Goal: Task Accomplishment & Management: Use online tool/utility

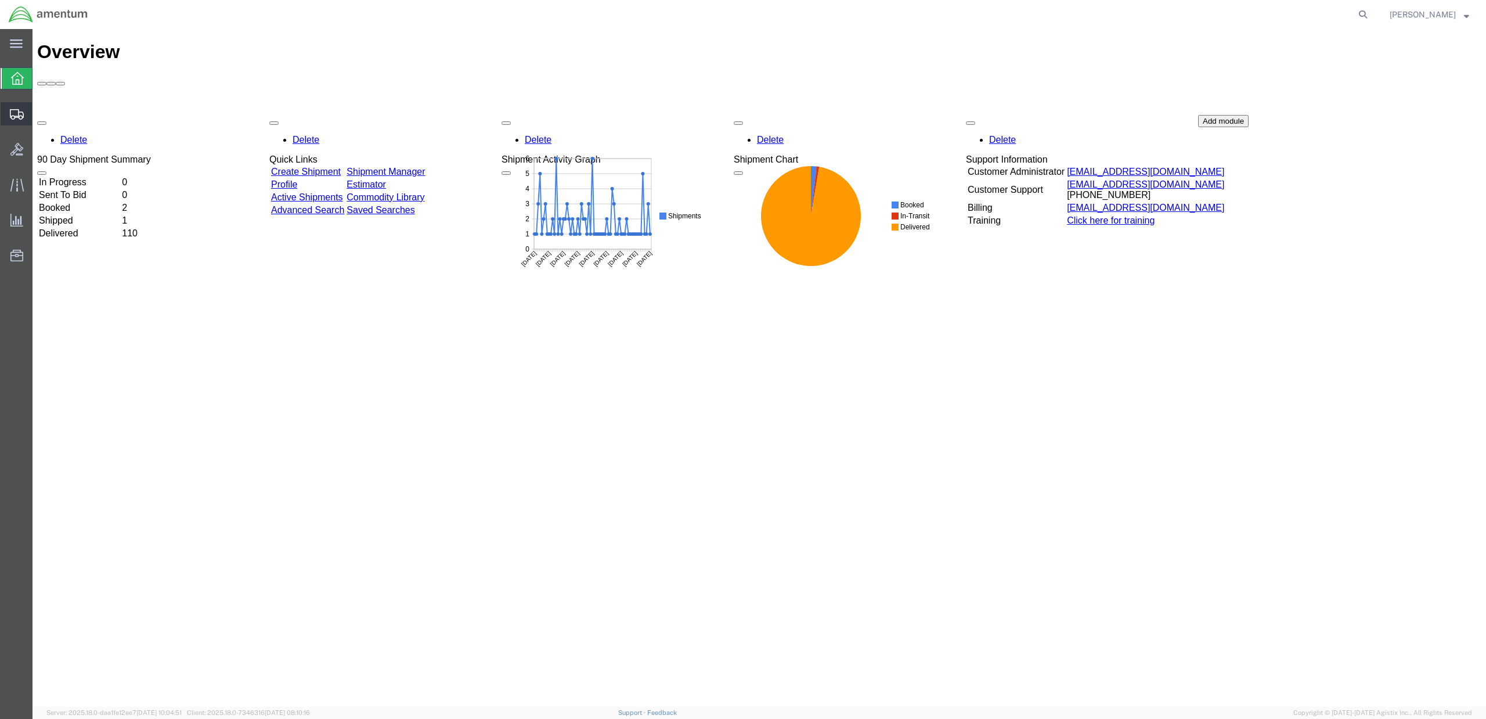
click at [19, 114] on icon at bounding box center [17, 114] width 14 height 10
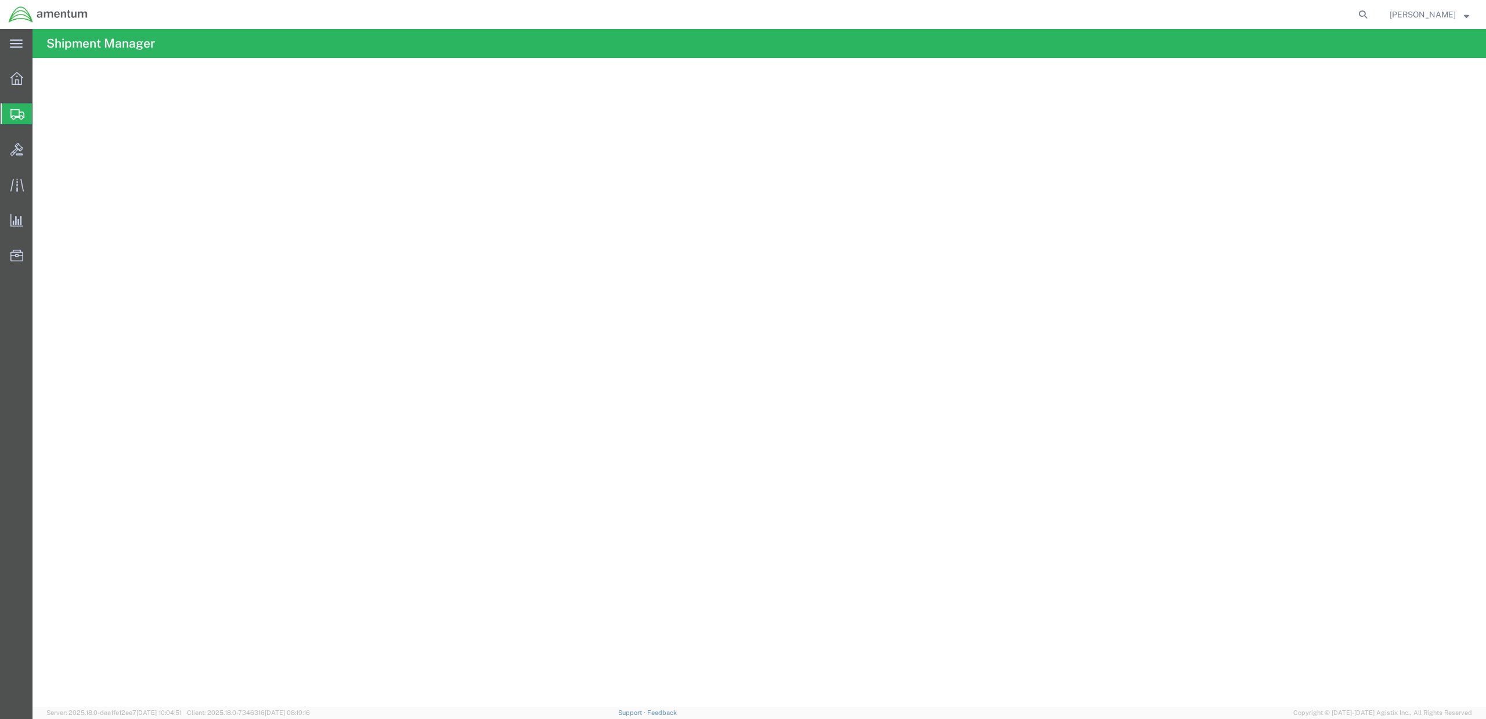
click at [0, 0] on span "Shipment Manager" at bounding box center [0, 0] width 0 height 0
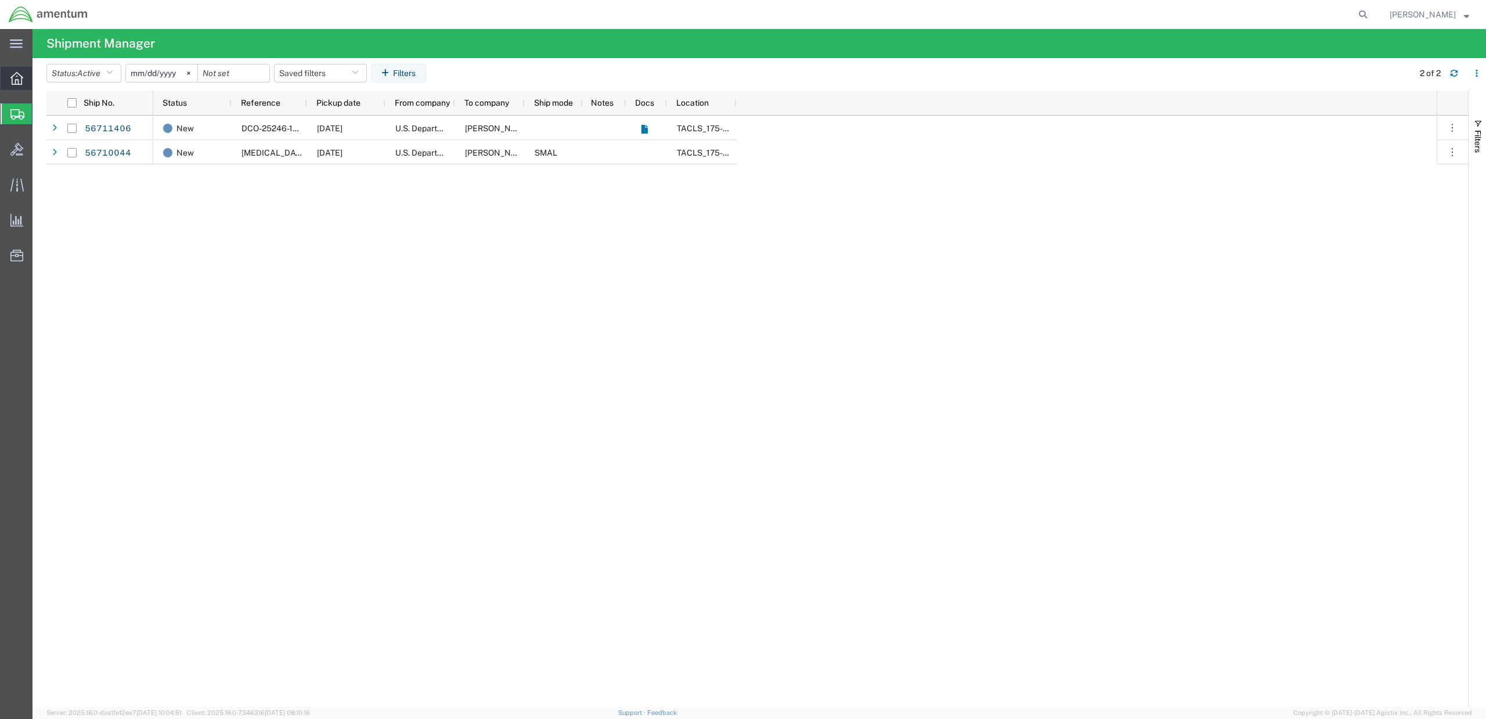
click at [14, 74] on icon at bounding box center [16, 78] width 13 height 13
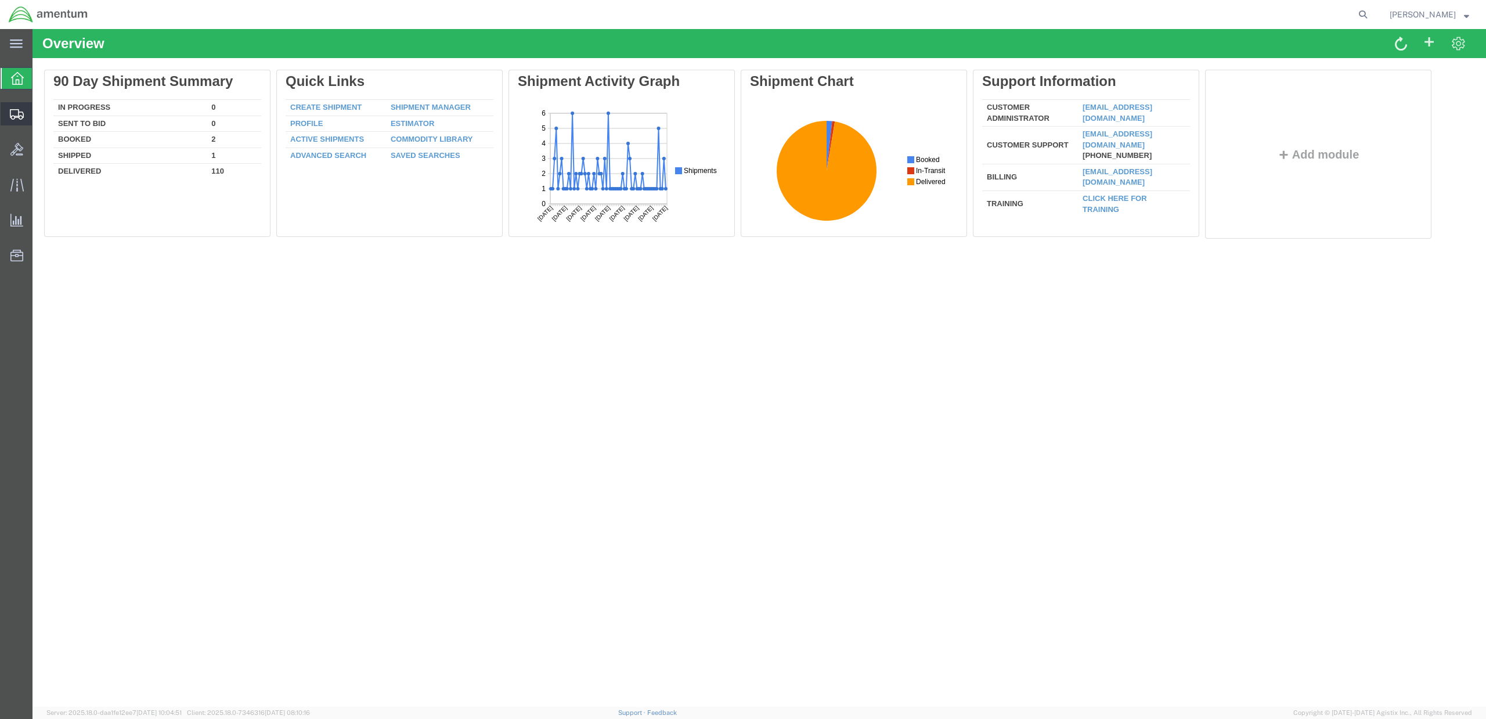
click at [23, 113] on icon at bounding box center [17, 114] width 14 height 10
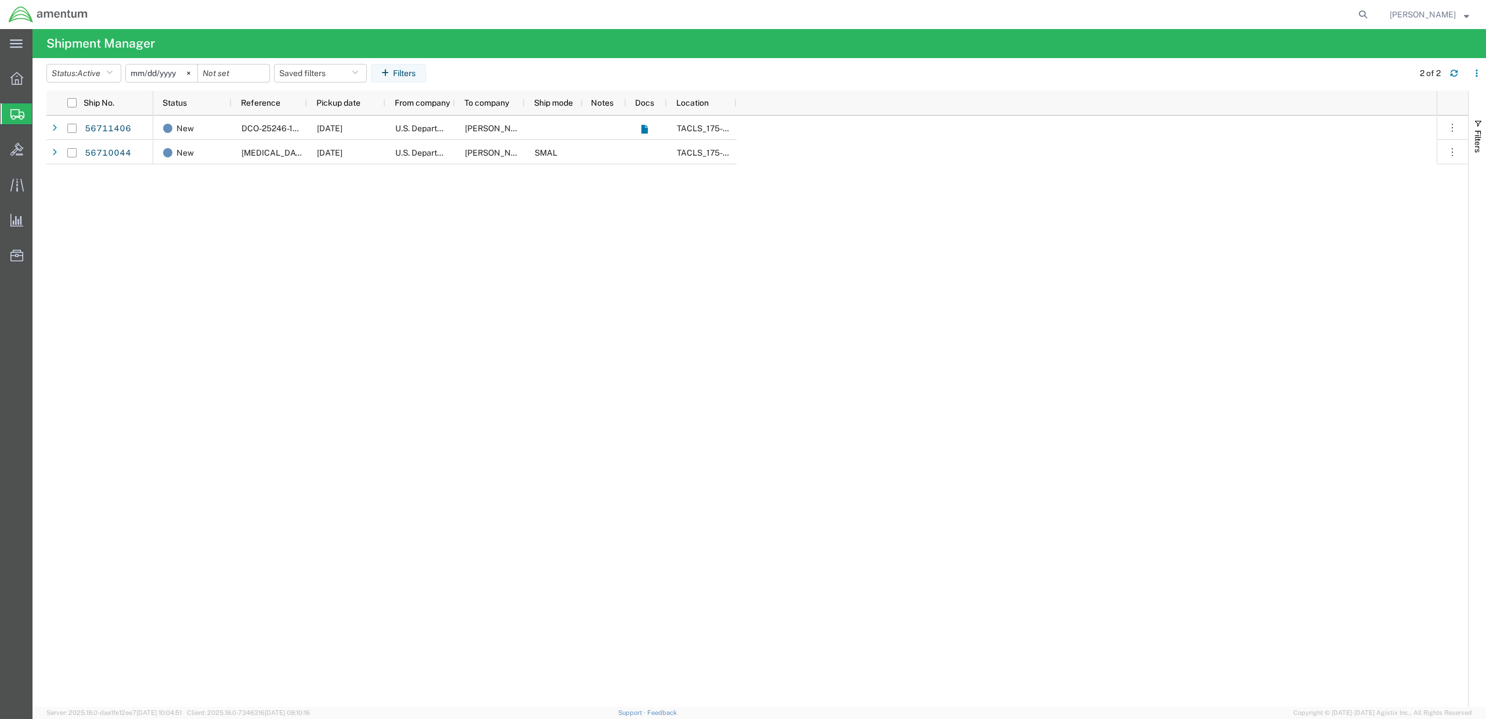
click at [0, 0] on span "Create Shipment" at bounding box center [0, 0] width 0 height 0
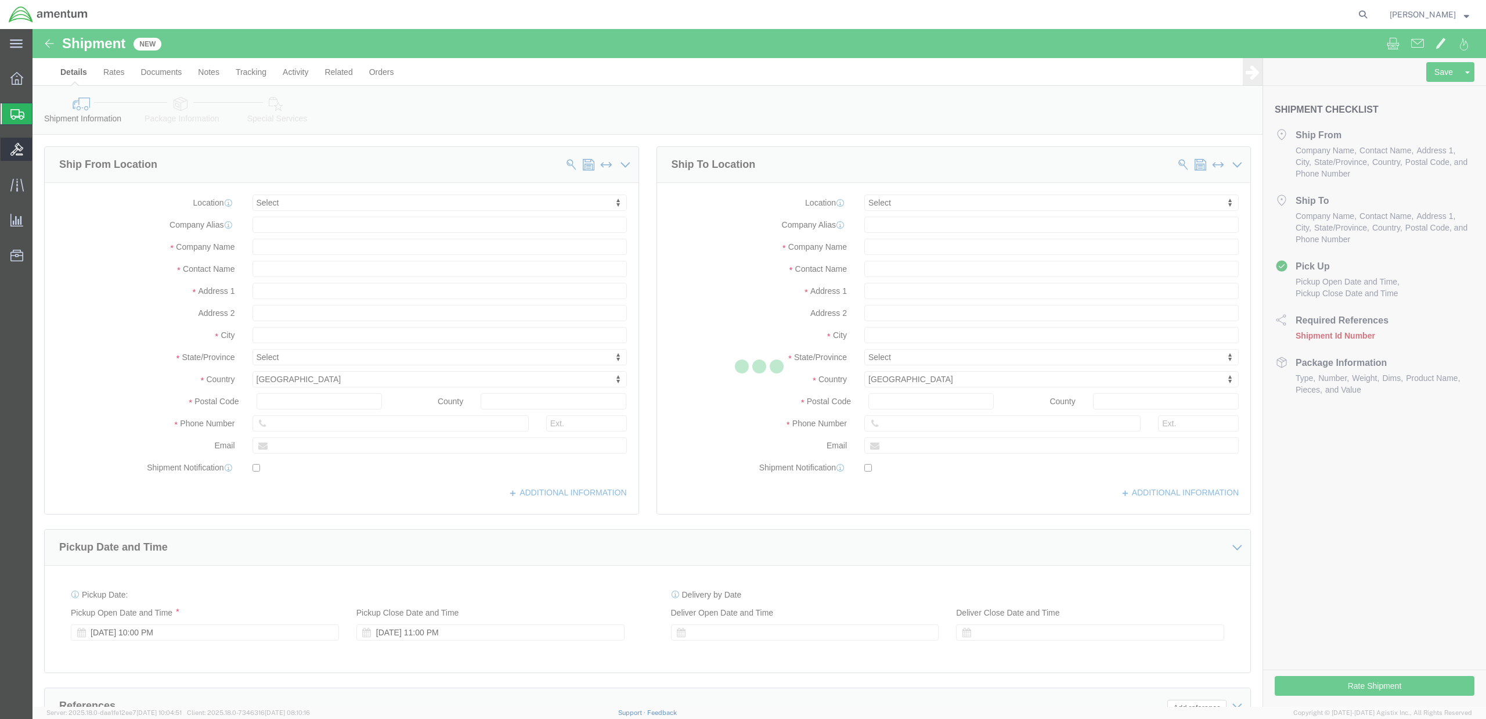
select select
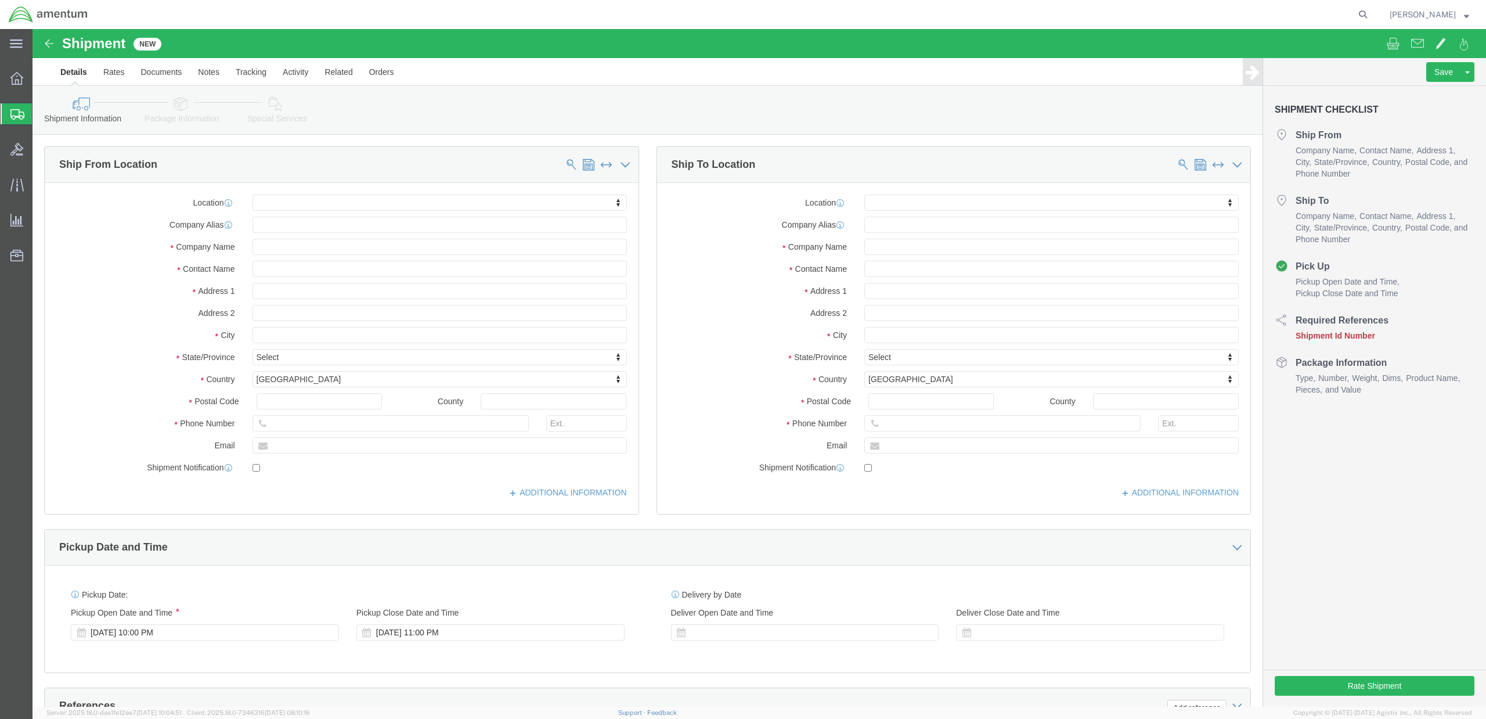
click at [0, 0] on span "Shipment Manager" at bounding box center [0, 0] width 0 height 0
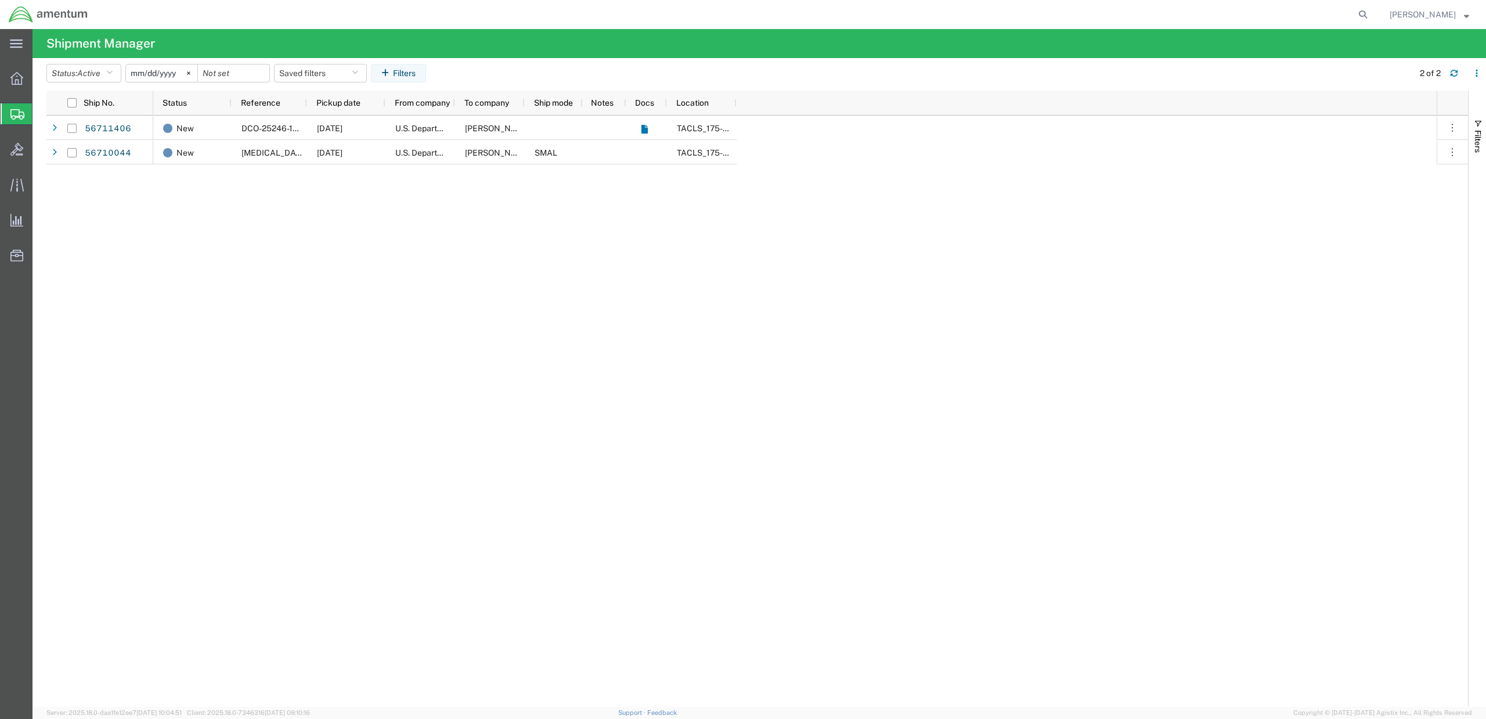
click at [12, 112] on icon at bounding box center [17, 114] width 14 height 10
click at [0, 0] on span "Shipment Manager" at bounding box center [0, 0] width 0 height 0
click at [21, 82] on icon at bounding box center [16, 78] width 13 height 13
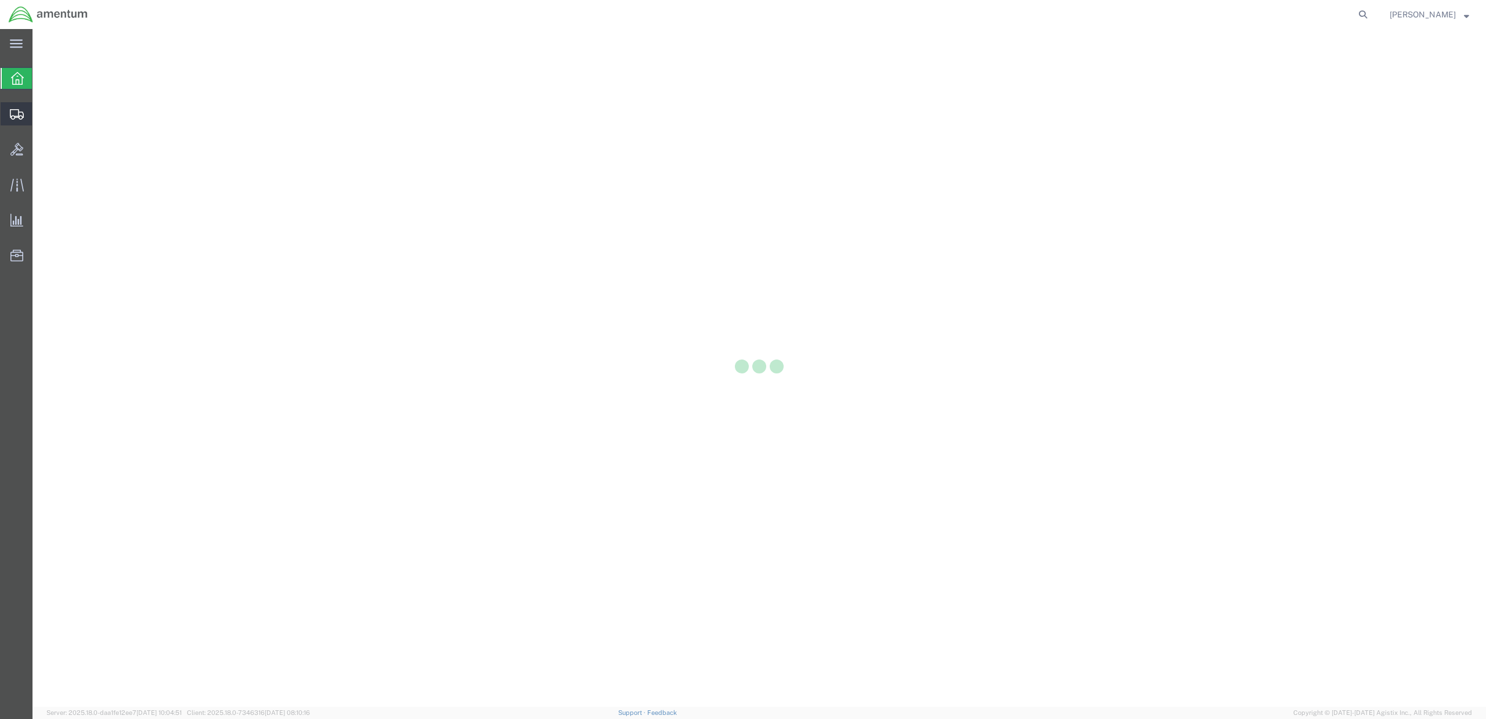
click at [12, 108] on svg-icon at bounding box center [17, 114] width 14 height 12
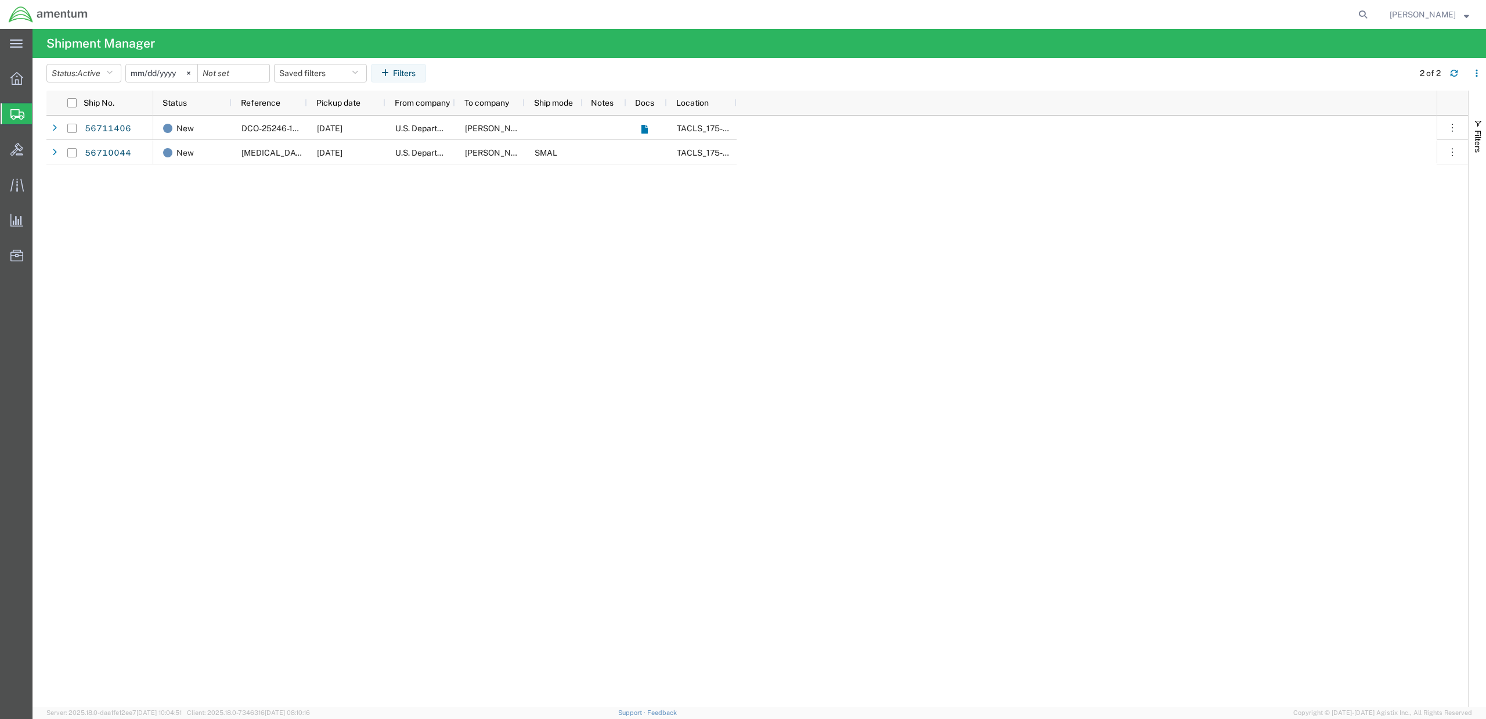
click at [0, 0] on span "Shipment Manager" at bounding box center [0, 0] width 0 height 0
click at [191, 217] on div "New DCO-25246-167716 [DATE] U.S. Department of Defense [PERSON_NAME] & [PERSON_…" at bounding box center [794, 411] width 1283 height 591
click at [0, 0] on span "Shipment Manager" at bounding box center [0, 0] width 0 height 0
click at [14, 78] on icon at bounding box center [16, 78] width 13 height 13
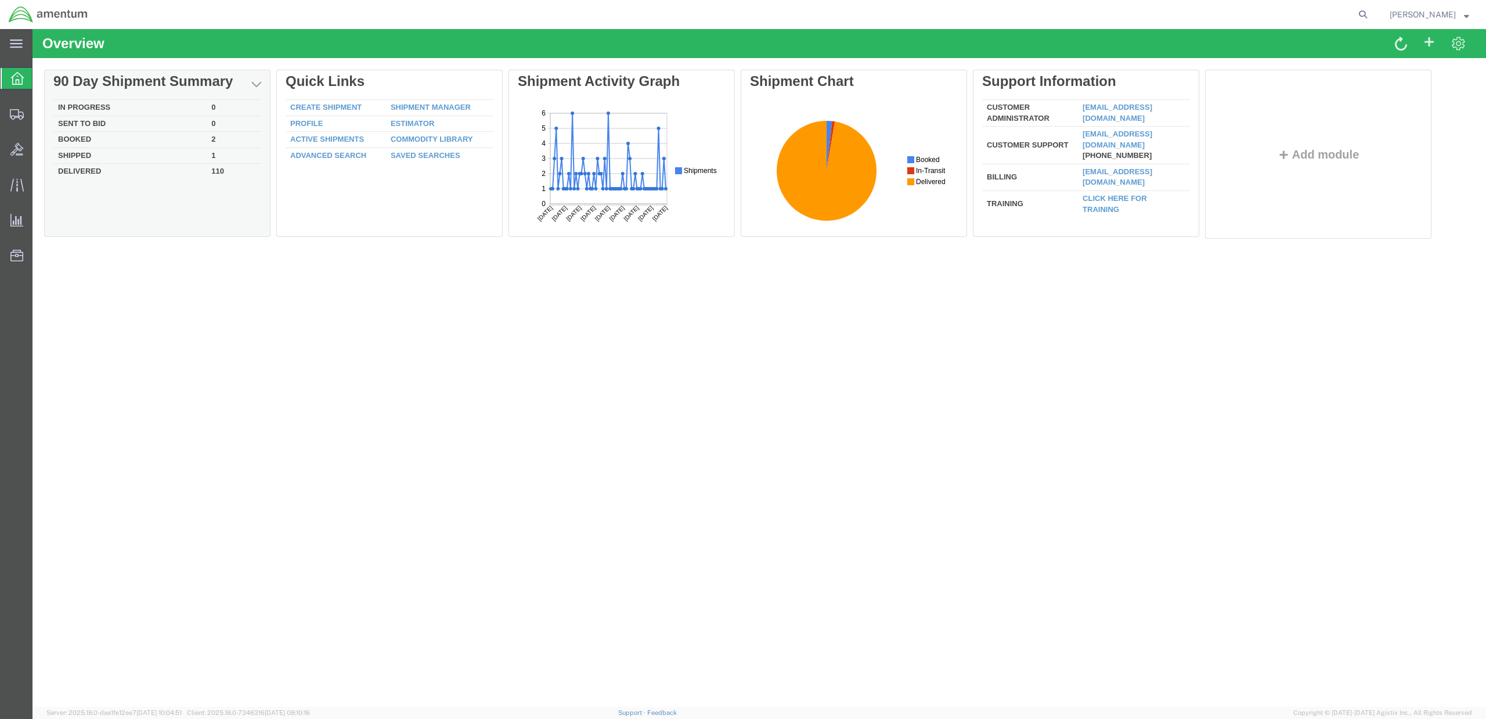
click at [86, 159] on td "Shipped" at bounding box center [129, 155] width 153 height 16
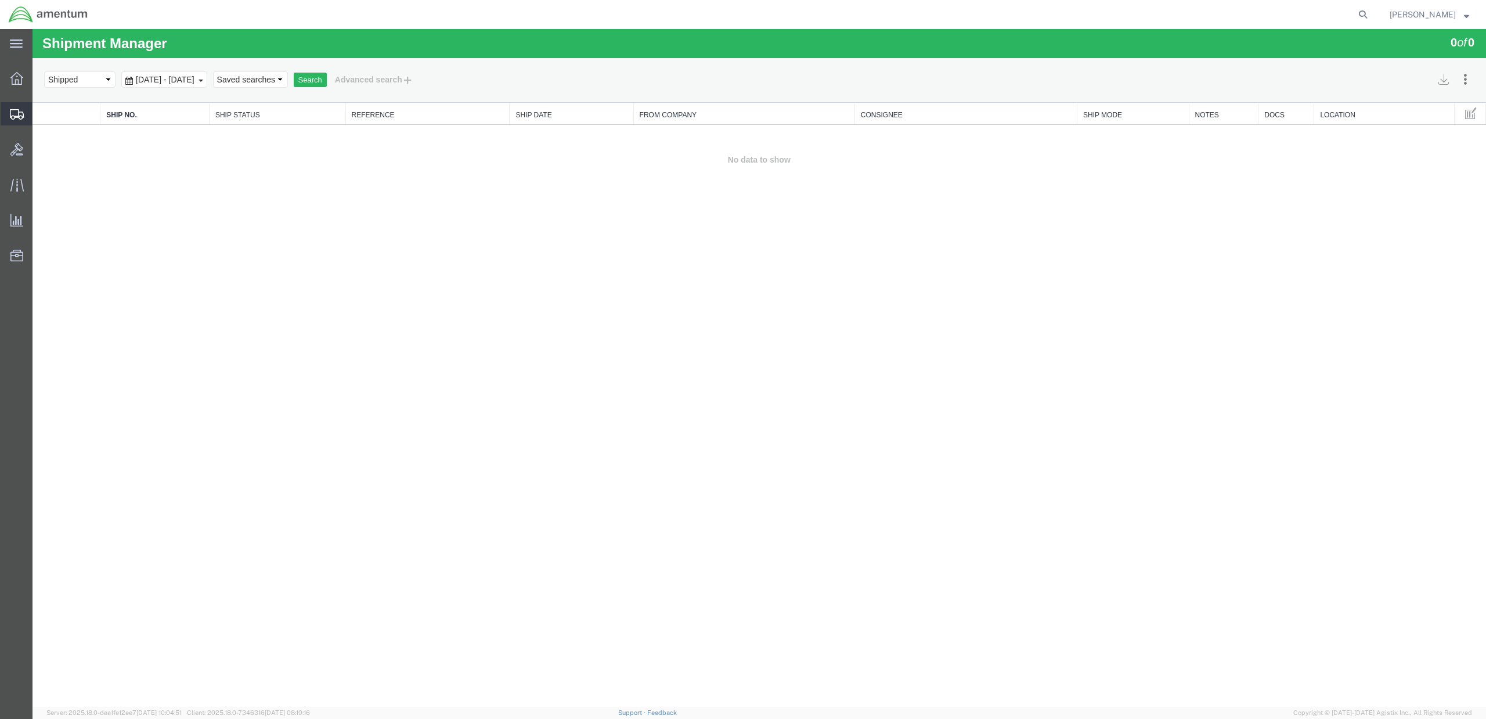
click at [16, 114] on icon at bounding box center [17, 114] width 14 height 10
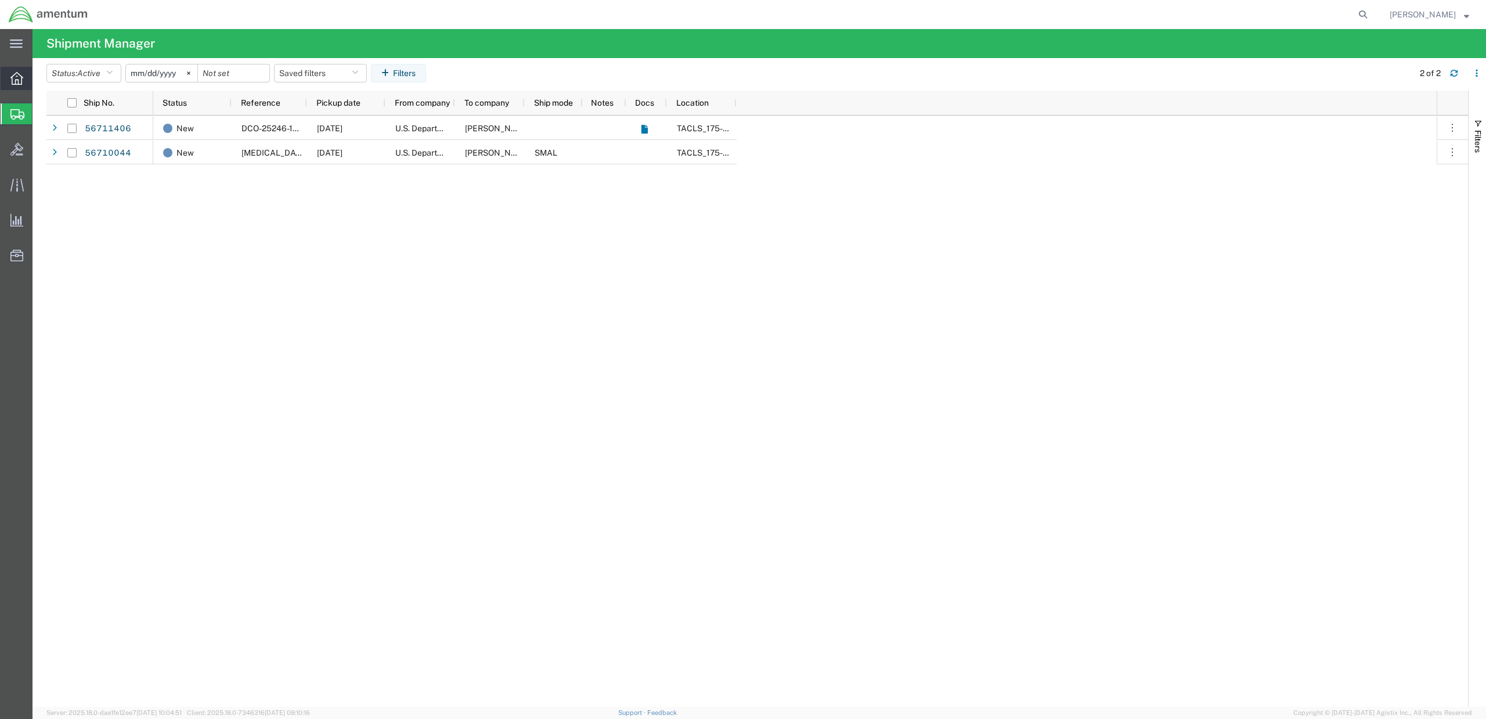
click at [14, 81] on icon at bounding box center [16, 78] width 13 height 13
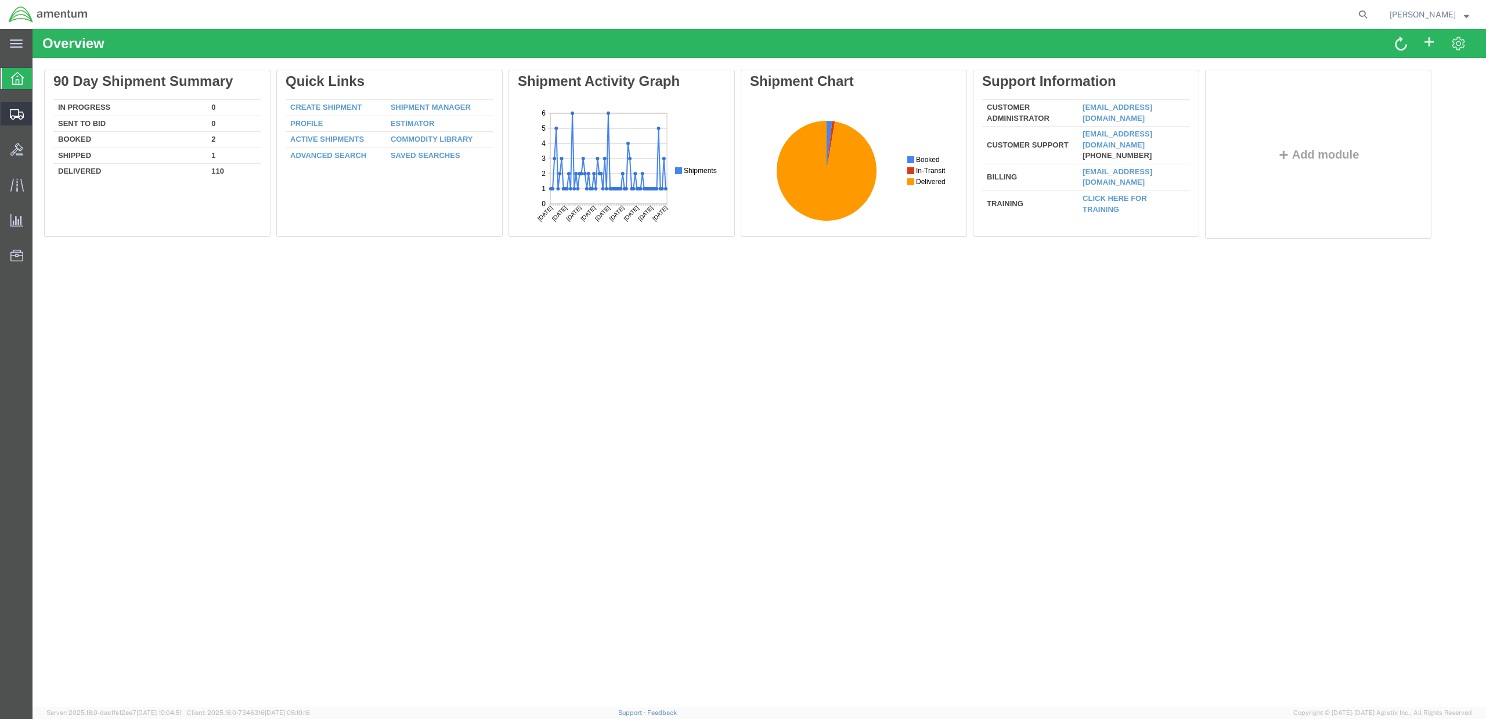
click at [0, 0] on span "Shipment Manager" at bounding box center [0, 0] width 0 height 0
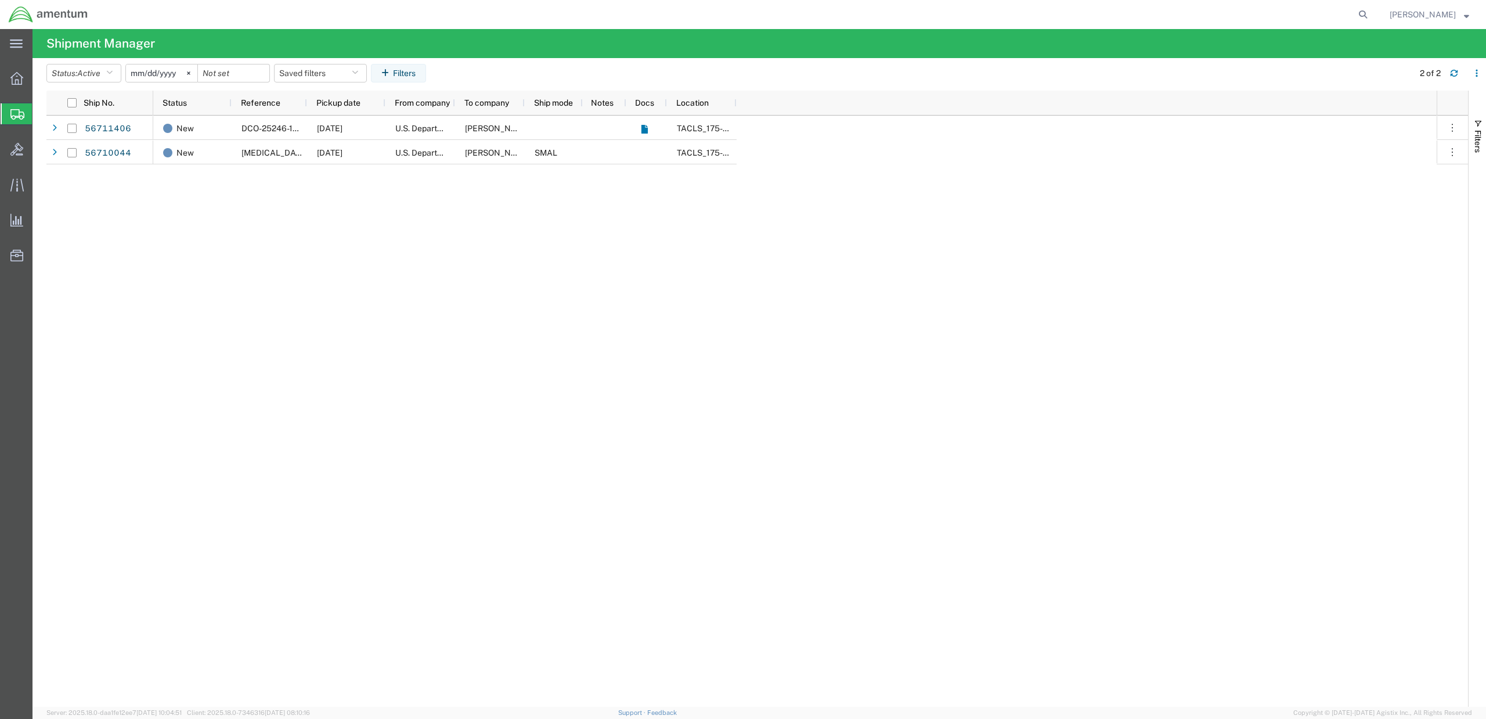
click at [244, 247] on div "New DCO-25246-167716 [DATE] U.S. Department of Defense [PERSON_NAME] & [PERSON_…" at bounding box center [794, 411] width 1283 height 591
click at [0, 0] on span "Shipment Manager" at bounding box center [0, 0] width 0 height 0
click at [17, 80] on icon at bounding box center [16, 78] width 13 height 13
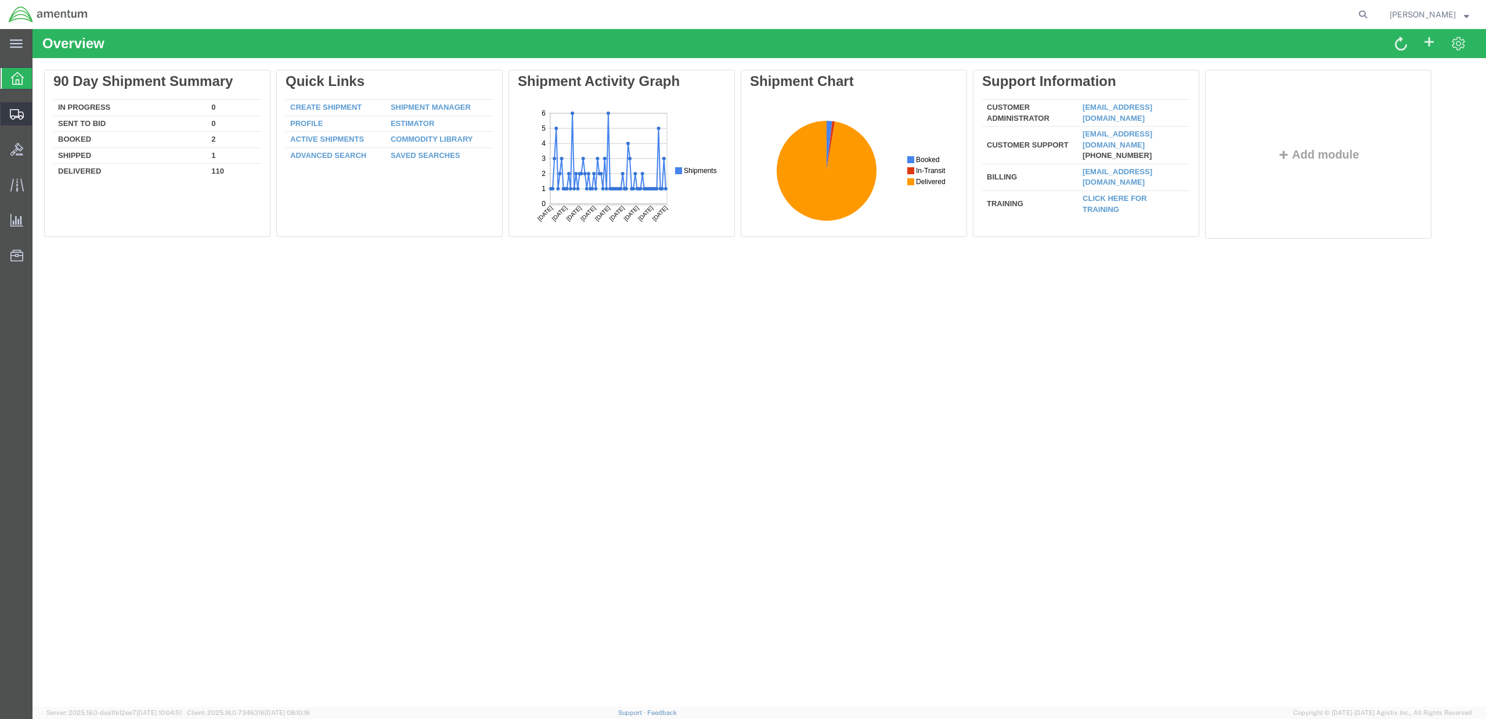
click at [14, 112] on icon at bounding box center [17, 114] width 14 height 10
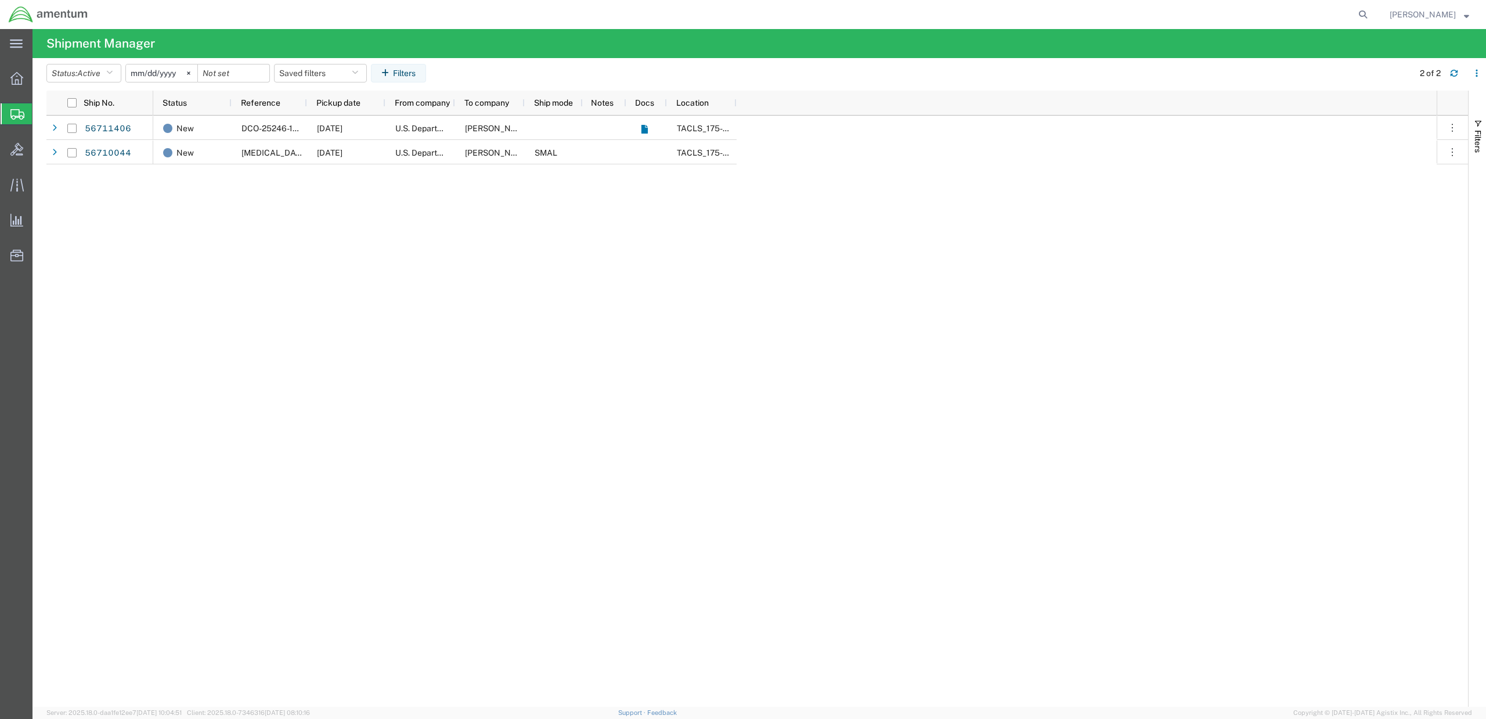
click at [0, 0] on span "Shipment Manager" at bounding box center [0, 0] width 0 height 0
click at [14, 85] on div at bounding box center [17, 78] width 33 height 23
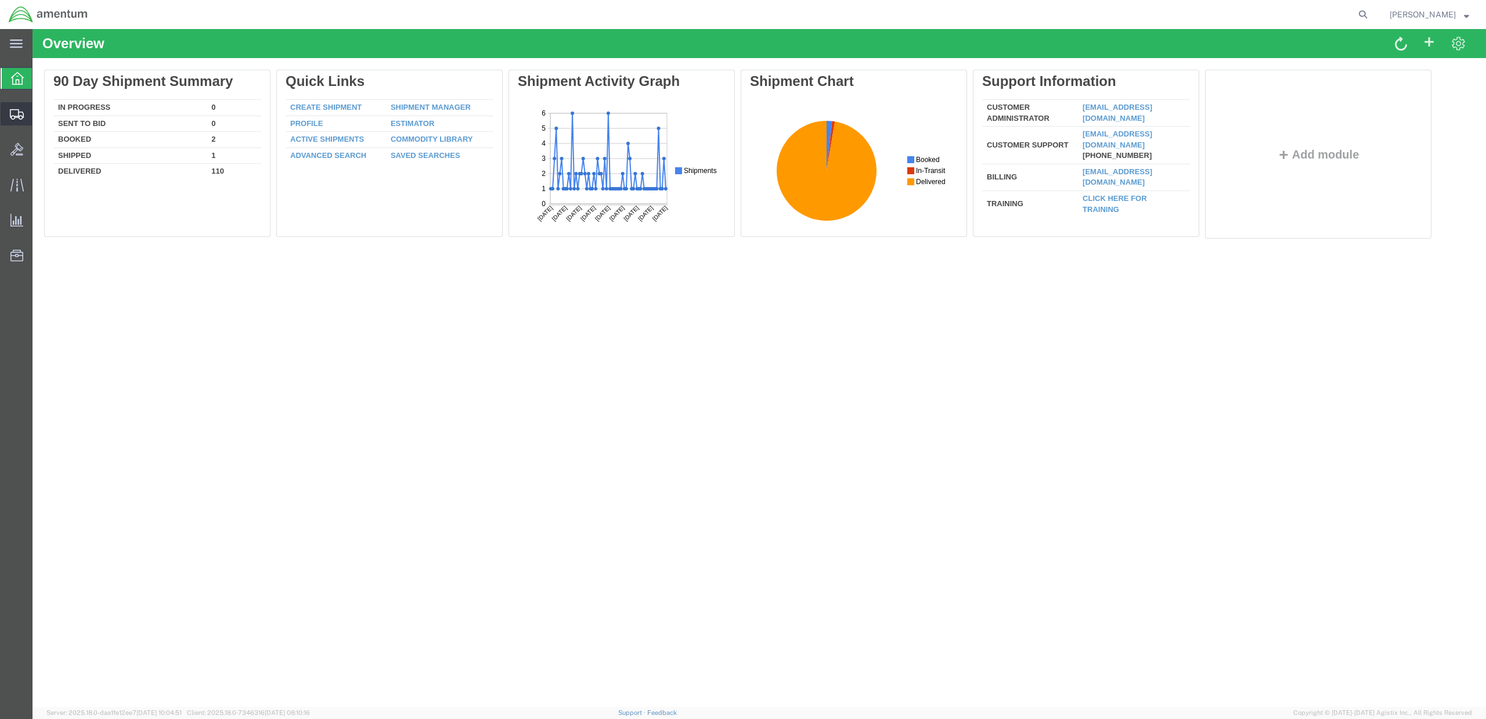
click at [12, 107] on div at bounding box center [17, 113] width 33 height 23
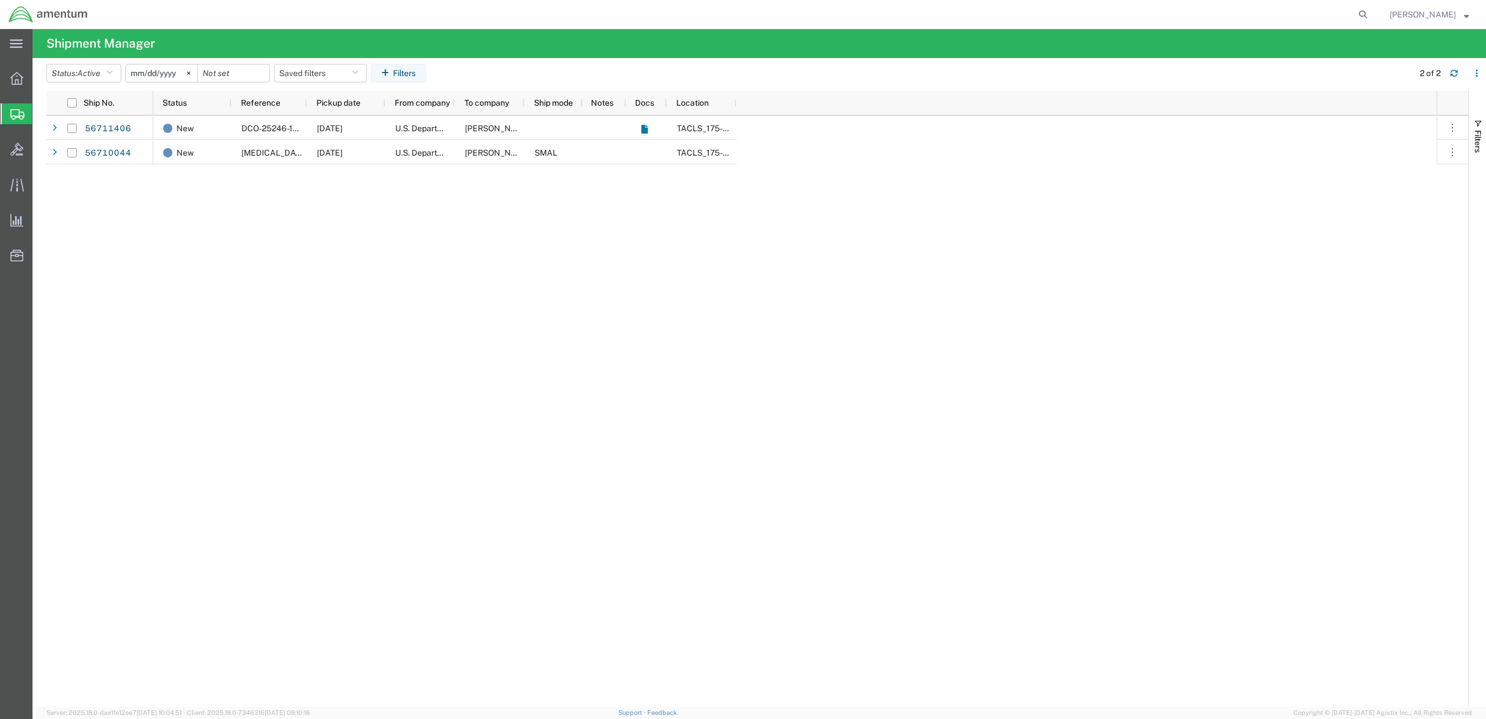
click at [0, 0] on span "Shipment Manager" at bounding box center [0, 0] width 0 height 0
click at [226, 233] on div "New DCO-25246-167716 [DATE] U.S. Department of Defense [PERSON_NAME] & [PERSON_…" at bounding box center [794, 411] width 1283 height 591
click at [20, 81] on icon at bounding box center [16, 78] width 13 height 13
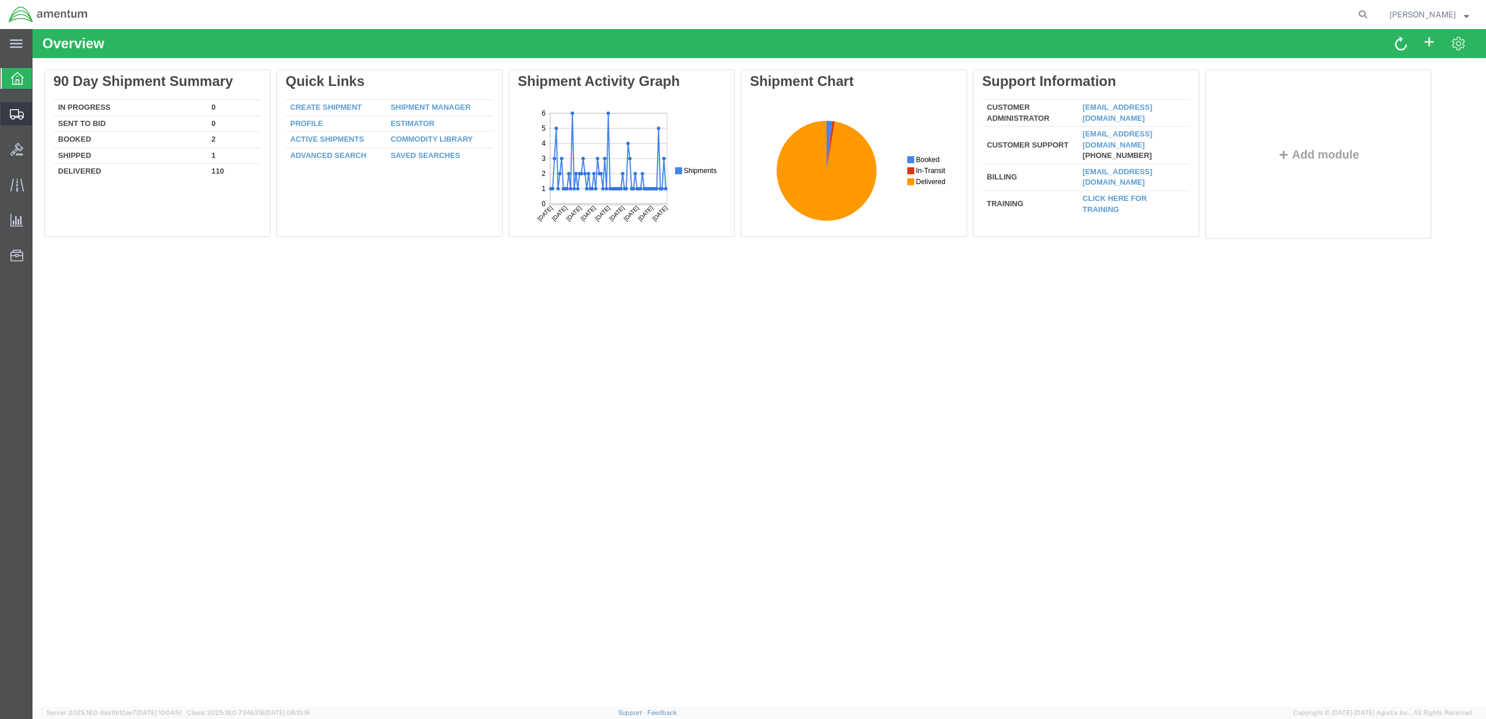
click at [0, 0] on span "Shipment Manager" at bounding box center [0, 0] width 0 height 0
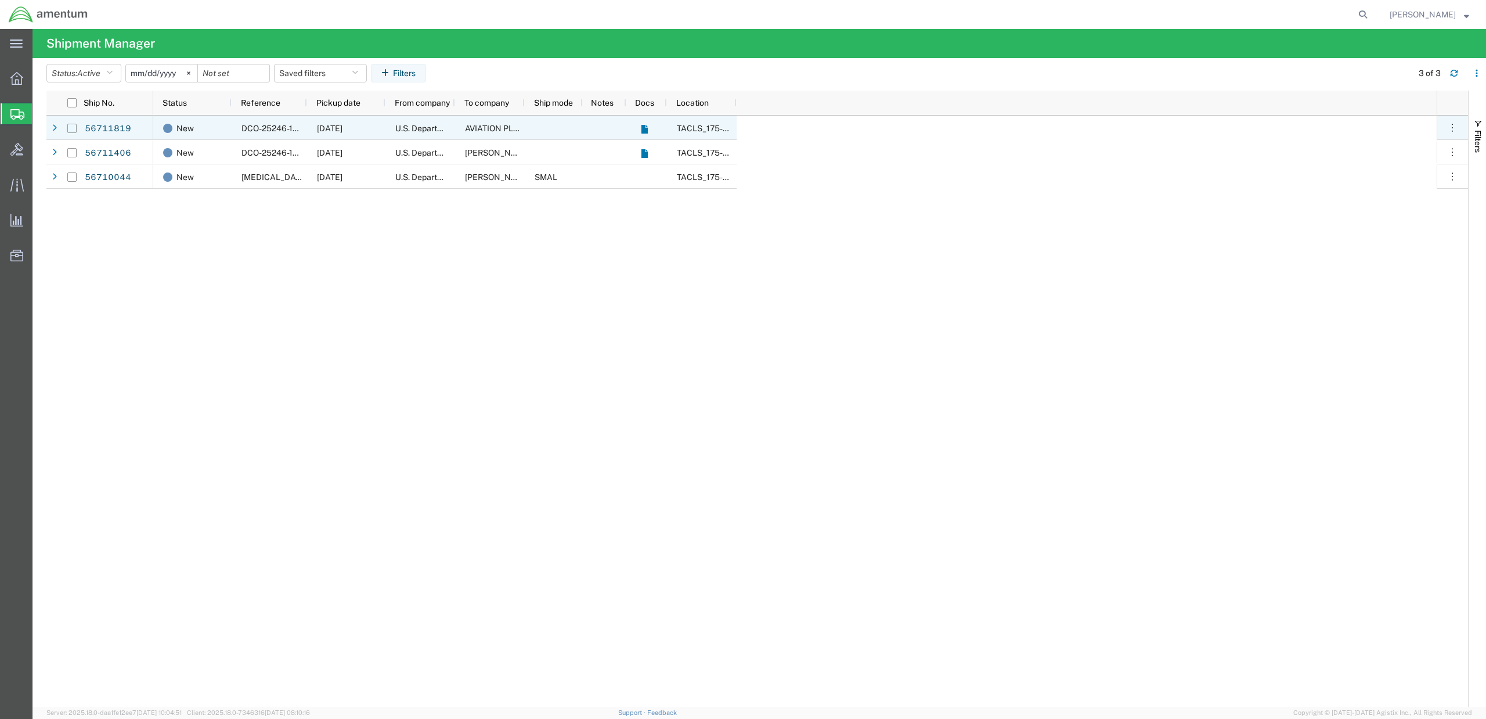
click at [75, 128] on input "Press Space to toggle row selection (unchecked)" at bounding box center [71, 128] width 9 height 9
checkbox input "true"
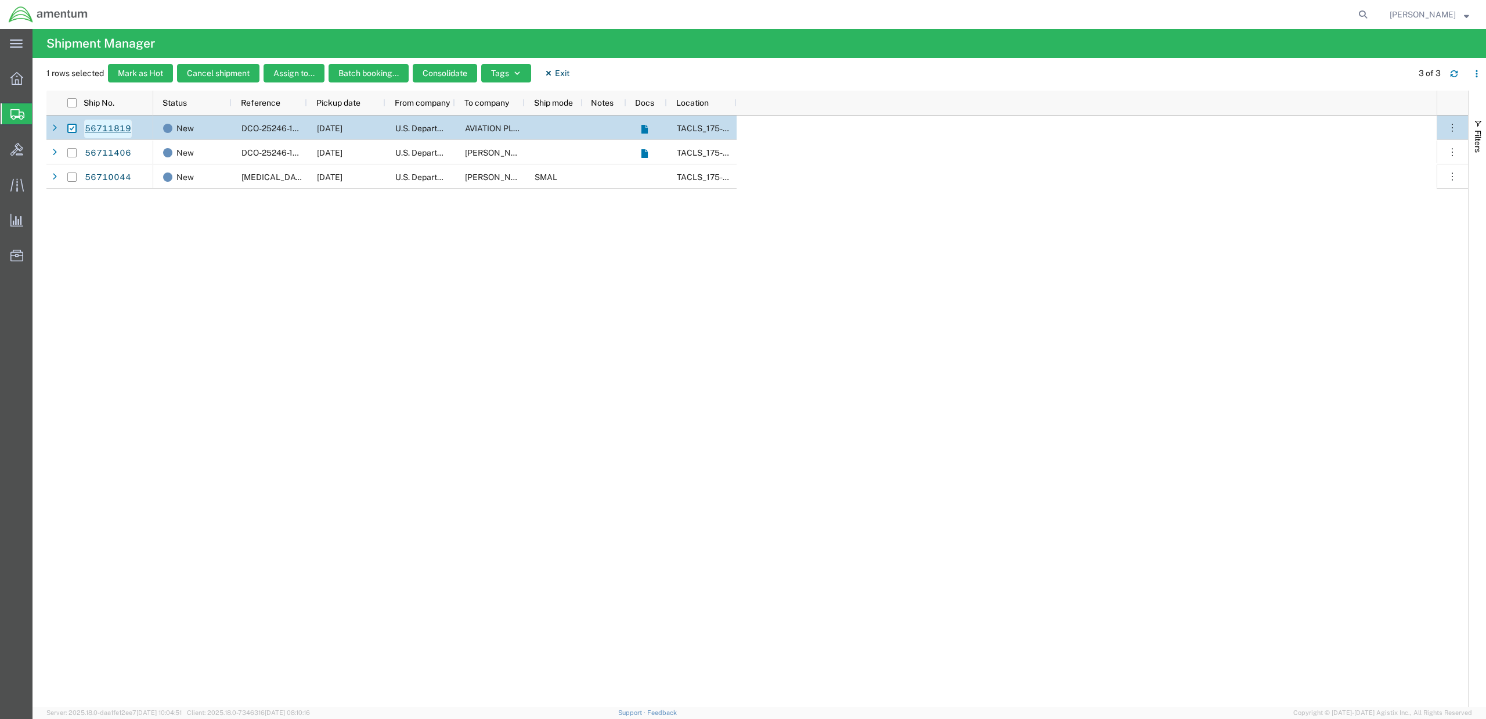
click at [101, 127] on link "56711819" at bounding box center [108, 129] width 48 height 19
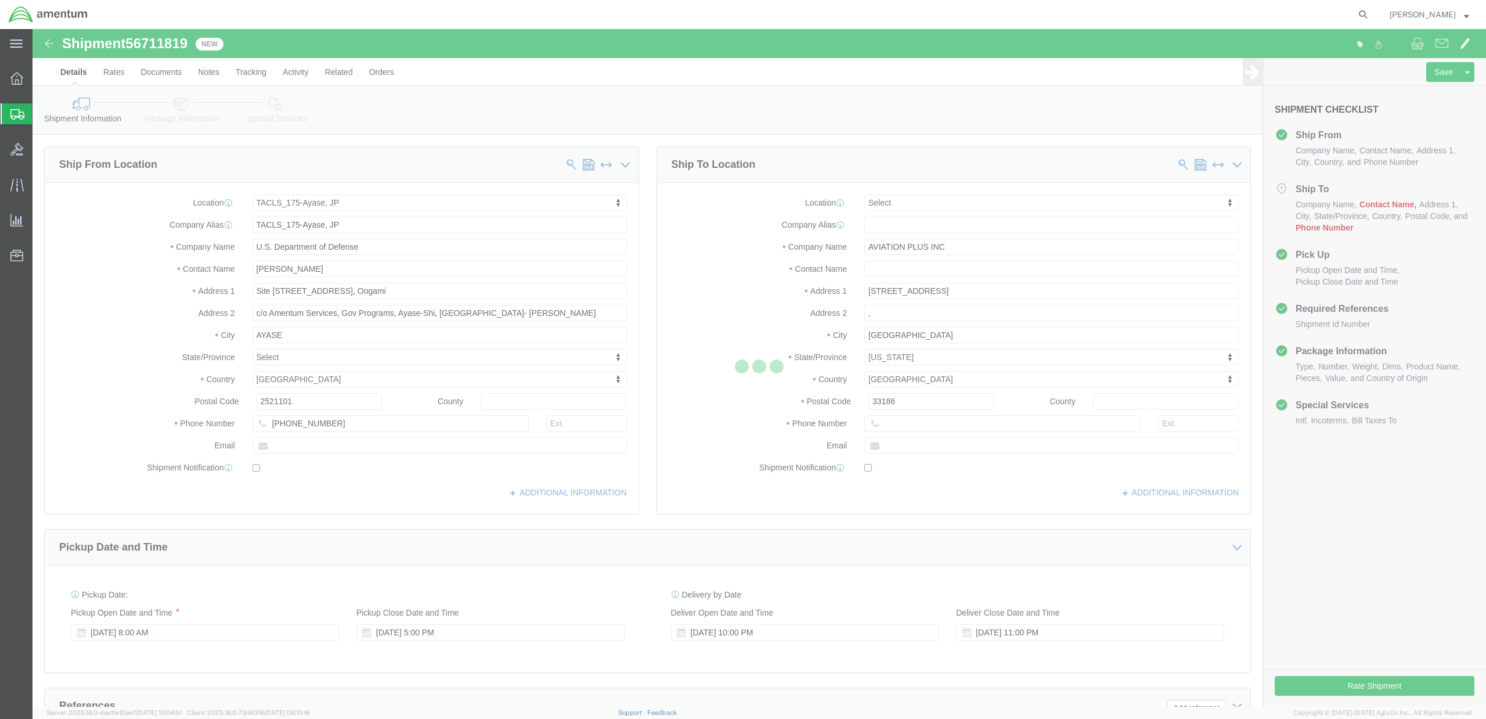
select select "60371"
select select
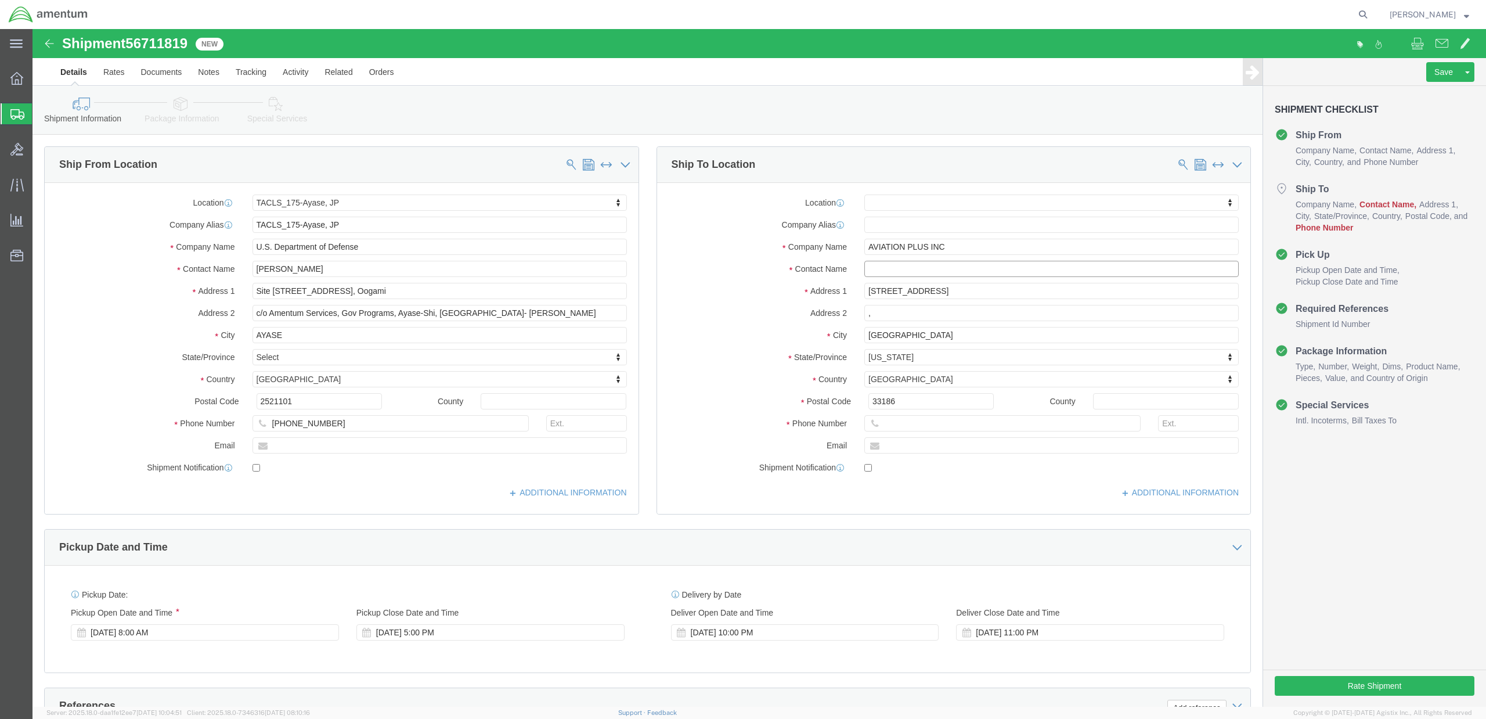
click input "text"
type input "[PERSON_NAME]"
click input "text"
click input "[PHONE_NUMBER]"
type input "[PHONE_NUMBER]"
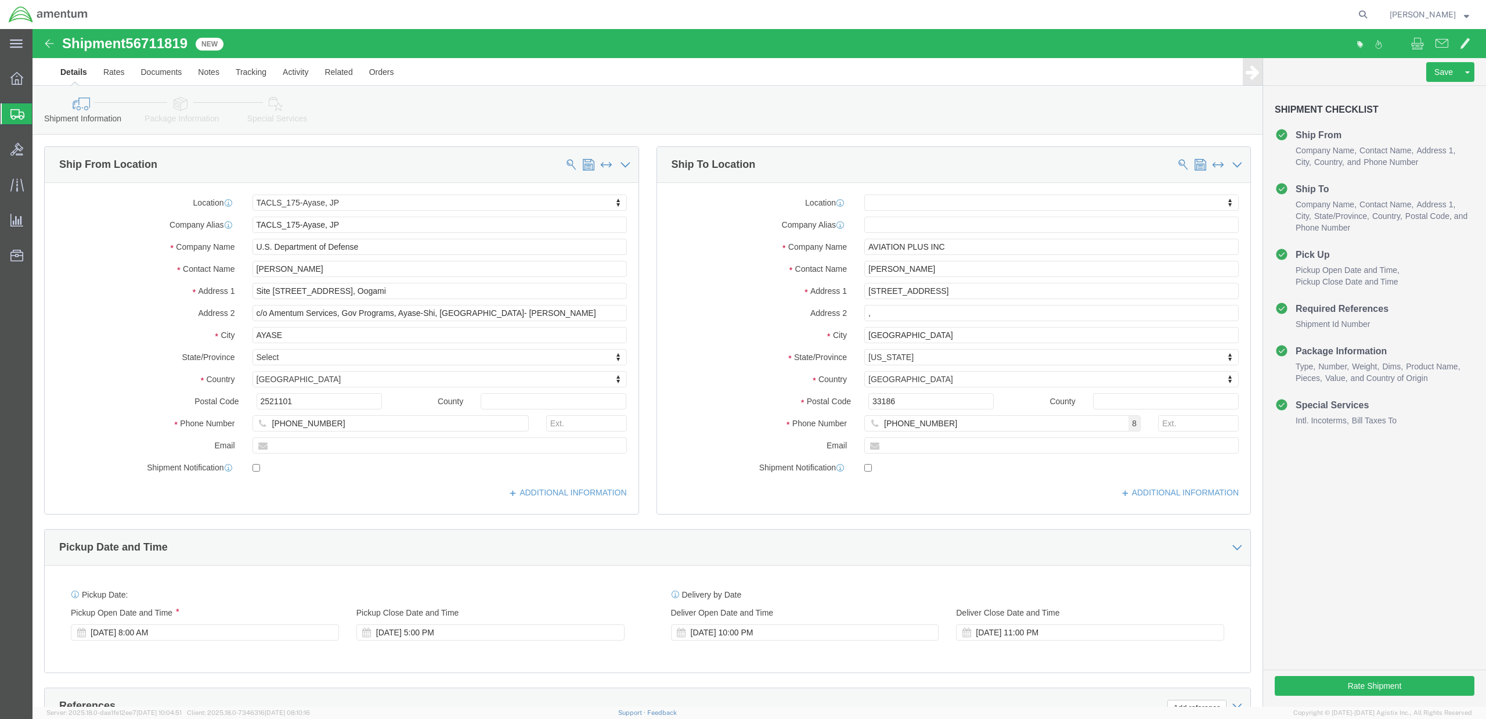
click label
click input "checkbox"
checkbox input "true"
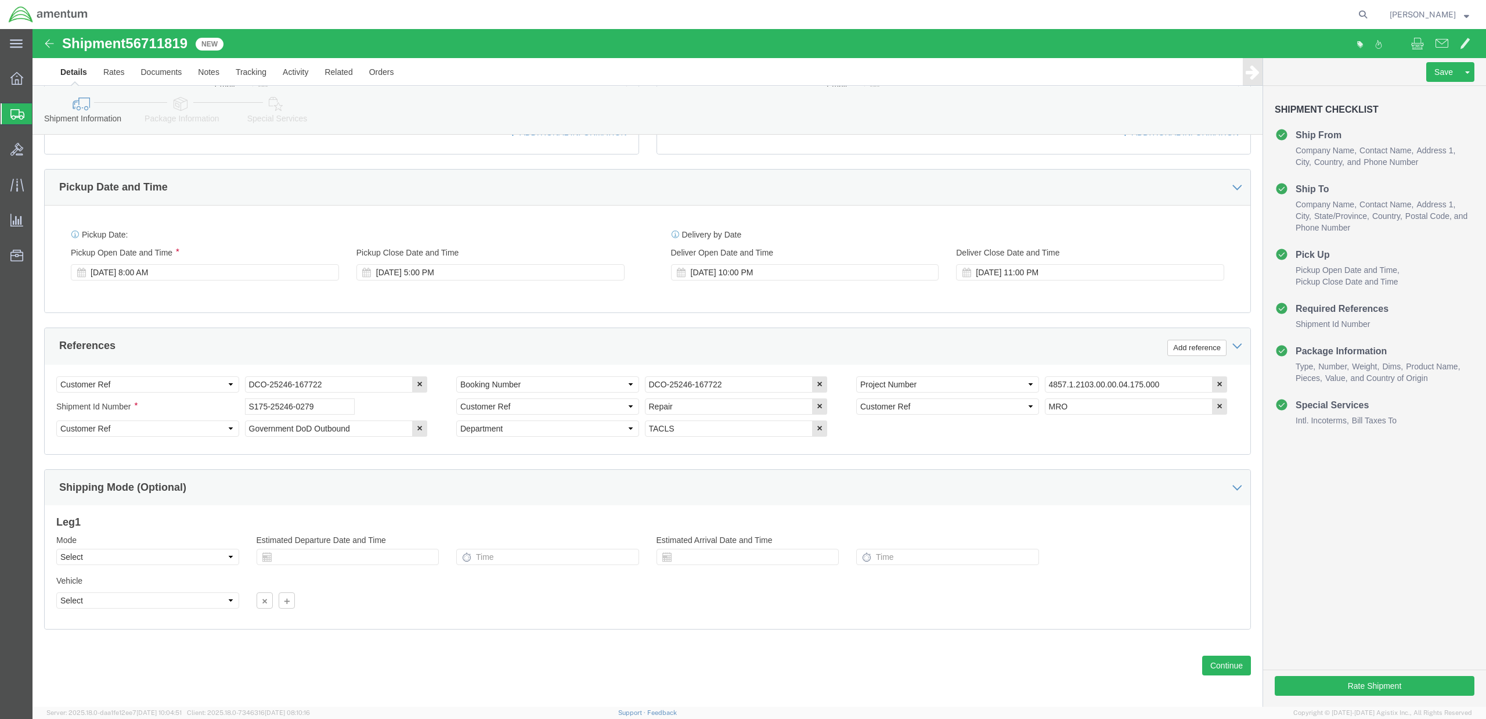
scroll to position [367, 0]
click button "Continue"
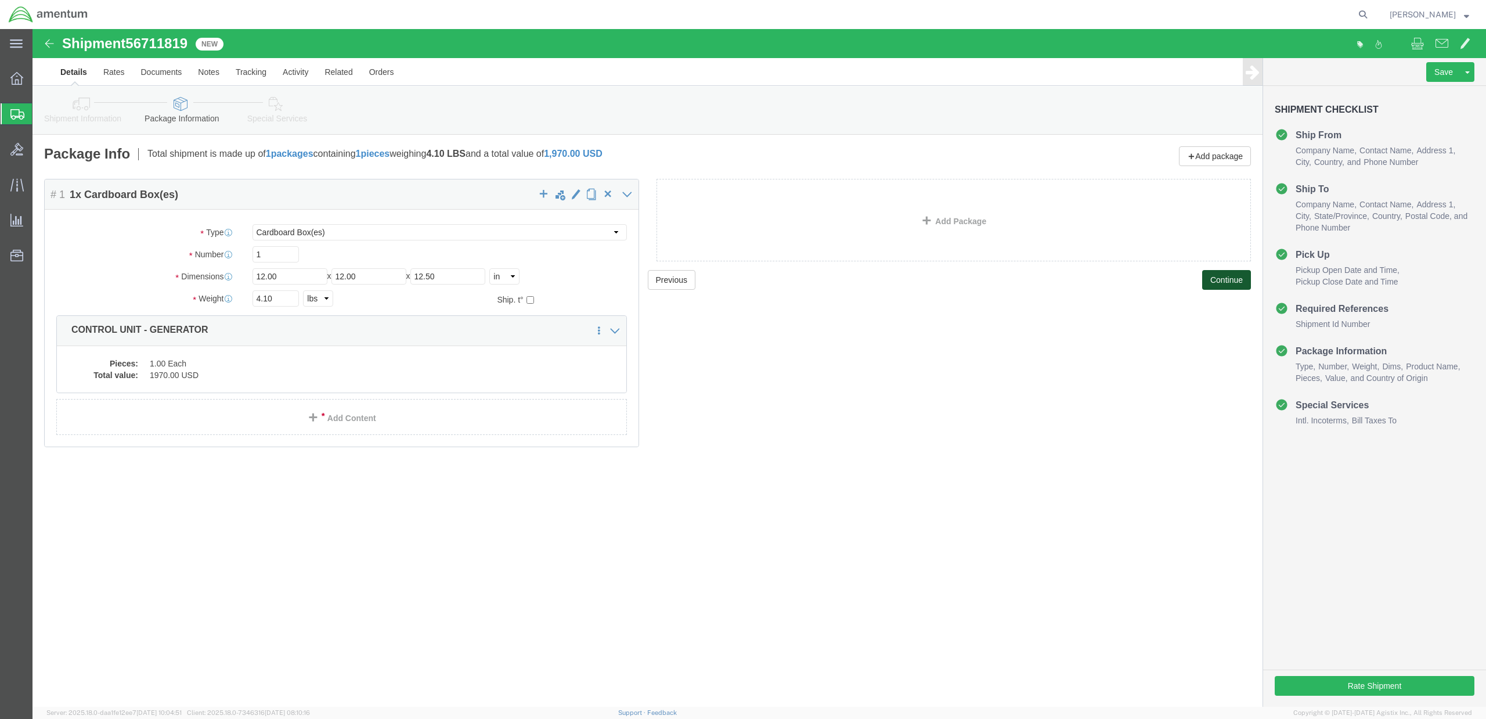
click button "Continue"
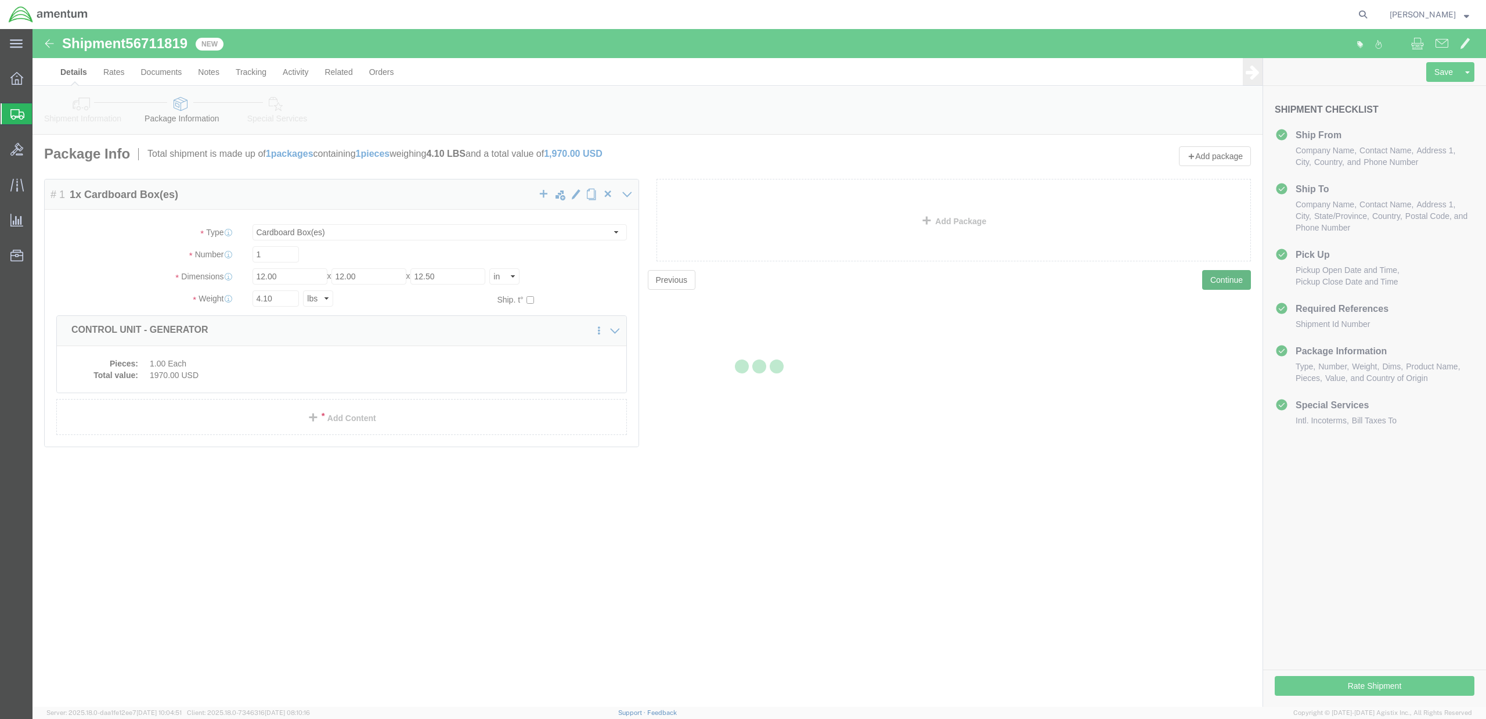
select select
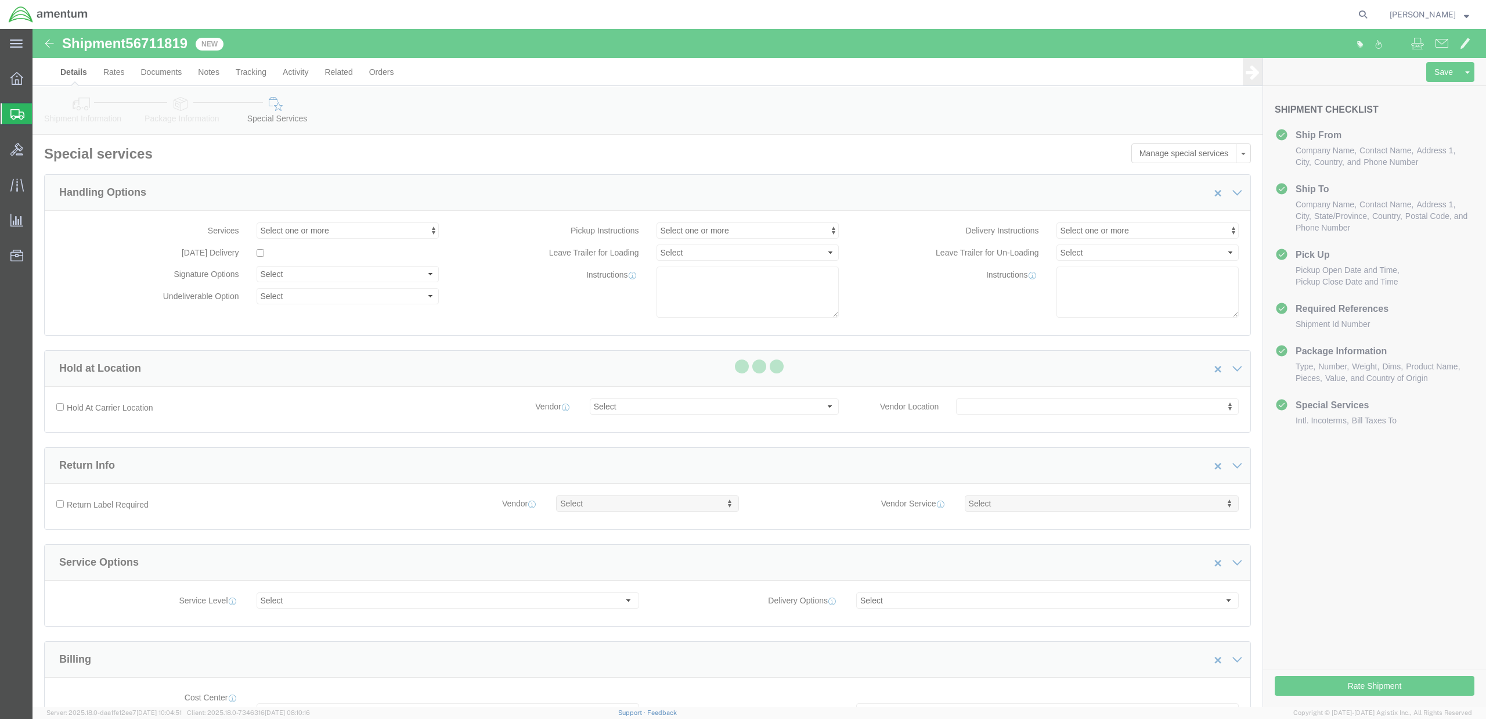
select select "DEPARTMENT"
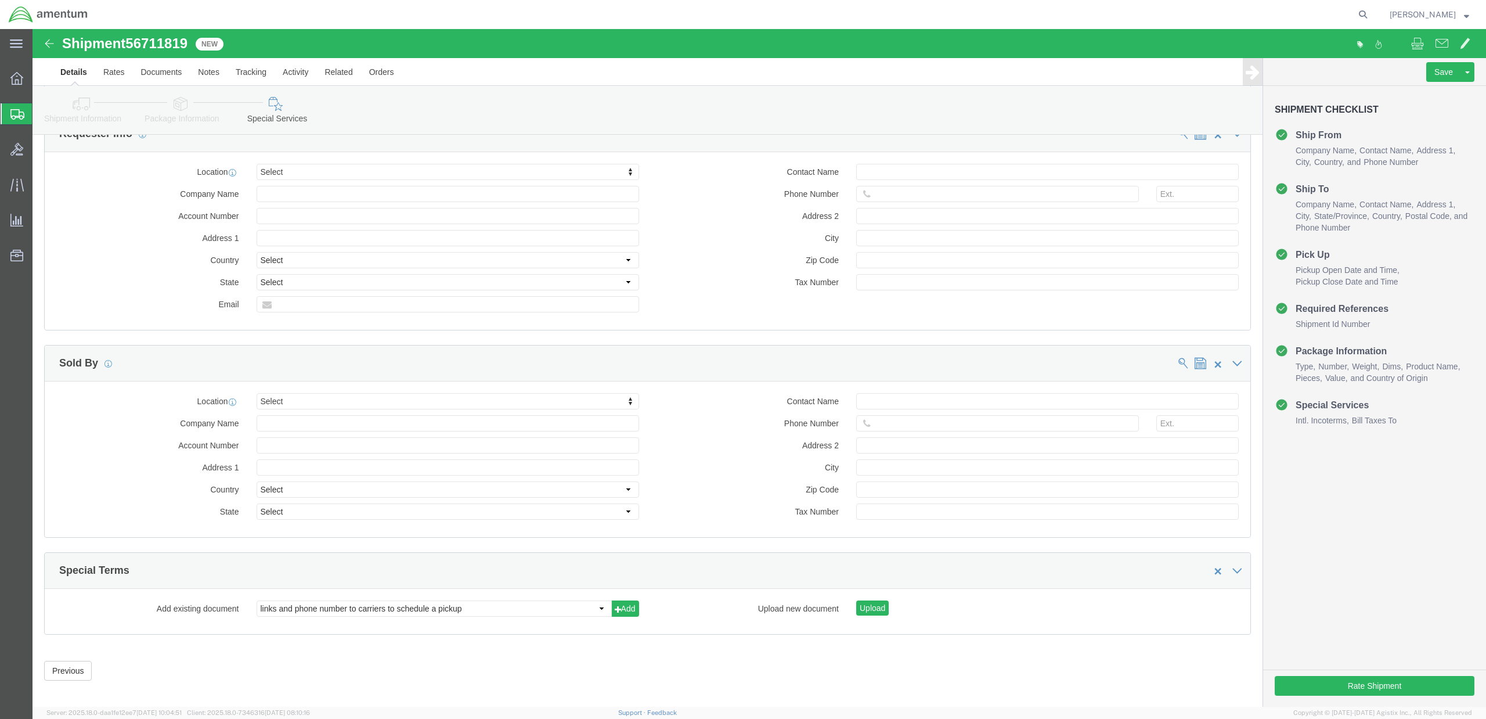
scroll to position [985, 0]
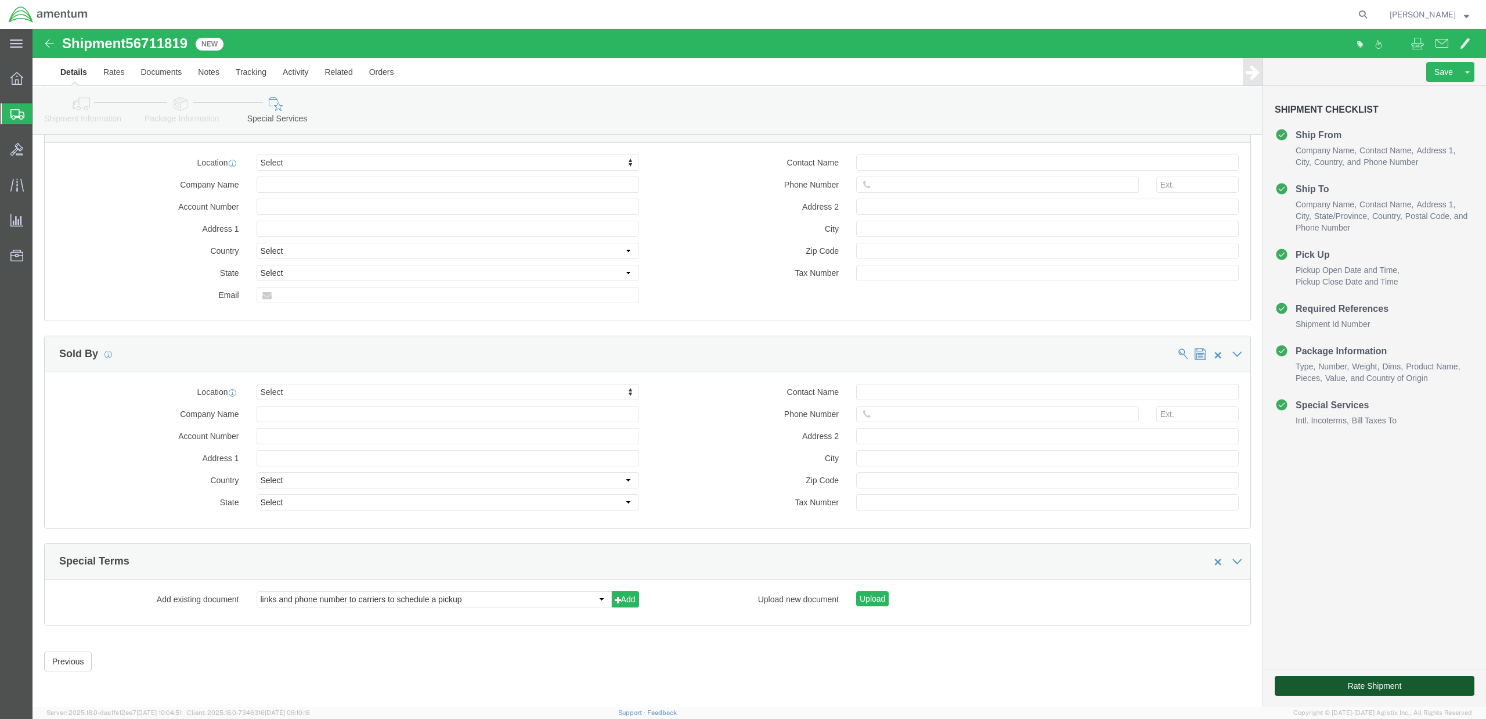
click button "Rate Shipment"
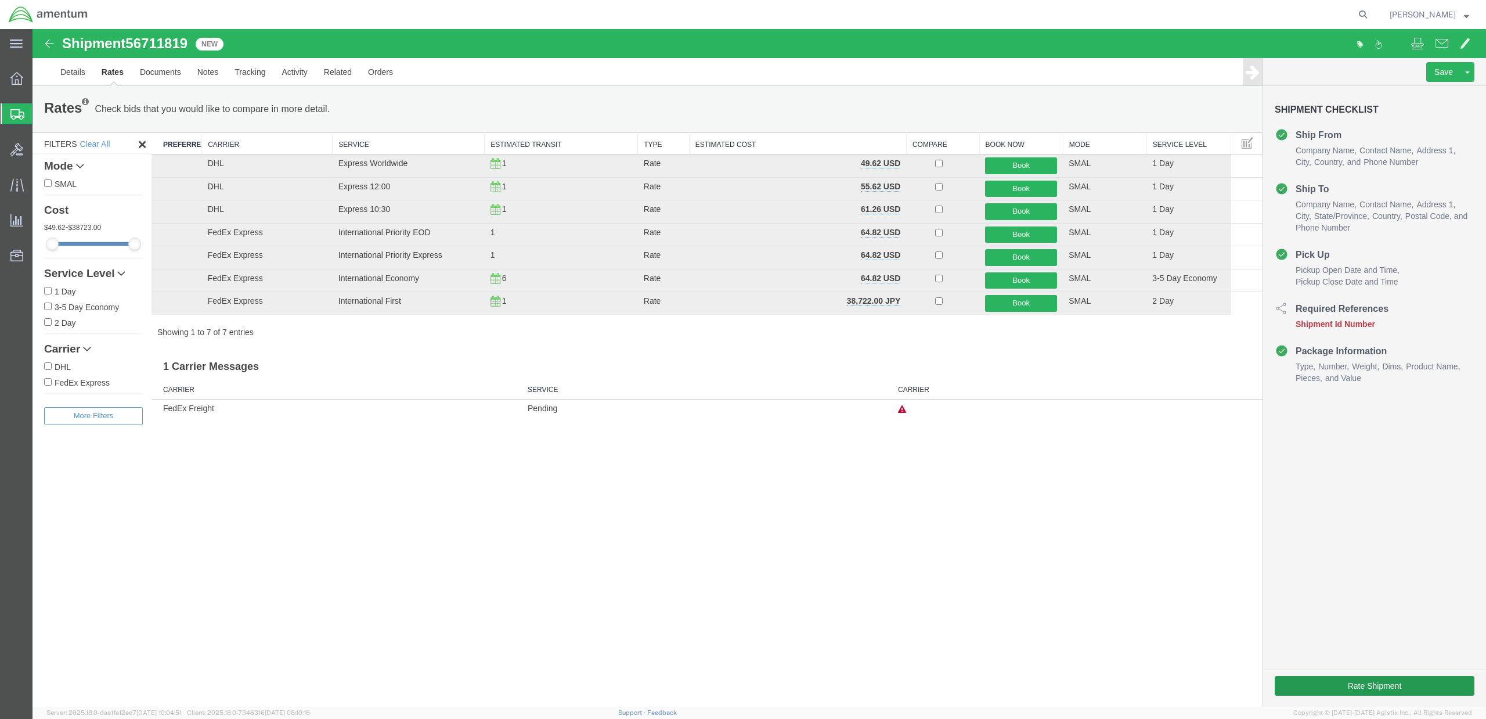
scroll to position [0, 0]
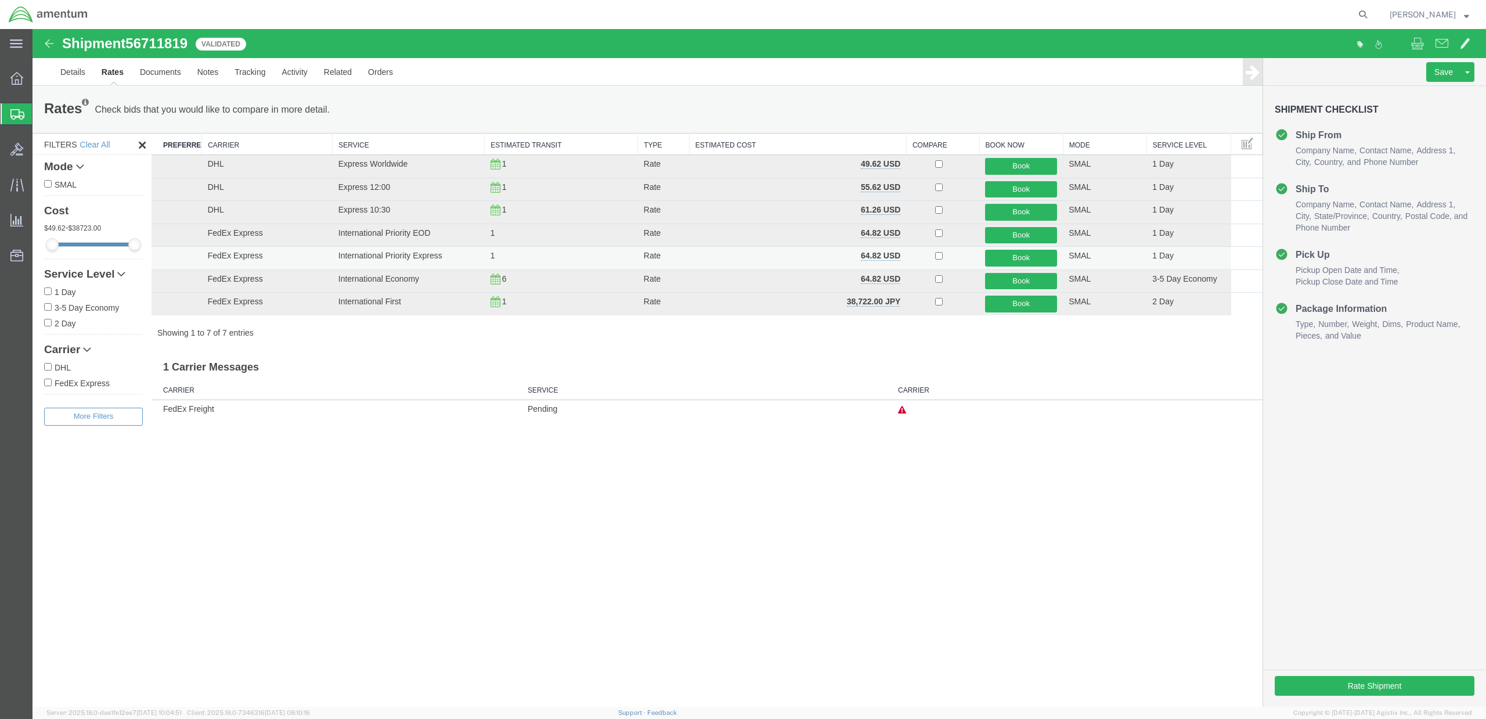
click at [411, 258] on td "International Priority Express" at bounding box center [409, 258] width 152 height 23
click at [1025, 254] on button "Book" at bounding box center [1021, 258] width 72 height 17
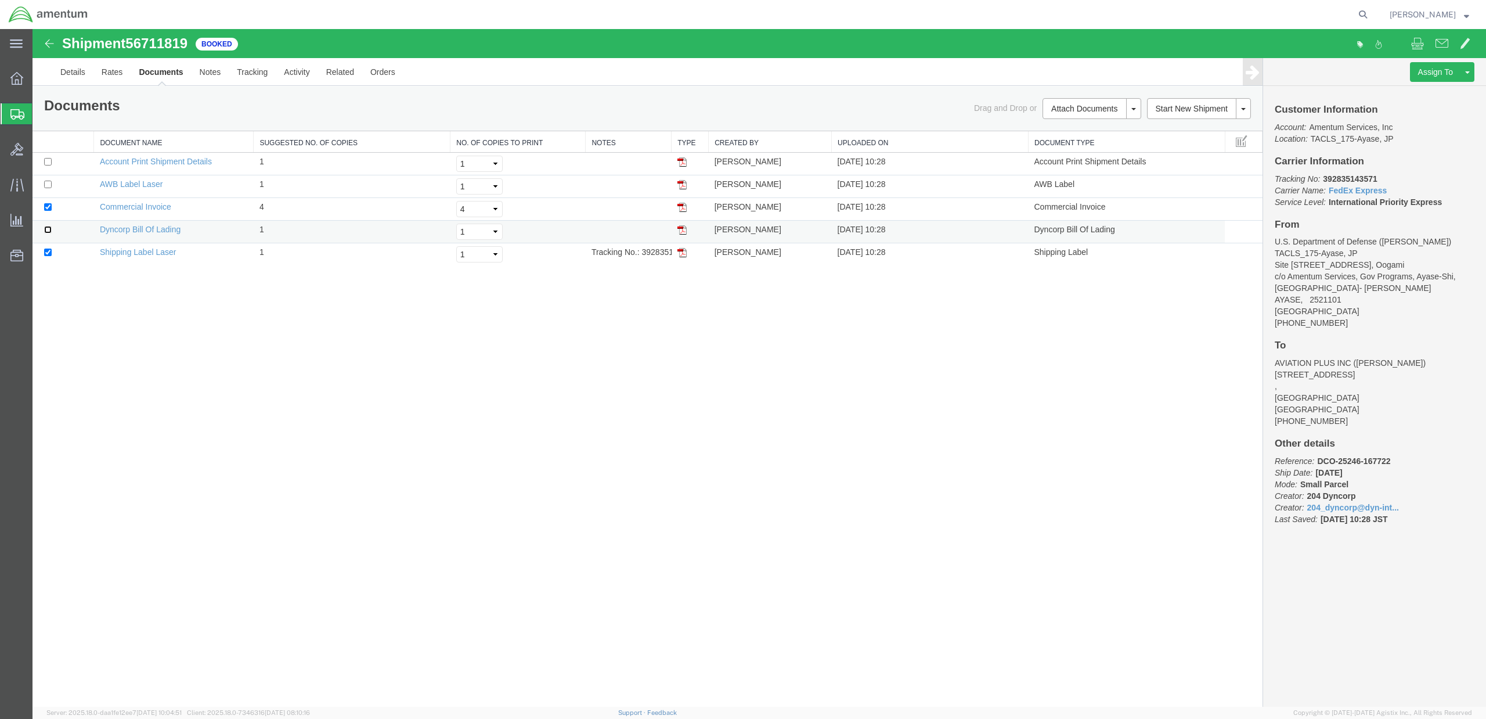
click at [45, 229] on input "checkbox" at bounding box center [48, 230] width 8 height 8
checkbox input "true"
click at [47, 183] on input "checkbox" at bounding box center [48, 185] width 8 height 8
checkbox input "true"
click at [131, 182] on link "AWB Label Laser" at bounding box center [131, 183] width 63 height 9
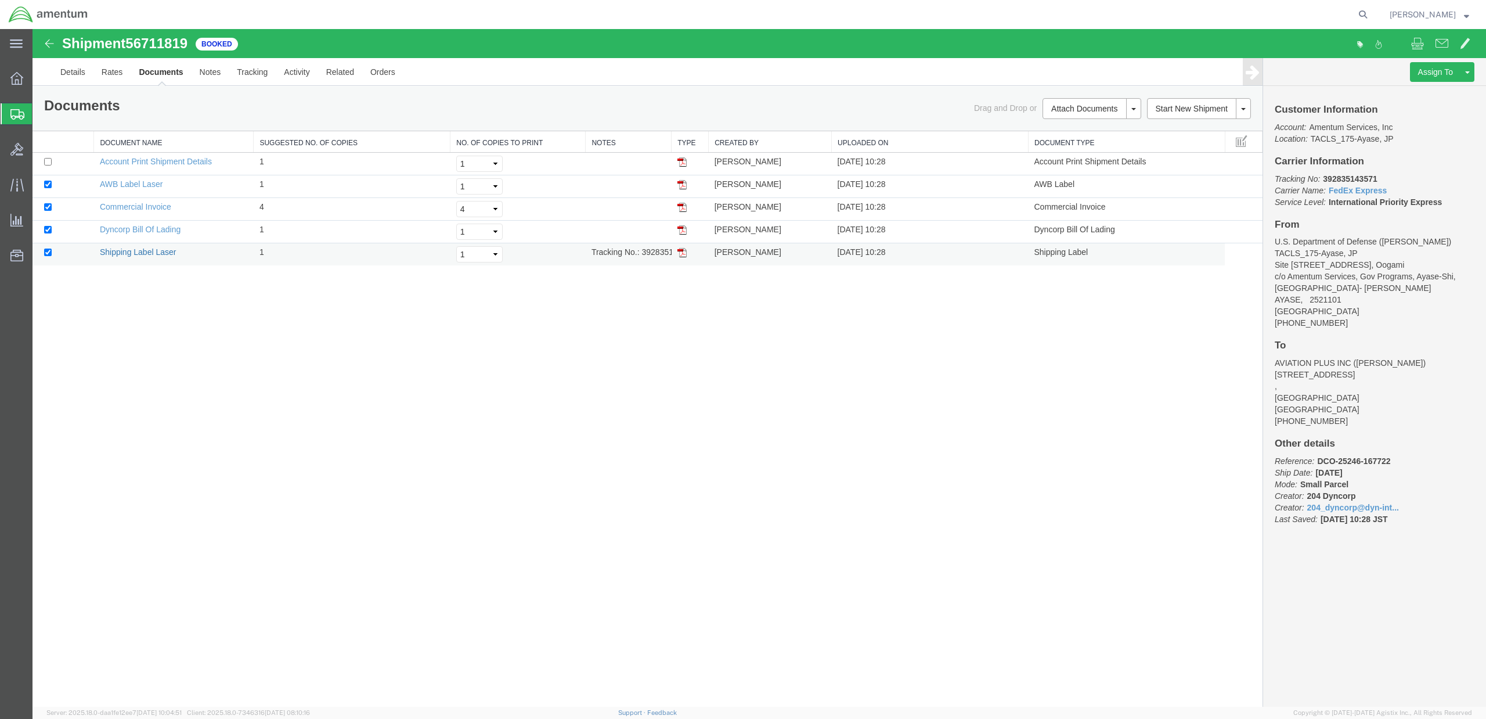
click at [123, 253] on link "Shipping Label Laser" at bounding box center [138, 251] width 77 height 9
click at [113, 207] on link "Commercial Invoice" at bounding box center [135, 206] width 71 height 9
click at [116, 230] on link "Dyncorp Bill Of Lading" at bounding box center [140, 229] width 81 height 9
click at [43, 208] on td at bounding box center [64, 209] width 62 height 23
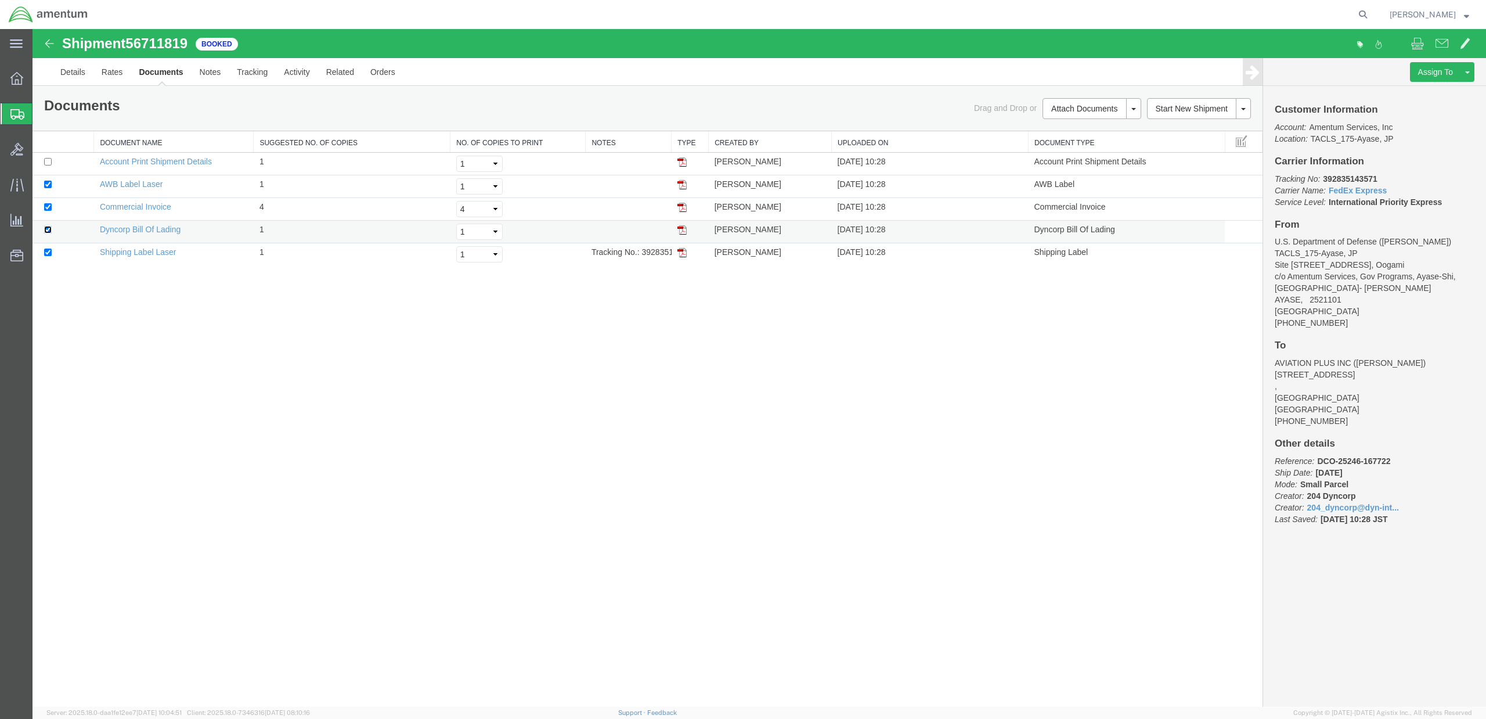
click at [49, 230] on input "checkbox" at bounding box center [48, 230] width 8 height 8
checkbox input "false"
click at [51, 210] on input "checkbox" at bounding box center [48, 207] width 8 height 8
checkbox input "false"
click at [1442, 42] on span at bounding box center [1442, 43] width 13 height 14
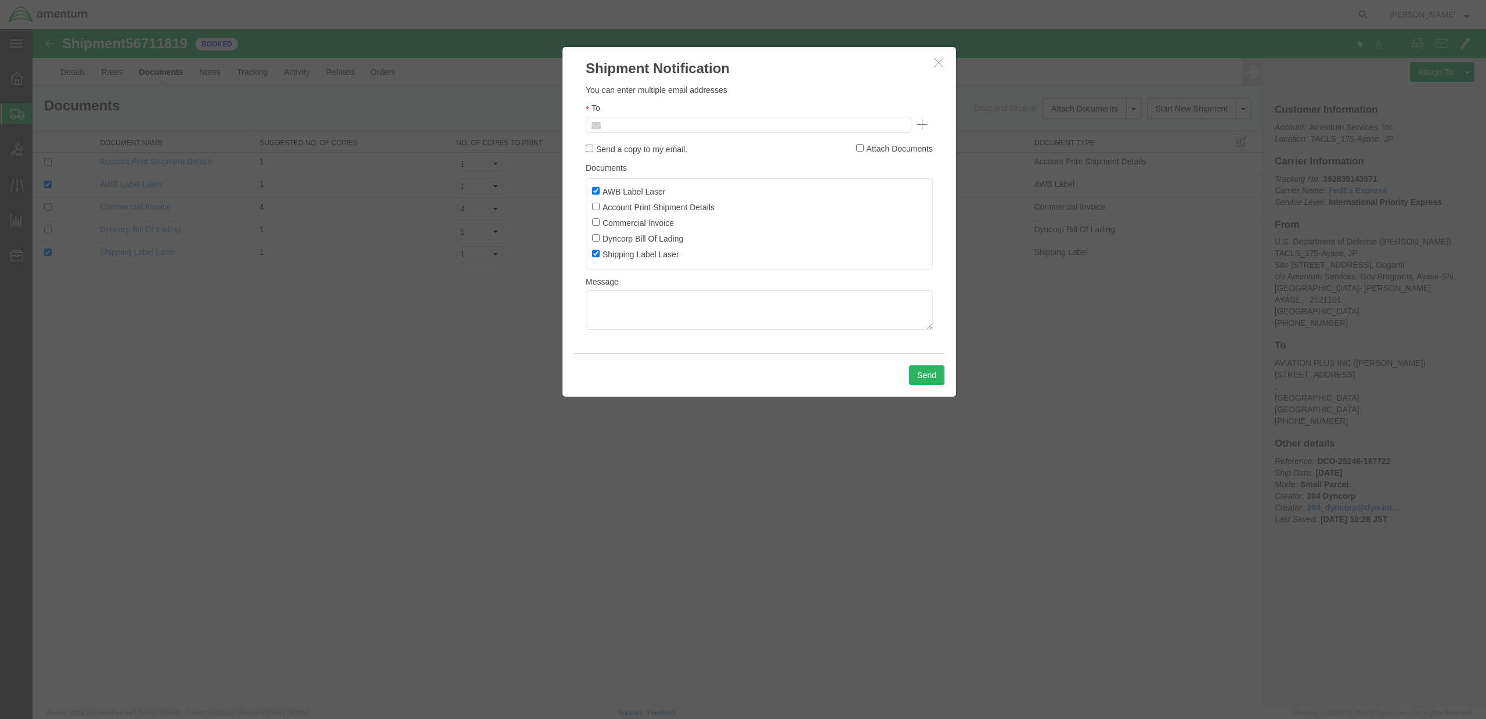
click at [676, 126] on input "text" at bounding box center [670, 124] width 136 height 15
type input "[PERSON_NAME][EMAIL_ADDRESS][PERSON_NAME][DOMAIN_NAME]"
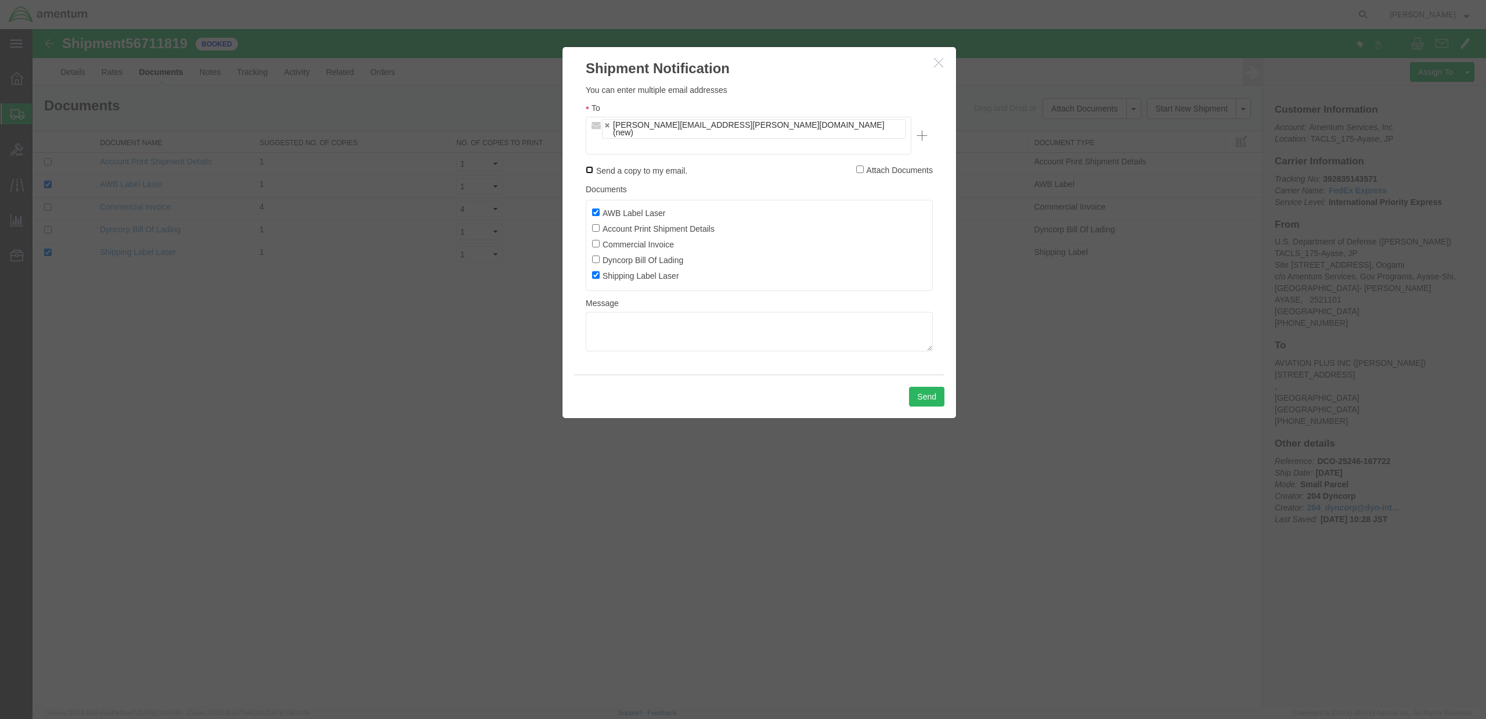
click at [591, 166] on input "Send a copy to my email." at bounding box center [590, 170] width 8 height 8
checkbox input "true"
click at [597, 240] on input "Commercial Invoice" at bounding box center [596, 244] width 8 height 8
checkbox input "true"
click at [598, 255] on input "Dyncorp Bill Of Lading" at bounding box center [596, 259] width 8 height 8
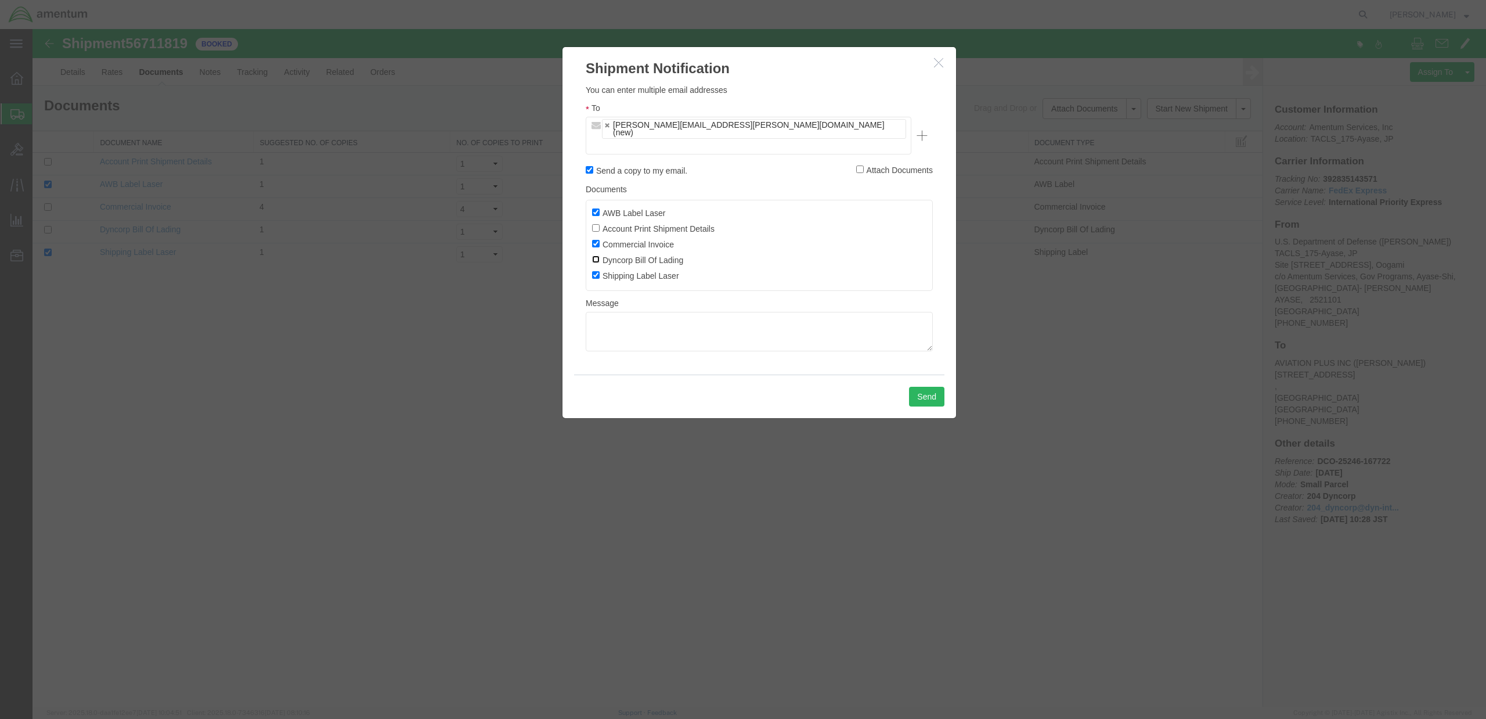
checkbox input "true"
click at [597, 224] on input "Account Print Shipment Details" at bounding box center [596, 228] width 8 height 8
checkbox input "true"
click at [614, 312] on textarea at bounding box center [759, 331] width 347 height 39
type textarea "shipping control unit generator"
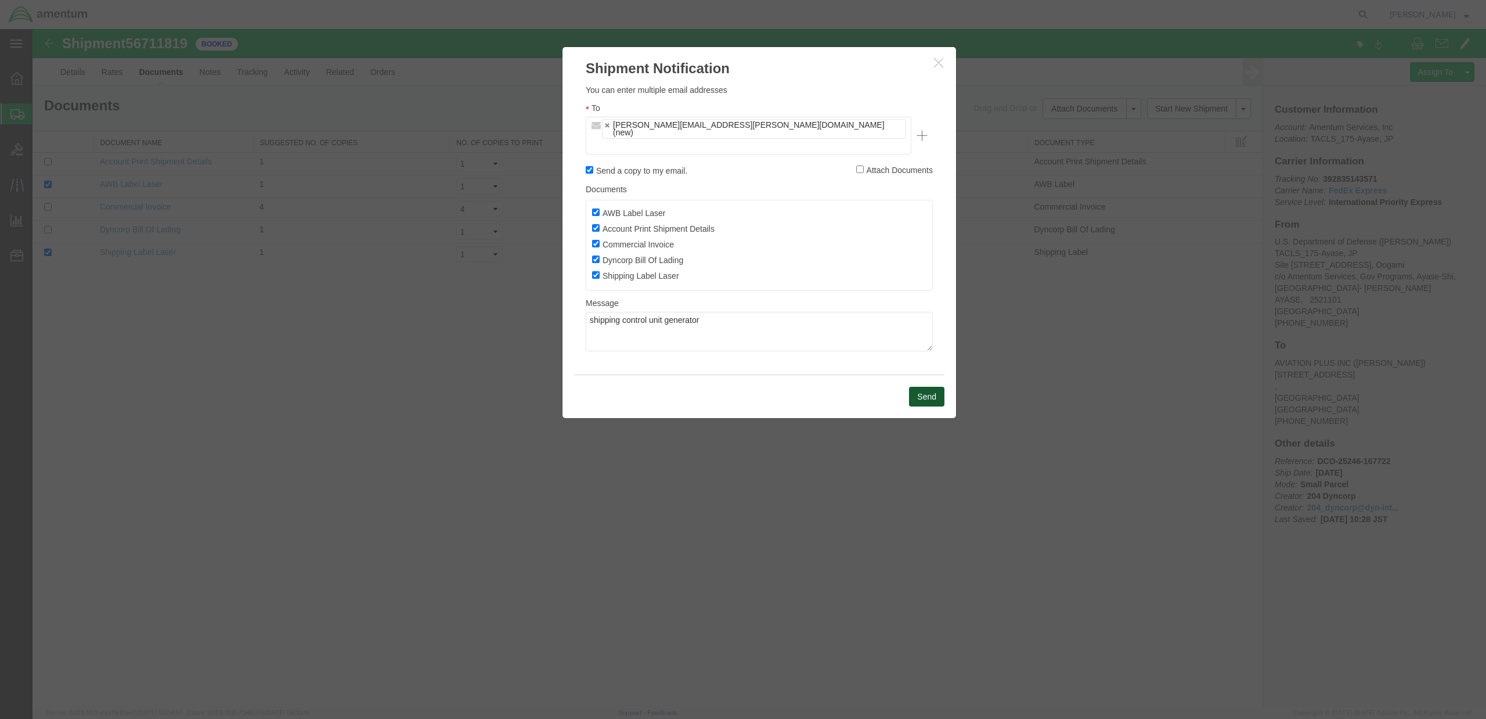
click at [926, 387] on button "Send" at bounding box center [926, 397] width 35 height 20
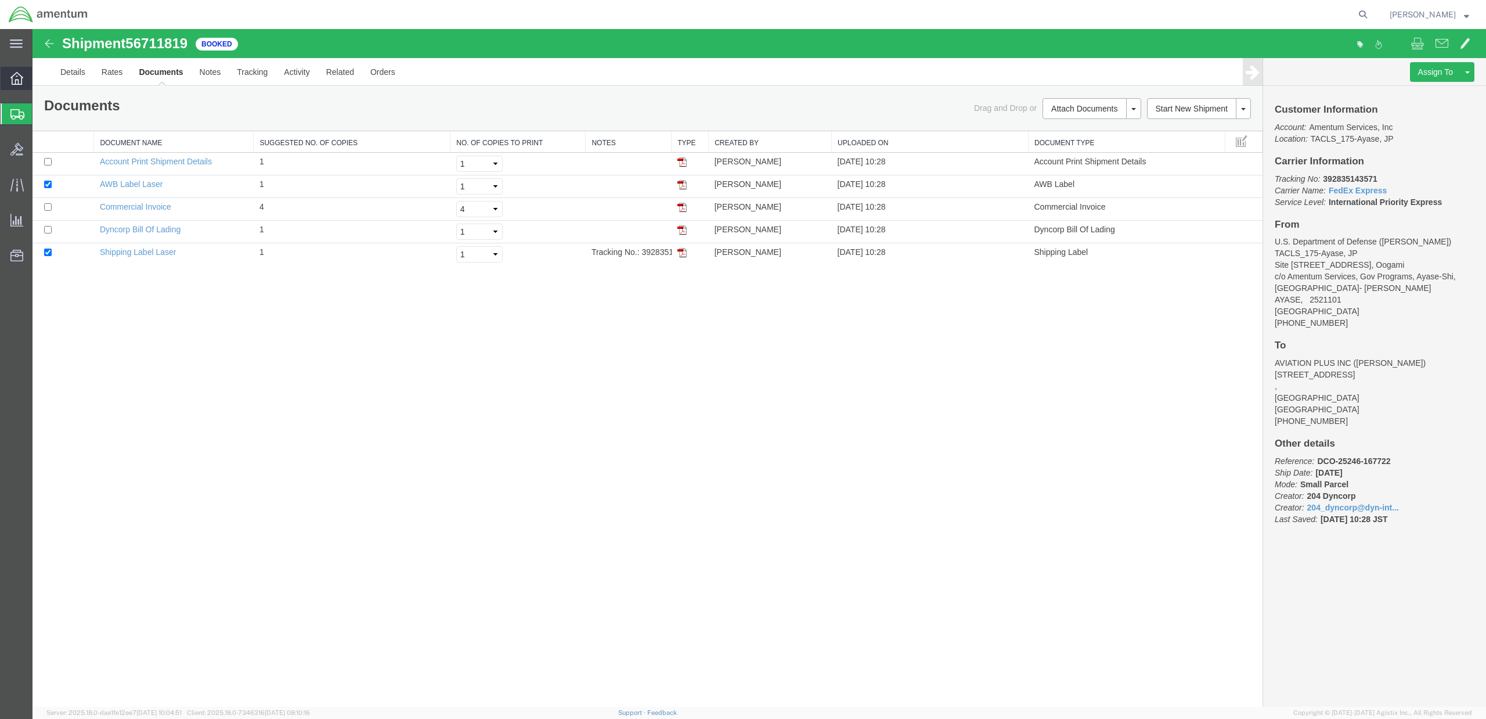
click at [22, 81] on icon at bounding box center [16, 78] width 13 height 13
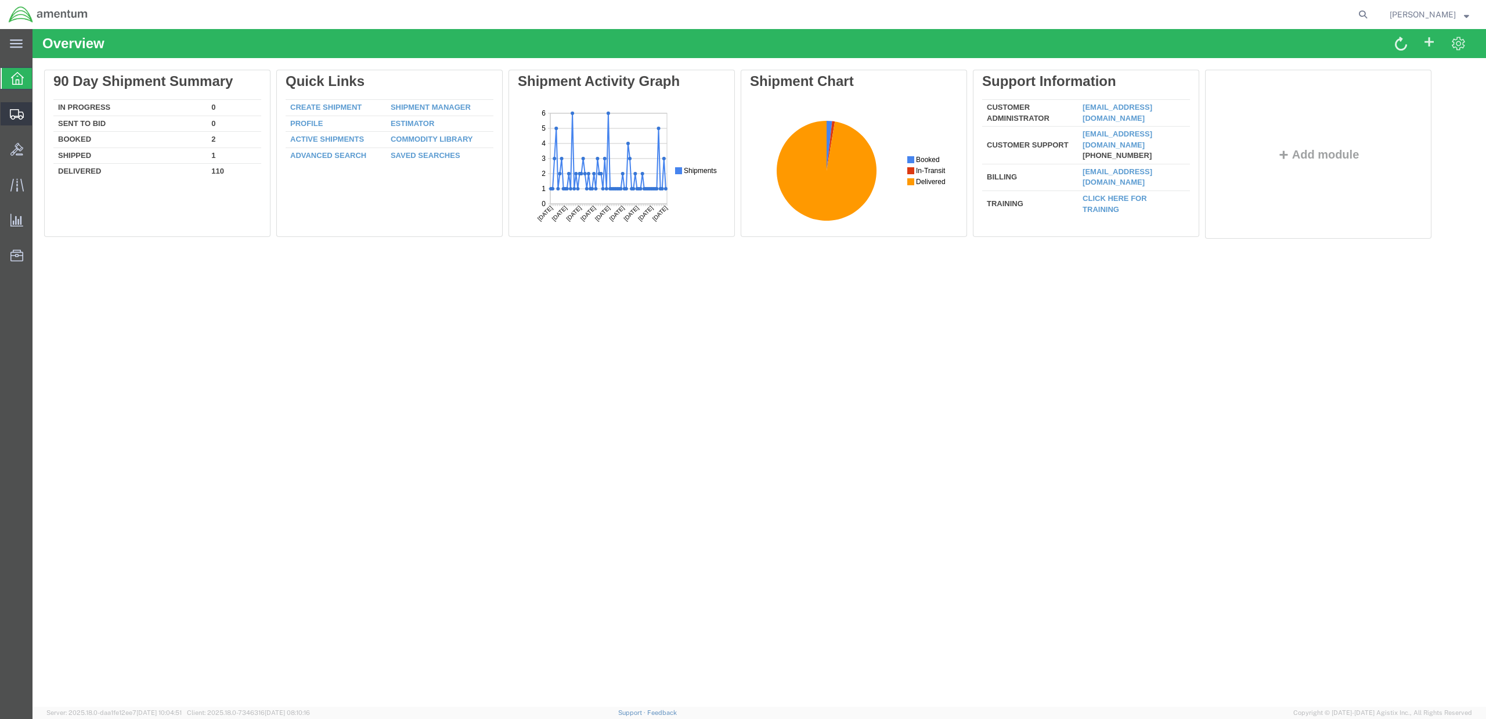
click at [0, 0] on span "Shipment Manager" at bounding box center [0, 0] width 0 height 0
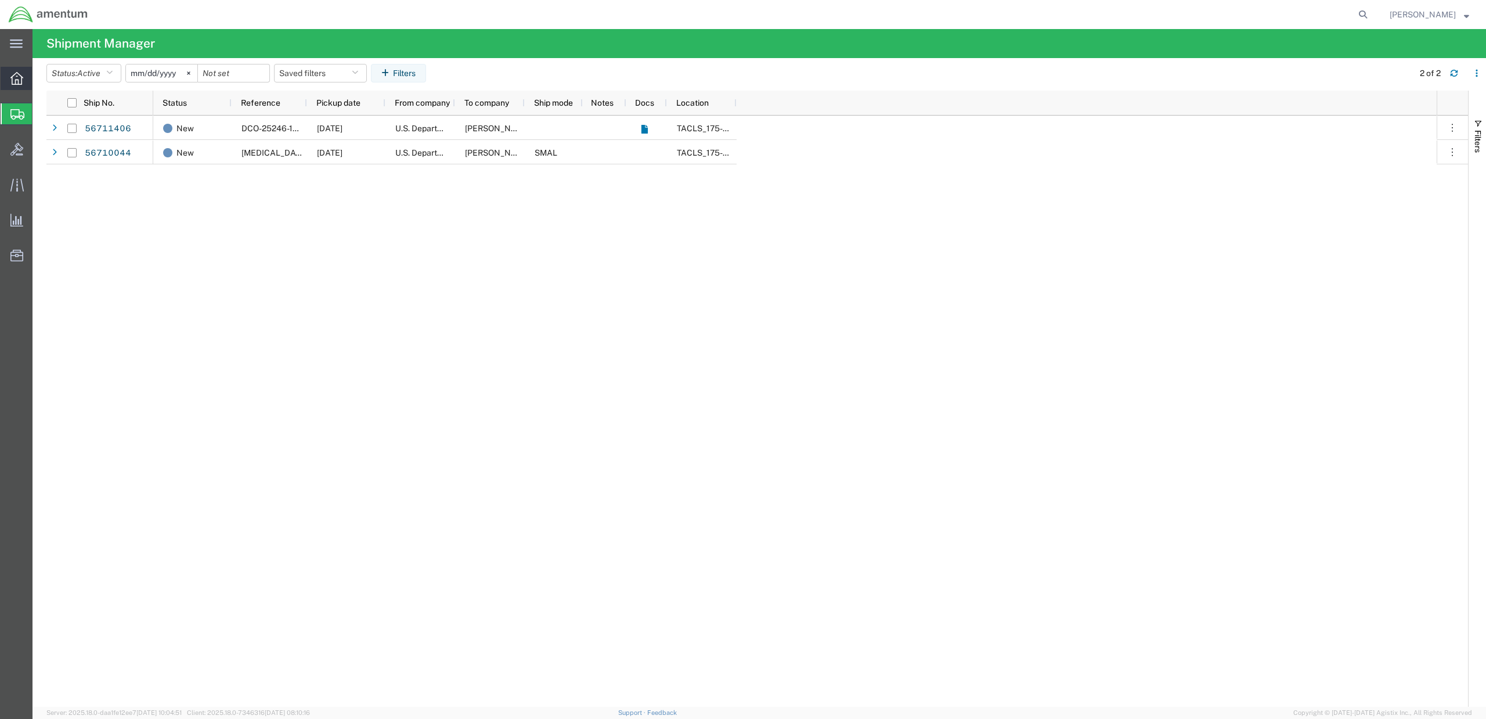
click at [15, 84] on icon at bounding box center [16, 78] width 13 height 13
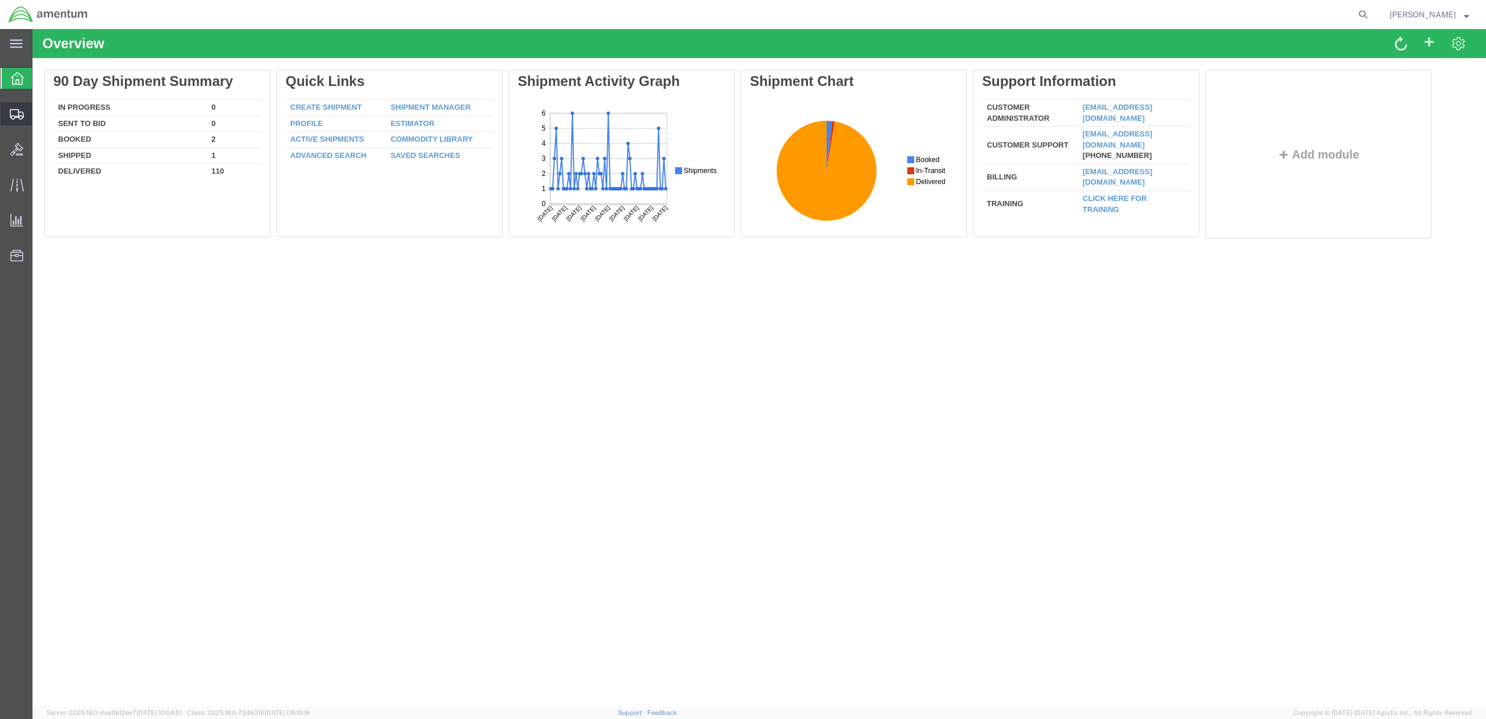
click at [12, 114] on icon at bounding box center [17, 114] width 14 height 10
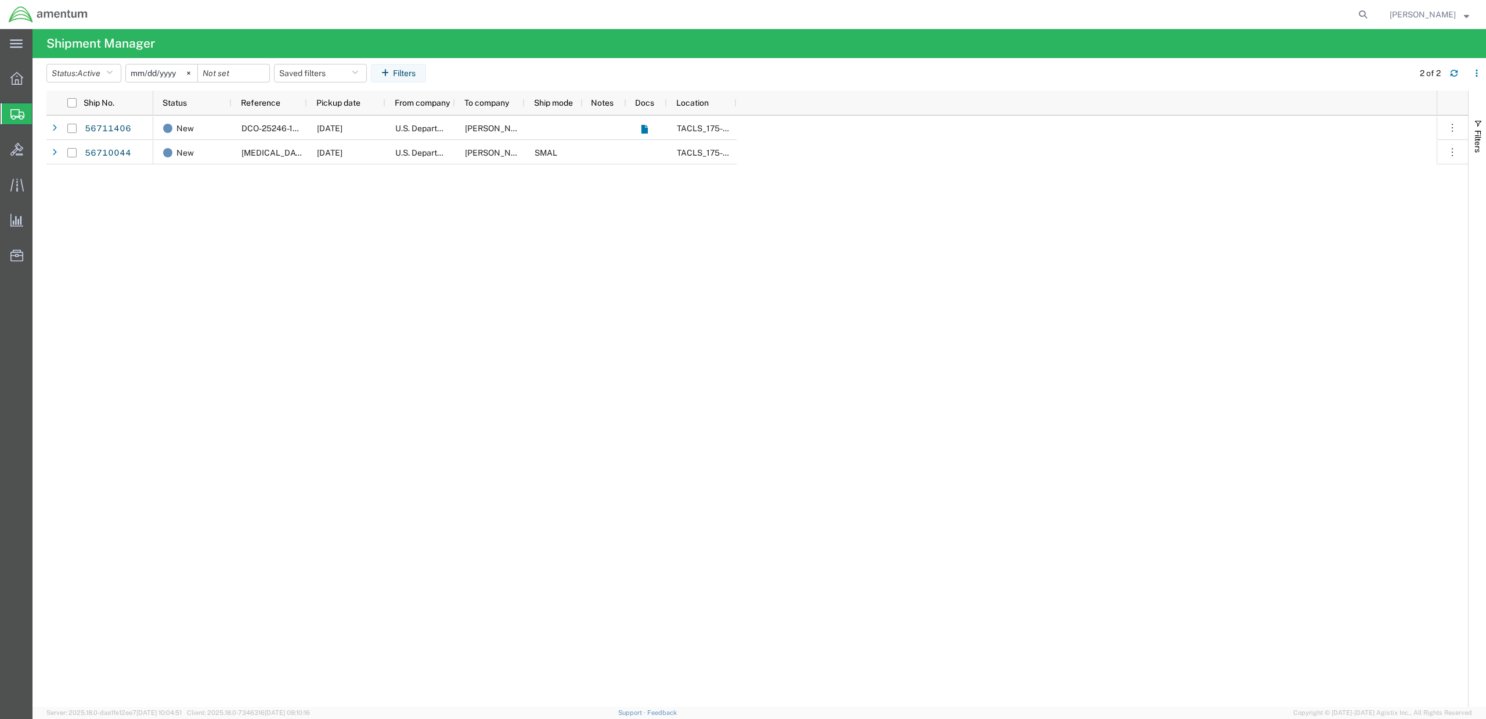
click at [139, 261] on div "56711406 56710044 New DCO-25246-167716 [DATE] U.S. Department of Defense [PERSO…" at bounding box center [757, 411] width 1422 height 591
click at [906, 330] on div "New DCO-25246-167716 [DATE] U.S. Department of Defense [PERSON_NAME] & [PERSON_…" at bounding box center [794, 411] width 1283 height 591
click at [611, 303] on div "New DCO-25246-167716 [DATE] U.S. Department of Defense [PERSON_NAME] & [PERSON_…" at bounding box center [794, 411] width 1283 height 591
click at [0, 0] on span "Shipment Manager" at bounding box center [0, 0] width 0 height 0
click at [20, 78] on icon at bounding box center [16, 78] width 13 height 13
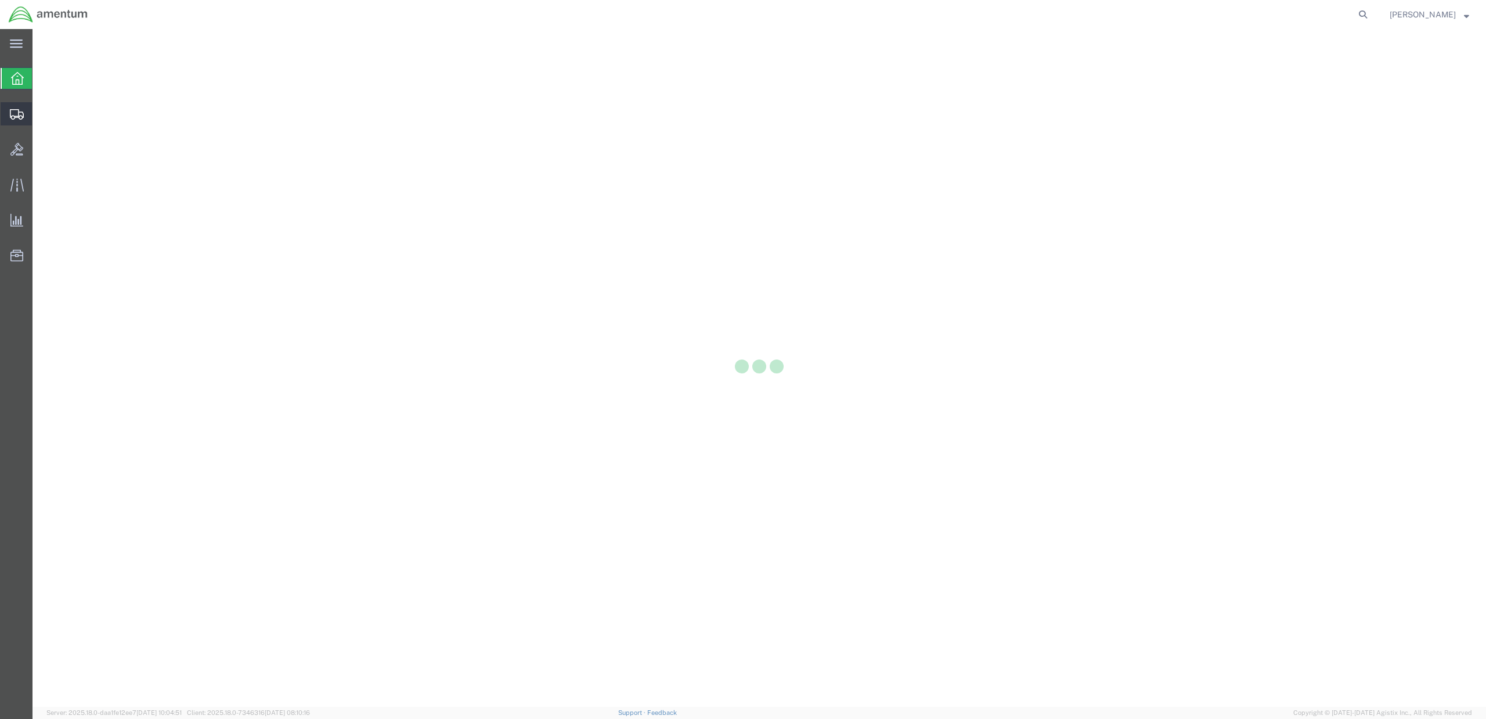
click at [16, 112] on icon at bounding box center [17, 114] width 14 height 10
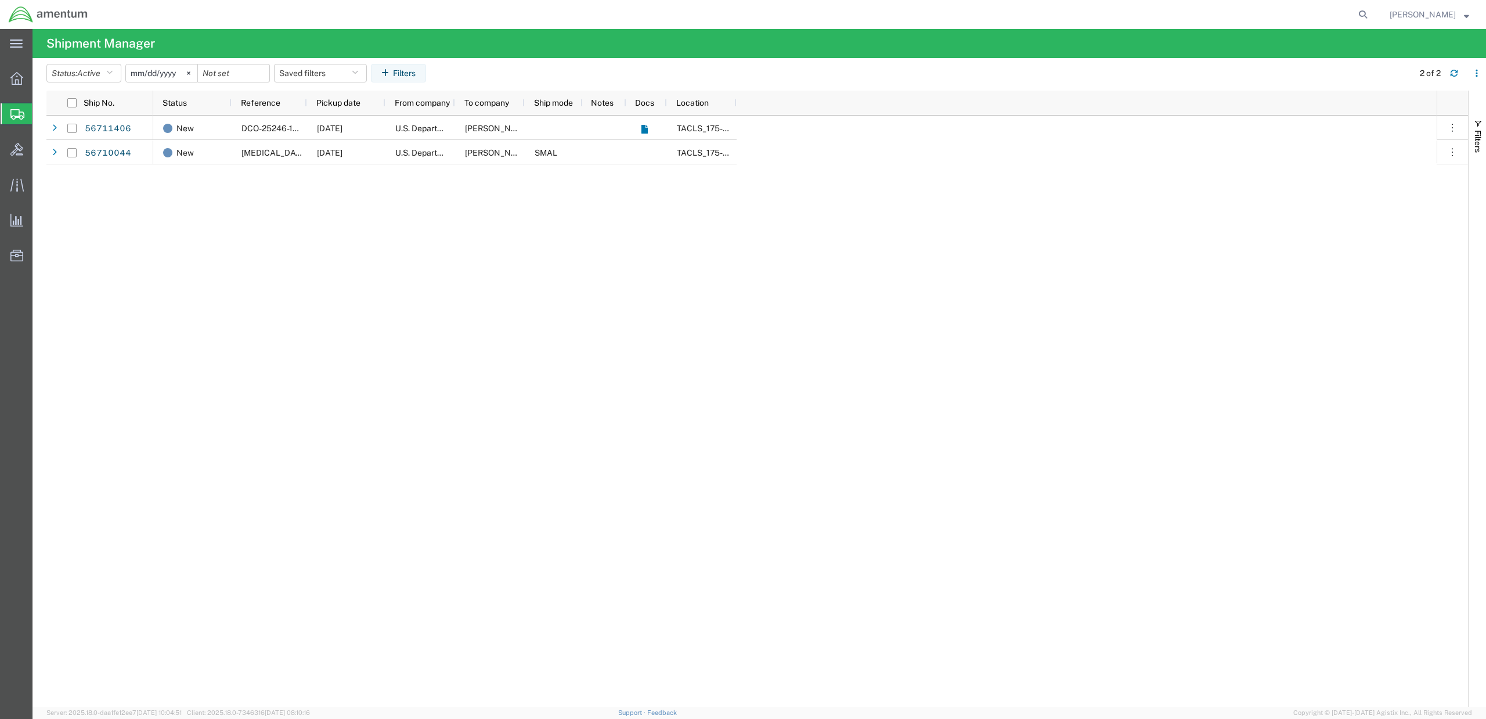
click at [0, 0] on span "Shipment Manager" at bounding box center [0, 0] width 0 height 0
click at [12, 79] on icon at bounding box center [16, 78] width 13 height 13
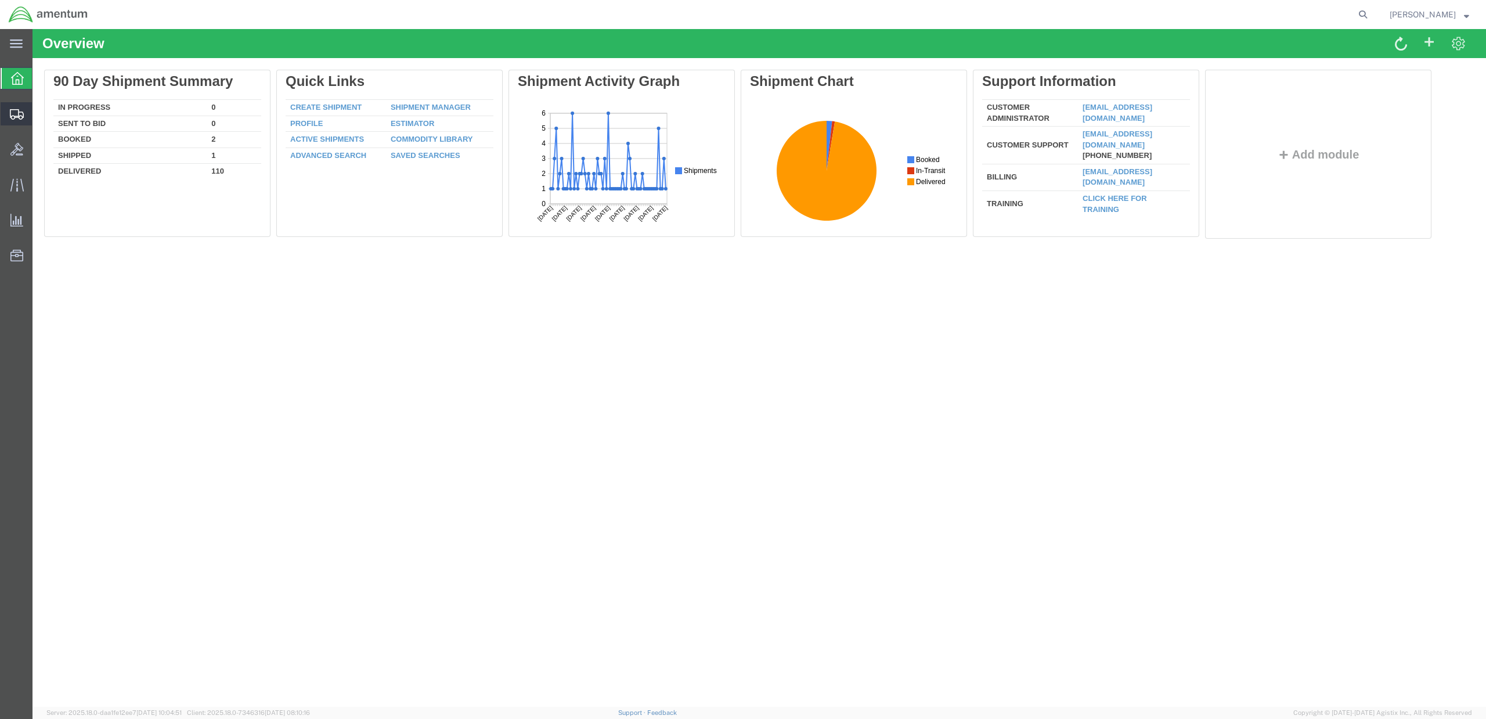
click at [15, 108] on svg-icon at bounding box center [17, 114] width 14 height 12
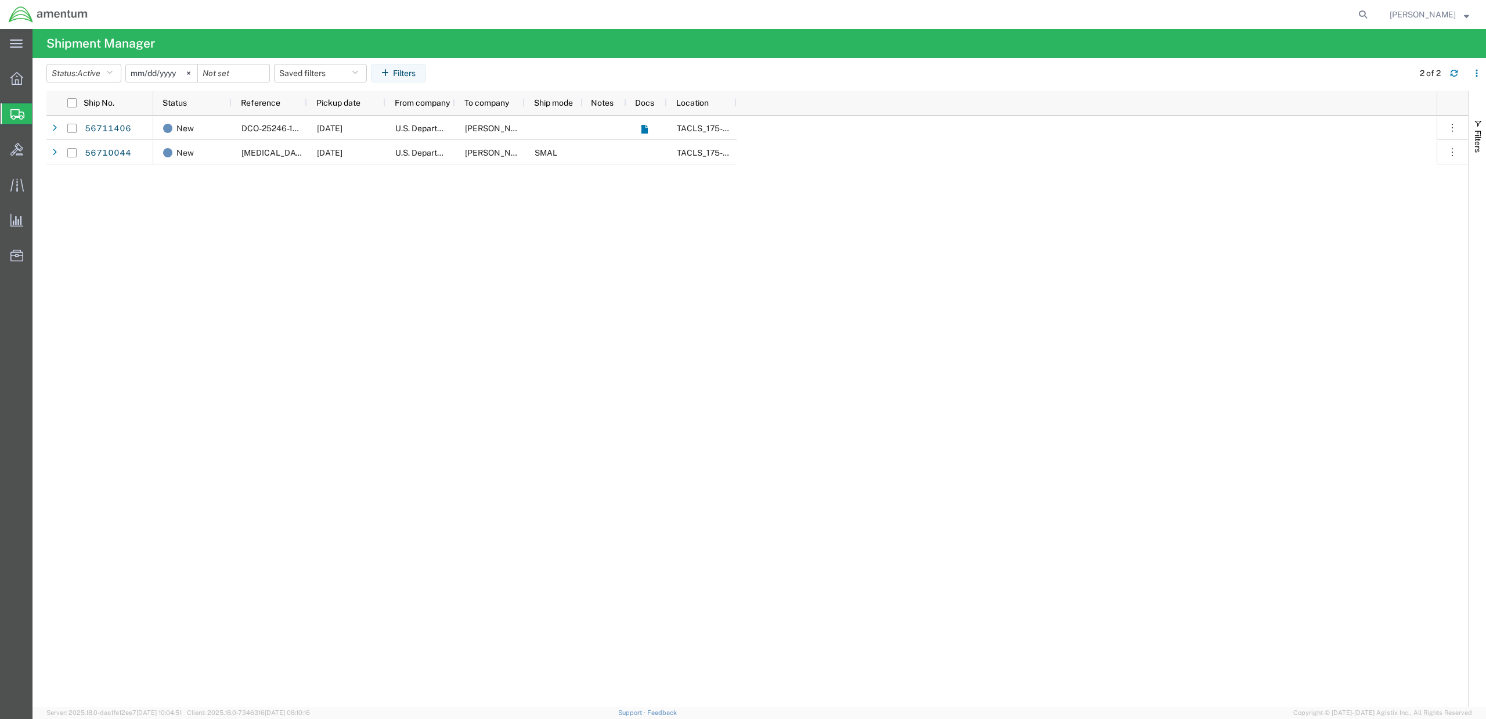
click at [14, 116] on icon at bounding box center [17, 114] width 14 height 10
click at [113, 247] on div "56711406 56710044 New DCO-25246-167716 [DATE] U.S. Department of Defense [PERSO…" at bounding box center [757, 411] width 1422 height 591
click at [19, 80] on icon at bounding box center [16, 78] width 13 height 13
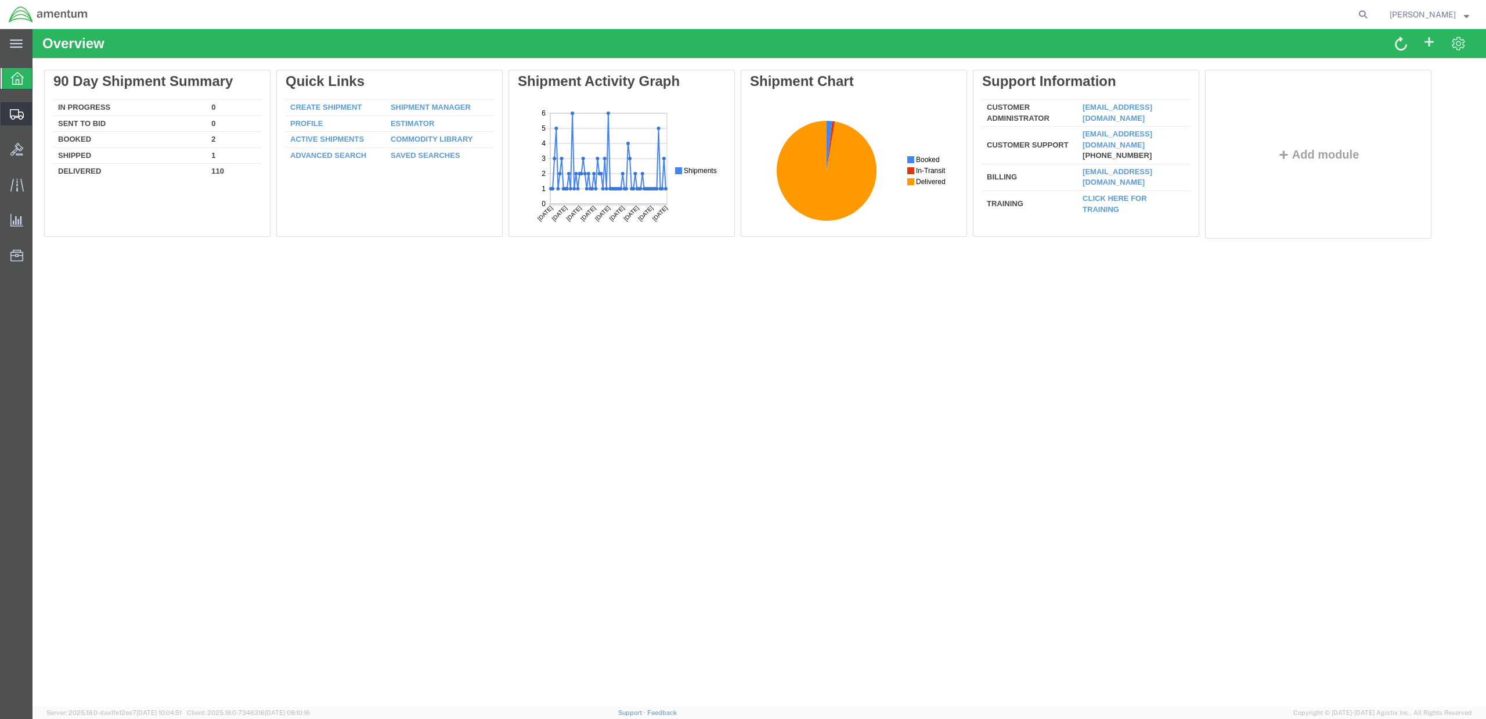
click at [12, 111] on icon at bounding box center [17, 114] width 14 height 10
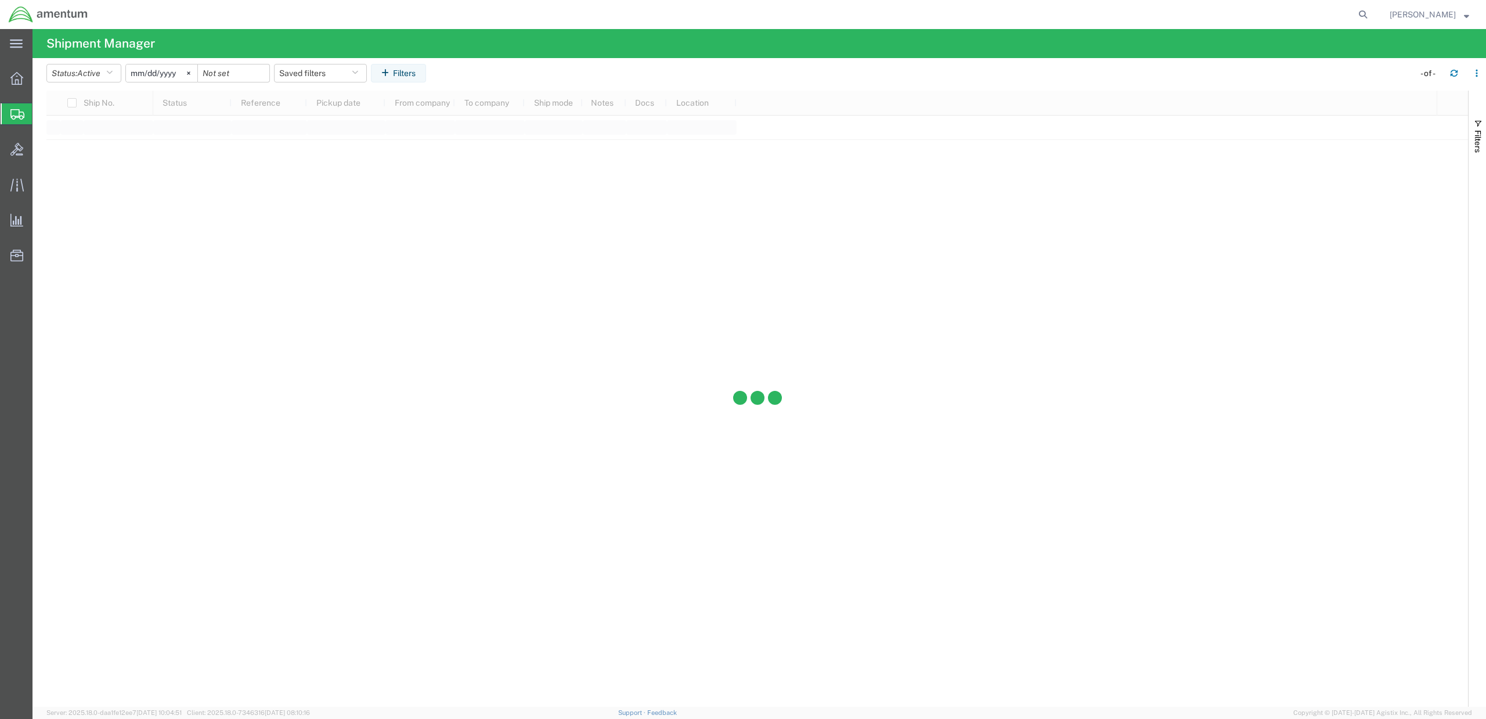
click at [0, 0] on span "Shipment Manager" at bounding box center [0, 0] width 0 height 0
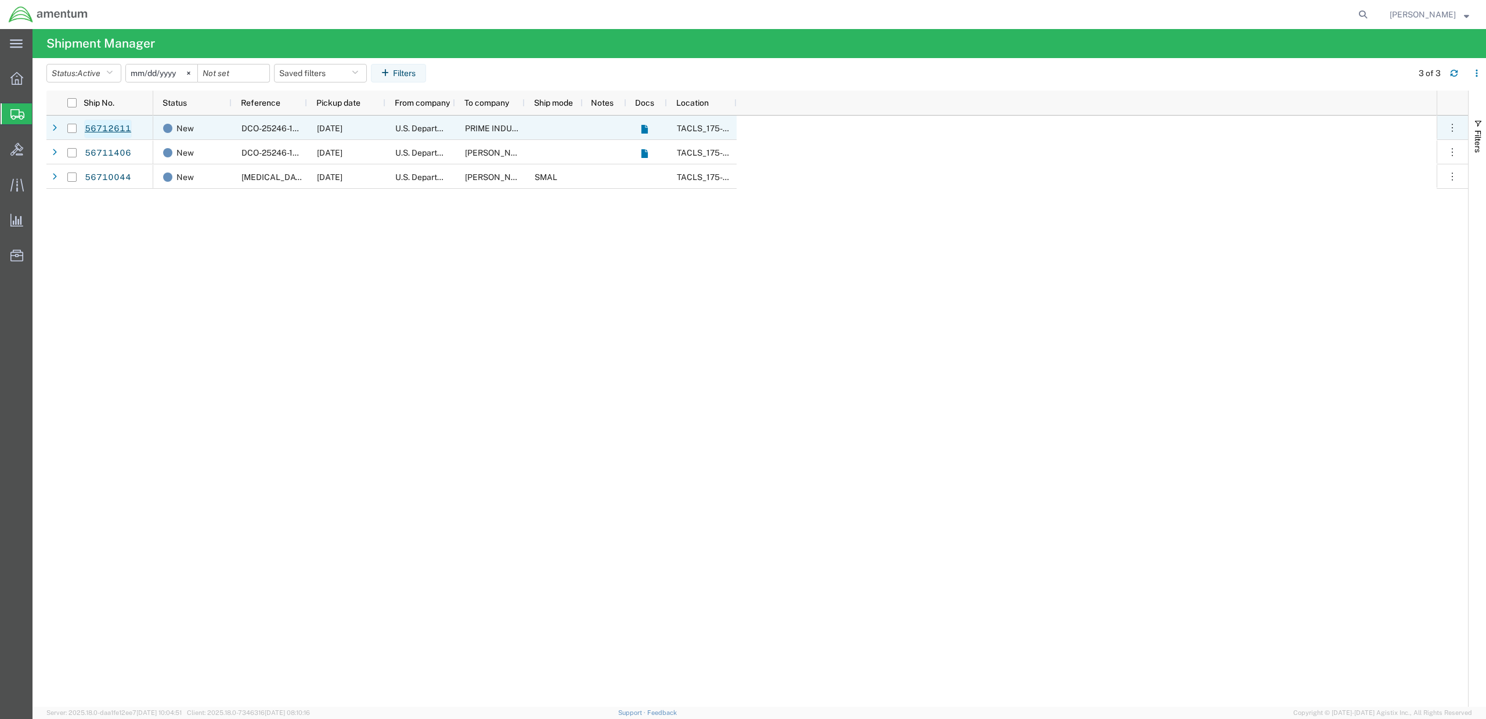
click at [113, 128] on link "56712611" at bounding box center [108, 129] width 48 height 19
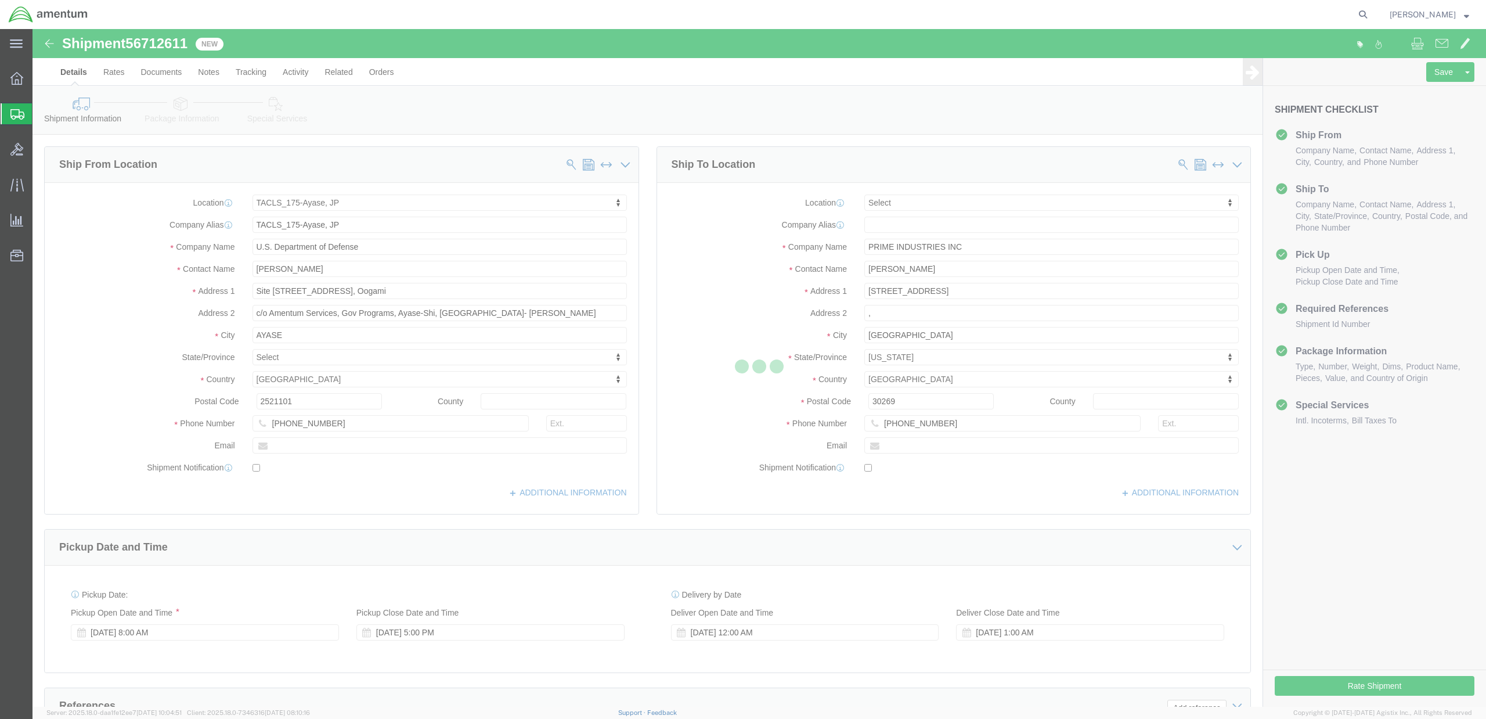
select select "60371"
select select
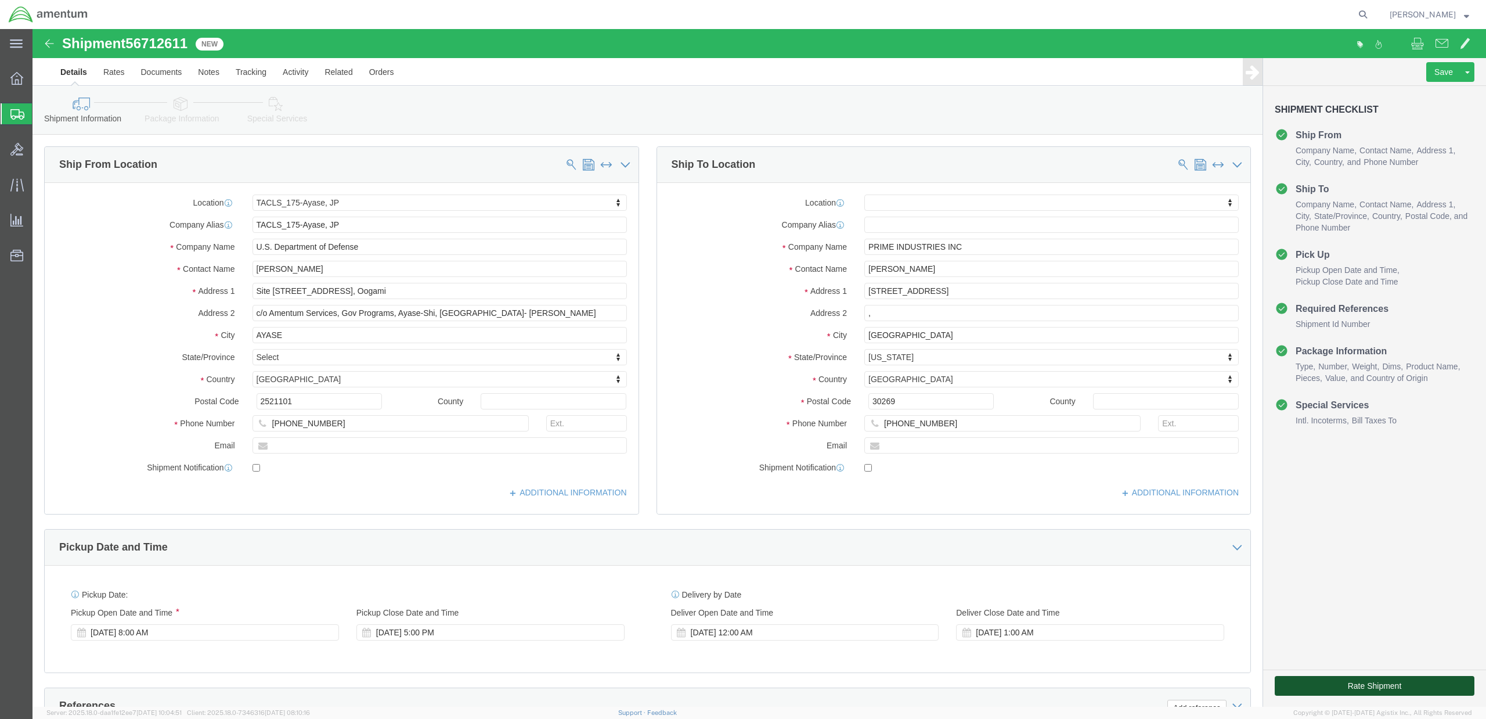
click button "Rate Shipment"
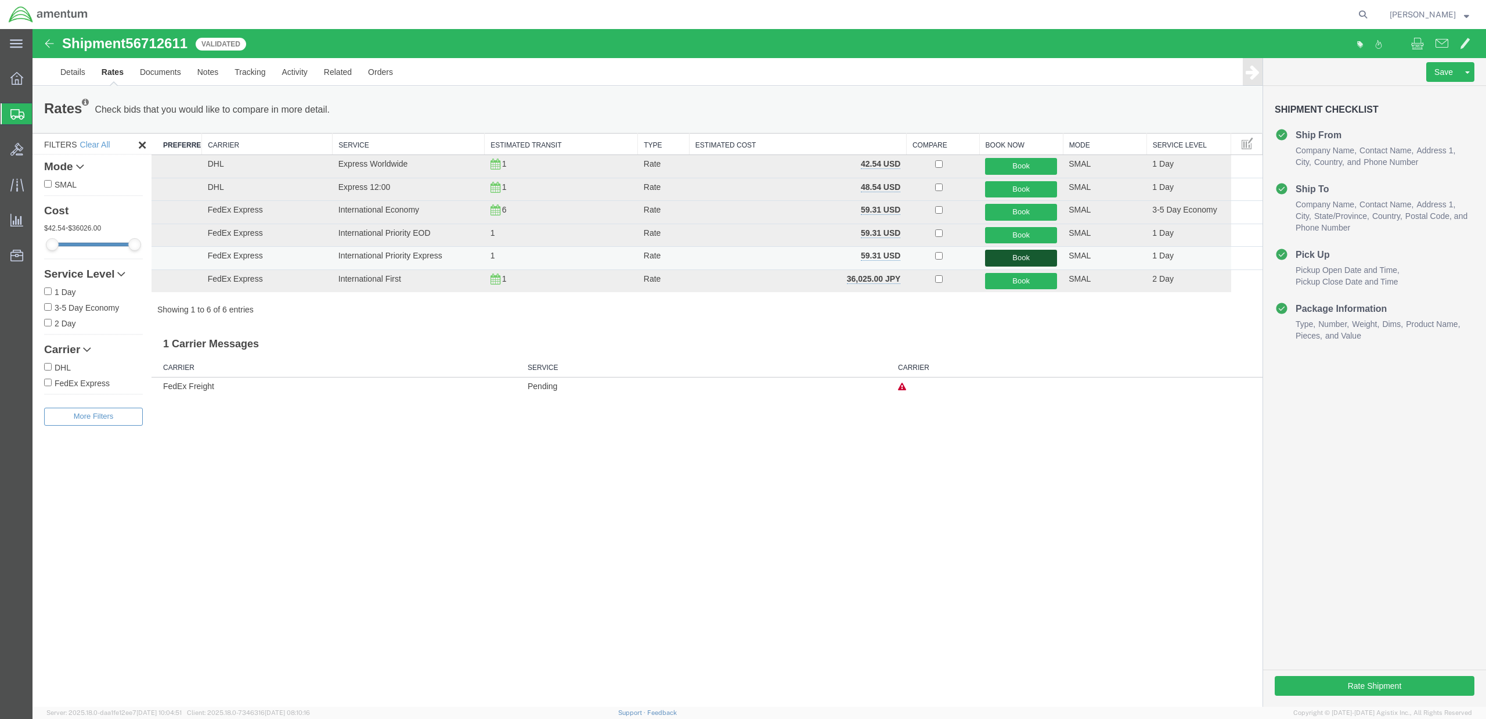
click at [1022, 259] on button "Book" at bounding box center [1021, 258] width 72 height 17
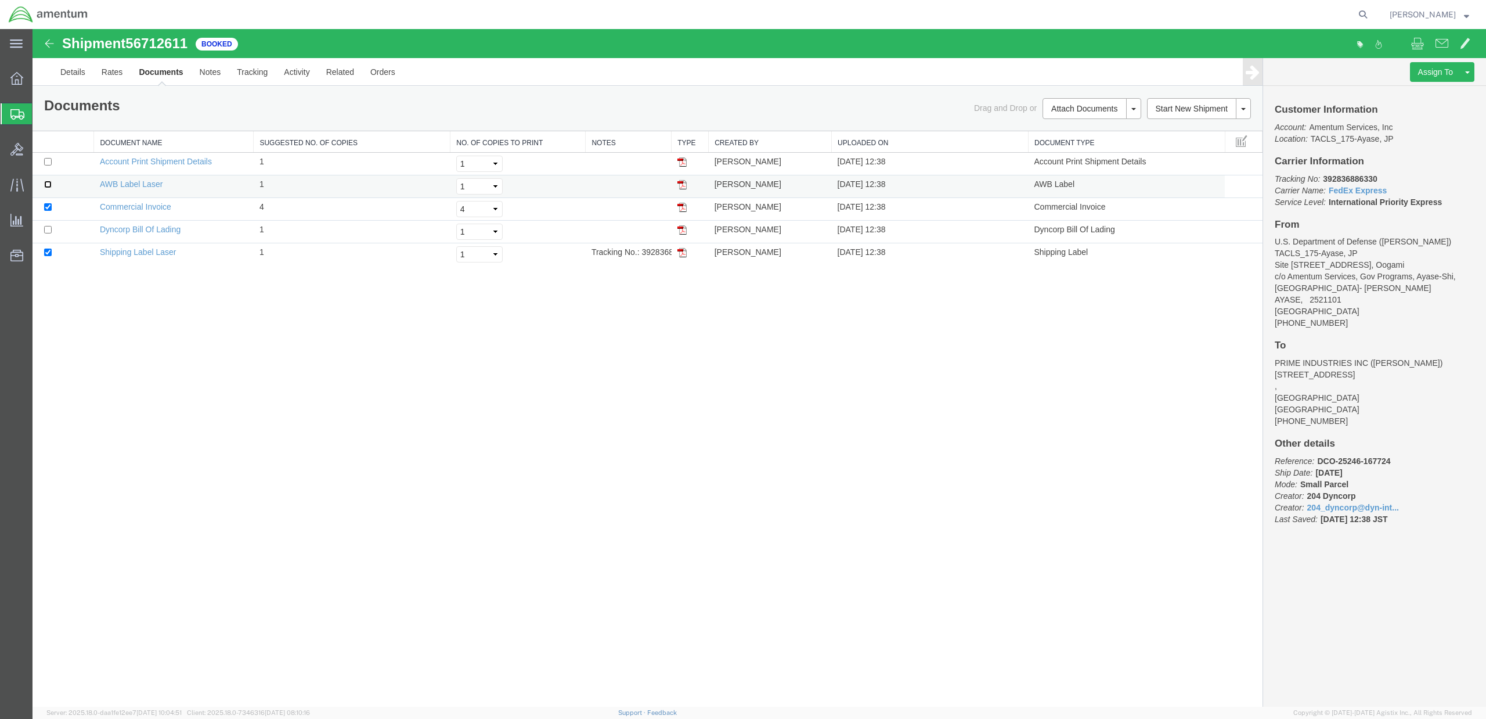
click at [47, 187] on input "checkbox" at bounding box center [48, 185] width 8 height 8
checkbox input "true"
click at [136, 182] on link "AWB Label Laser" at bounding box center [131, 183] width 63 height 9
click at [120, 254] on link "Shipping Label Laser" at bounding box center [138, 251] width 77 height 9
click at [125, 259] on td "Shipping Label Laser" at bounding box center [174, 254] width 160 height 23
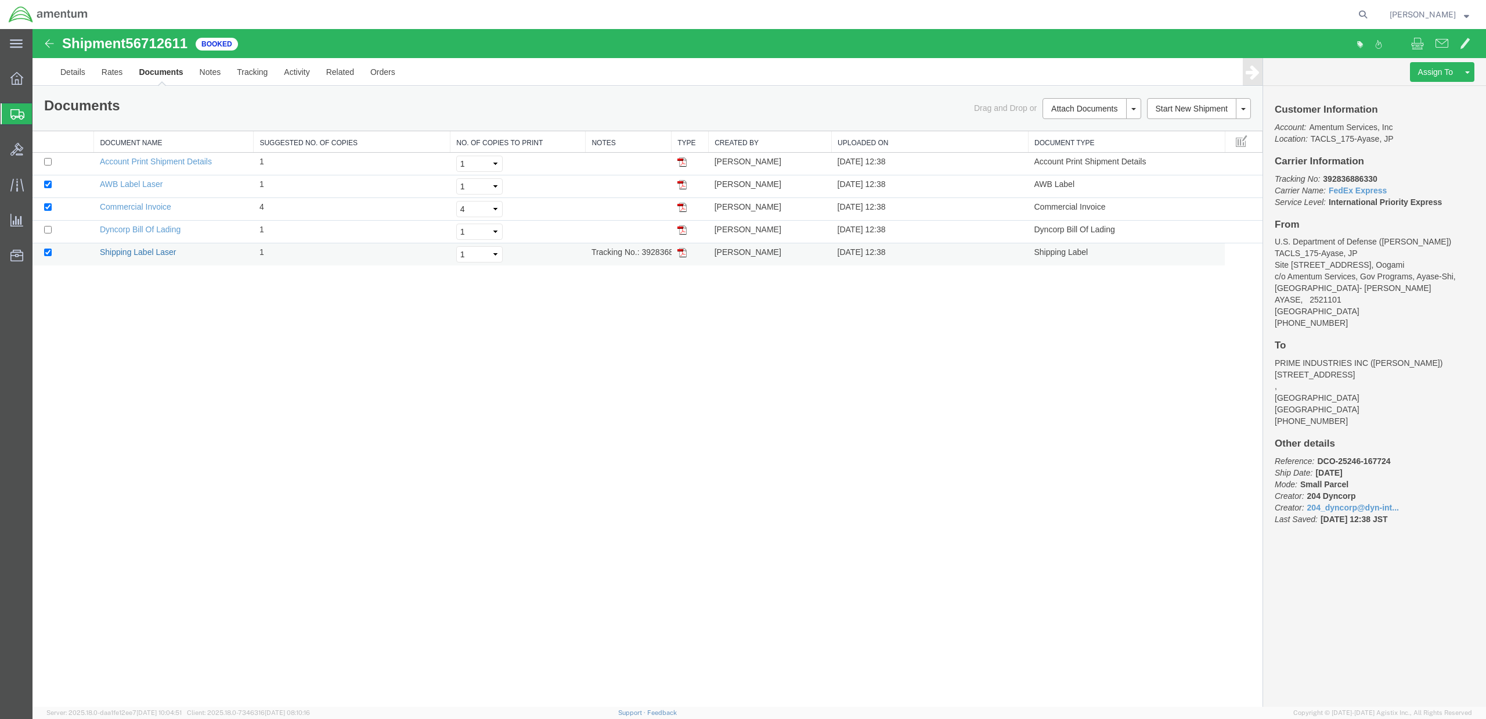
click at [125, 255] on link "Shipping Label Laser" at bounding box center [138, 251] width 77 height 9
click at [1440, 48] on span at bounding box center [1442, 43] width 13 height 14
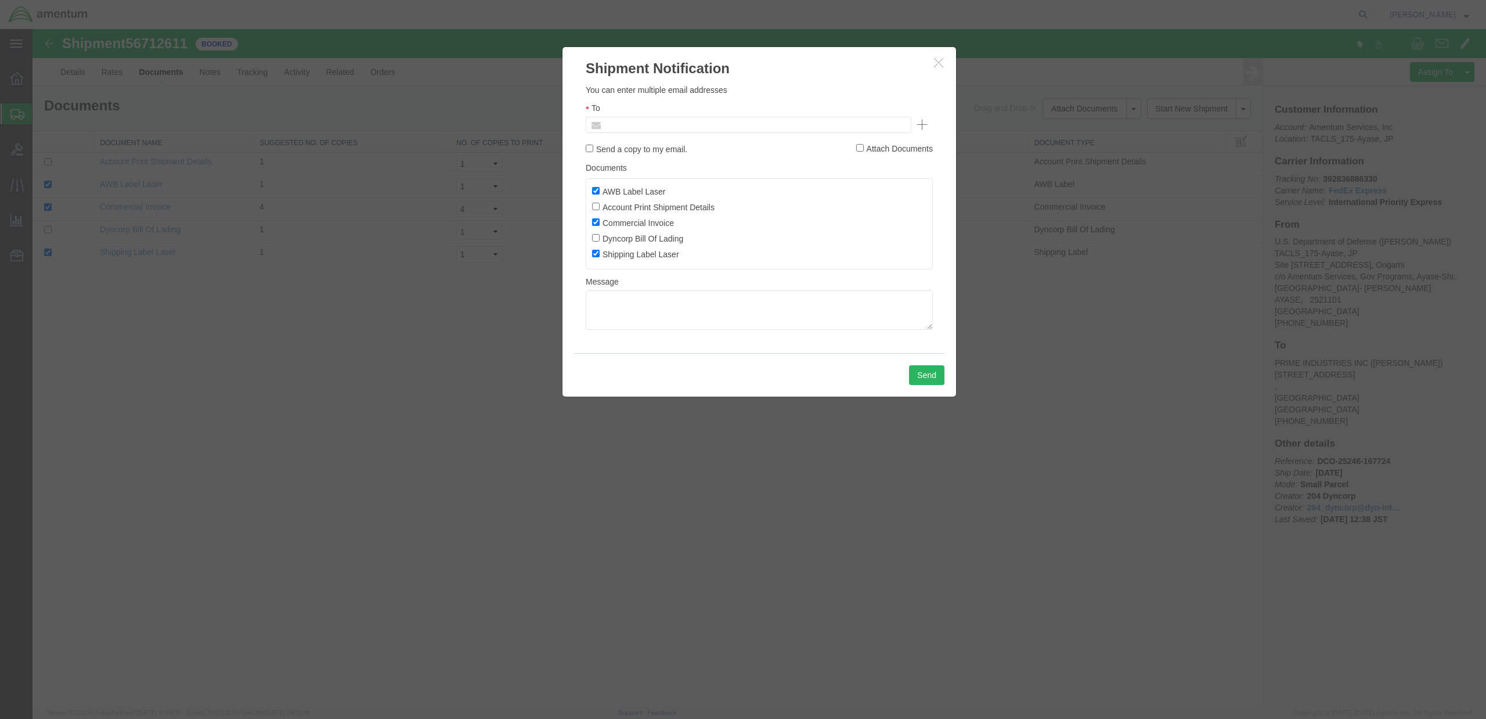
click at [632, 125] on input "text" at bounding box center [670, 124] width 136 height 15
type input "[PERSON_NAME][EMAIL_ADDRESS][PERSON_NAME][DOMAIN_NAME]"
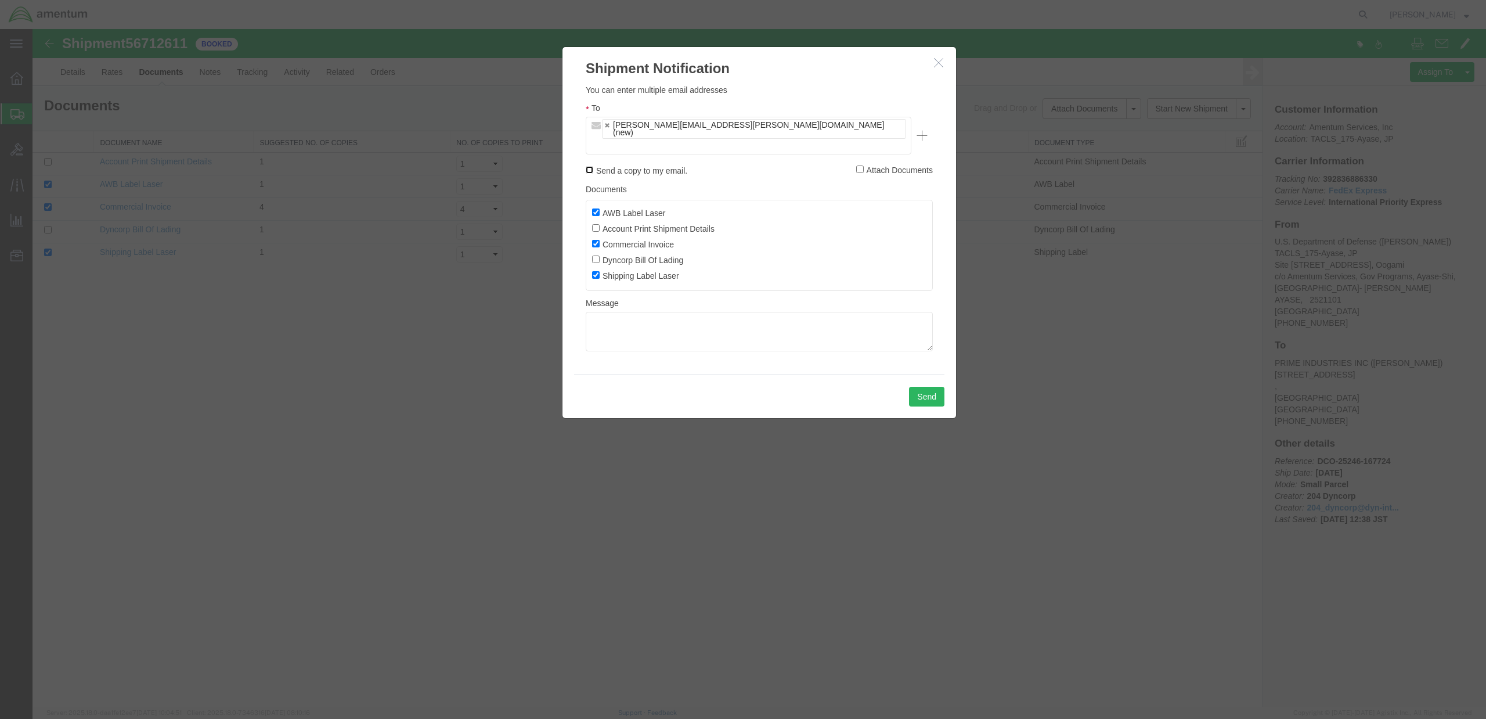
click at [590, 166] on input "Send a copy to my email." at bounding box center [590, 170] width 8 height 8
checkbox input "true"
click at [614, 312] on textarea at bounding box center [759, 331] width 347 height 39
type textarea "storm scope"
click at [922, 387] on button "Send" at bounding box center [926, 397] width 35 height 20
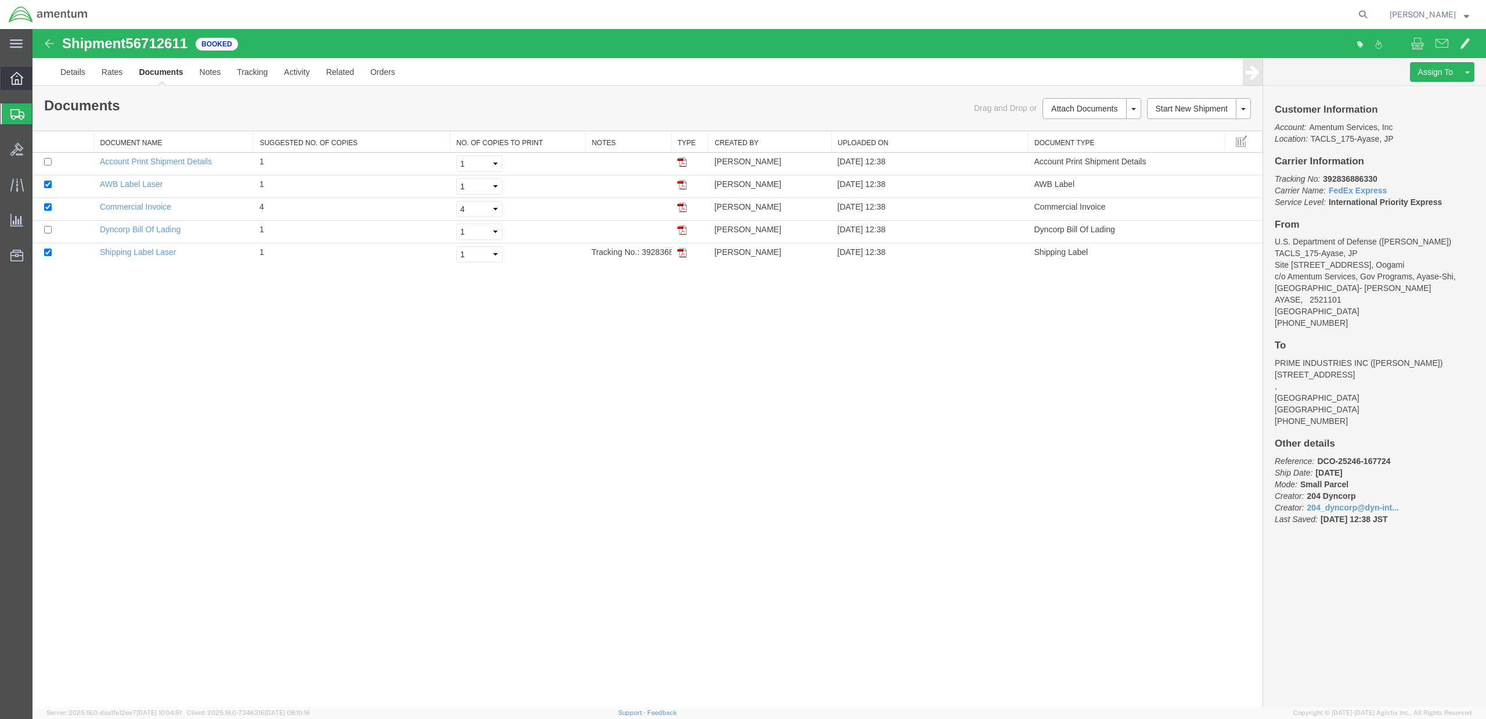
click at [21, 78] on icon at bounding box center [16, 78] width 13 height 13
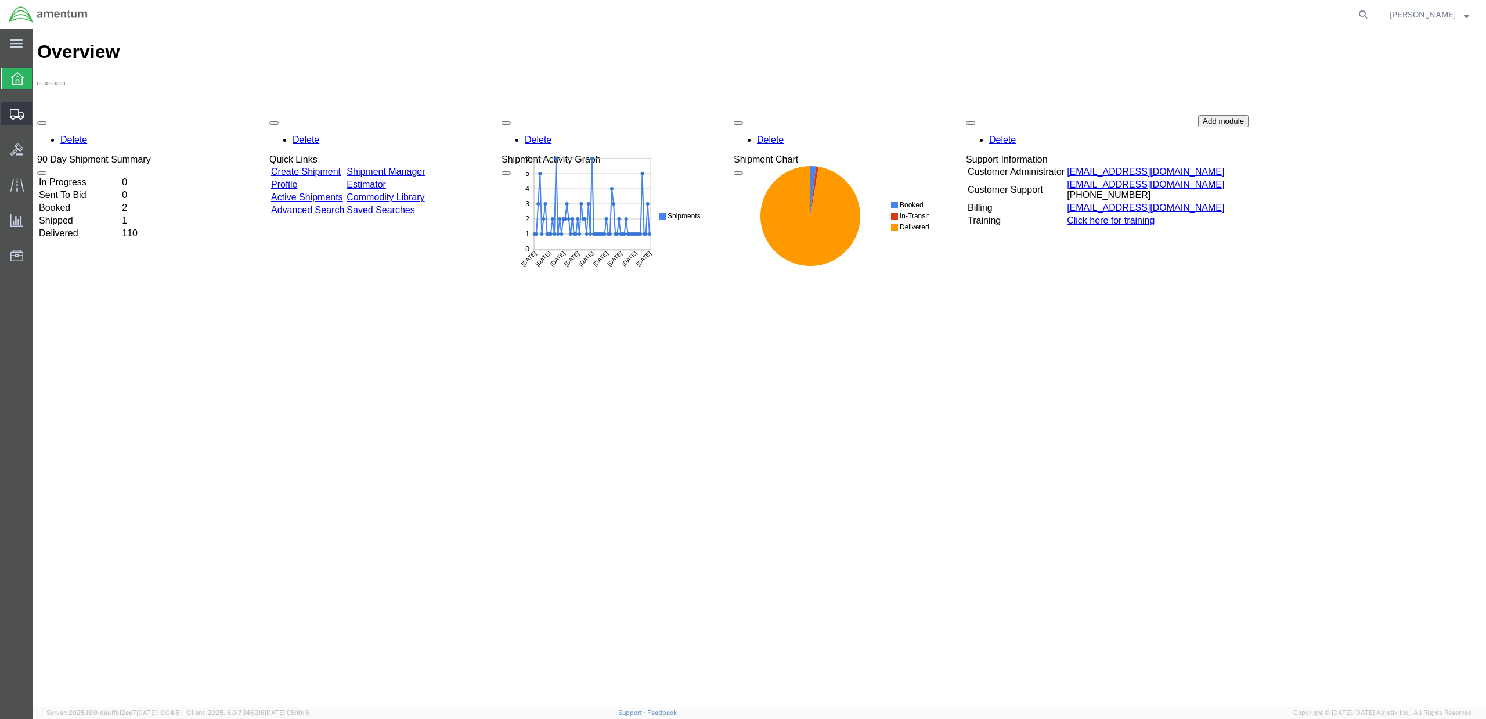
click at [0, 0] on span "Shipment Manager" at bounding box center [0, 0] width 0 height 0
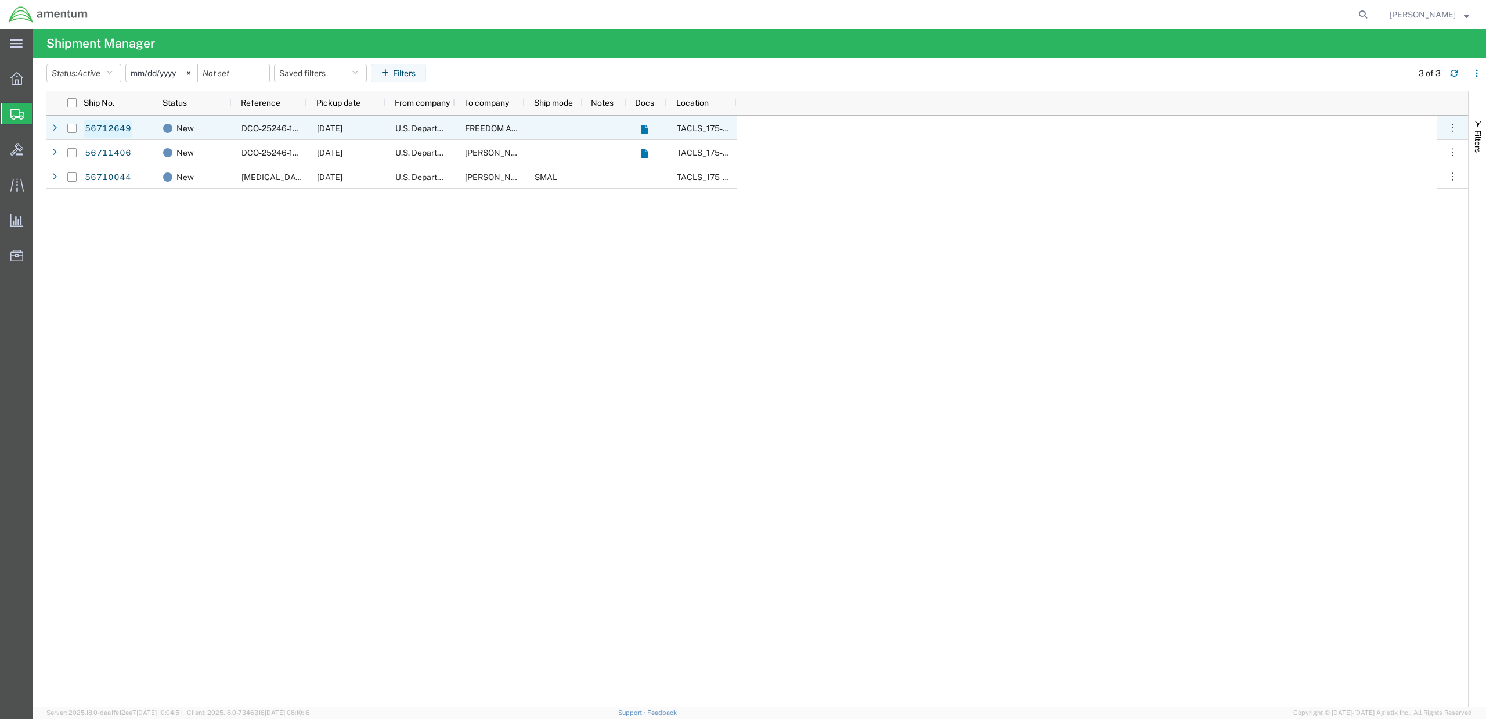
click at [95, 127] on link "56712649" at bounding box center [108, 129] width 48 height 19
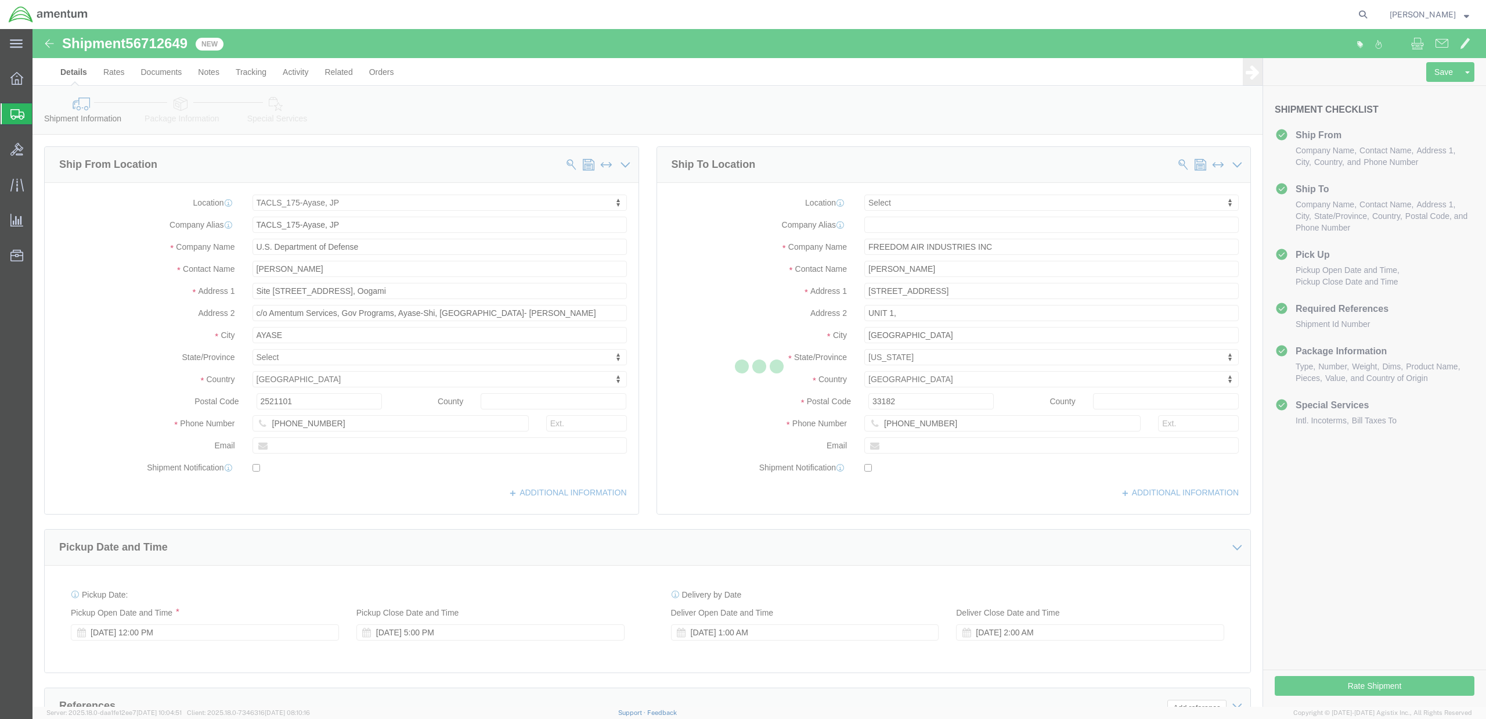
select select "60371"
select select
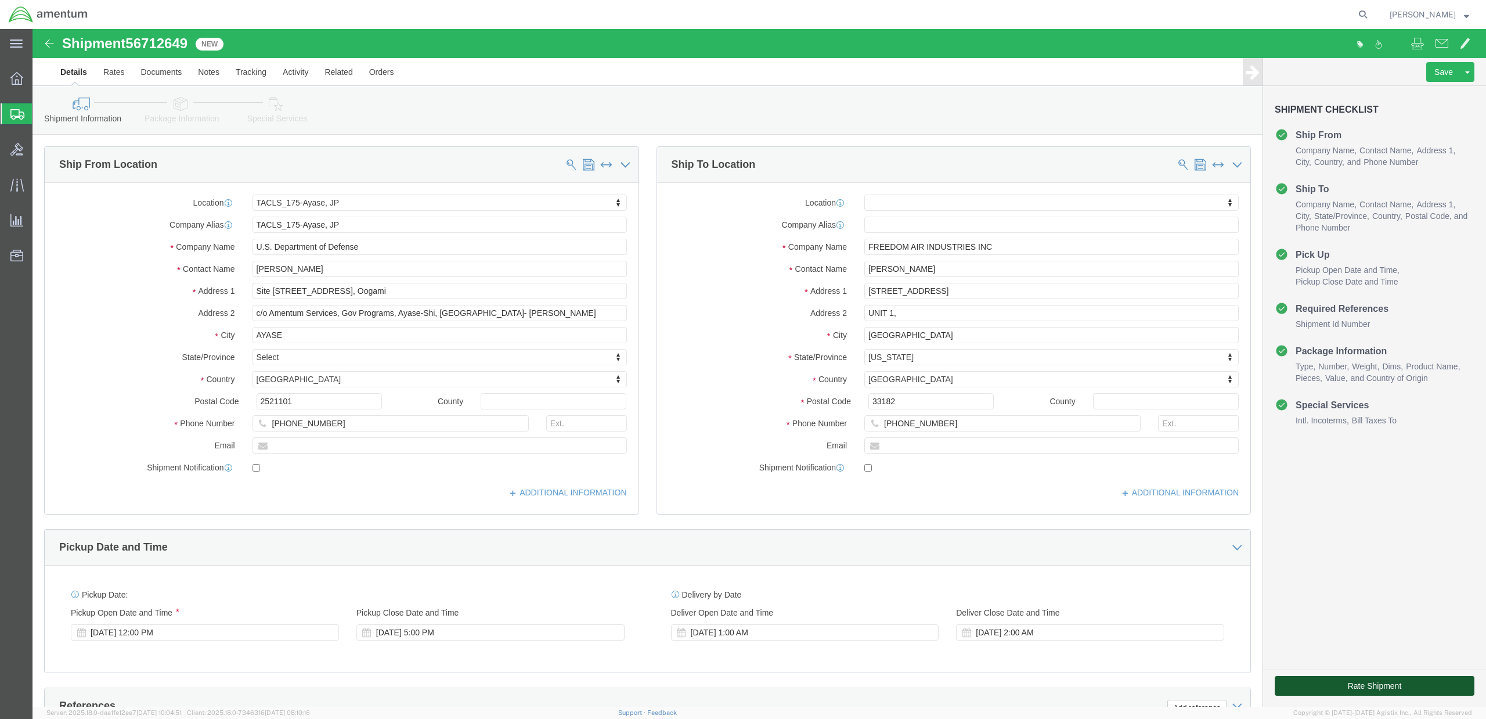
click button "Rate Shipment"
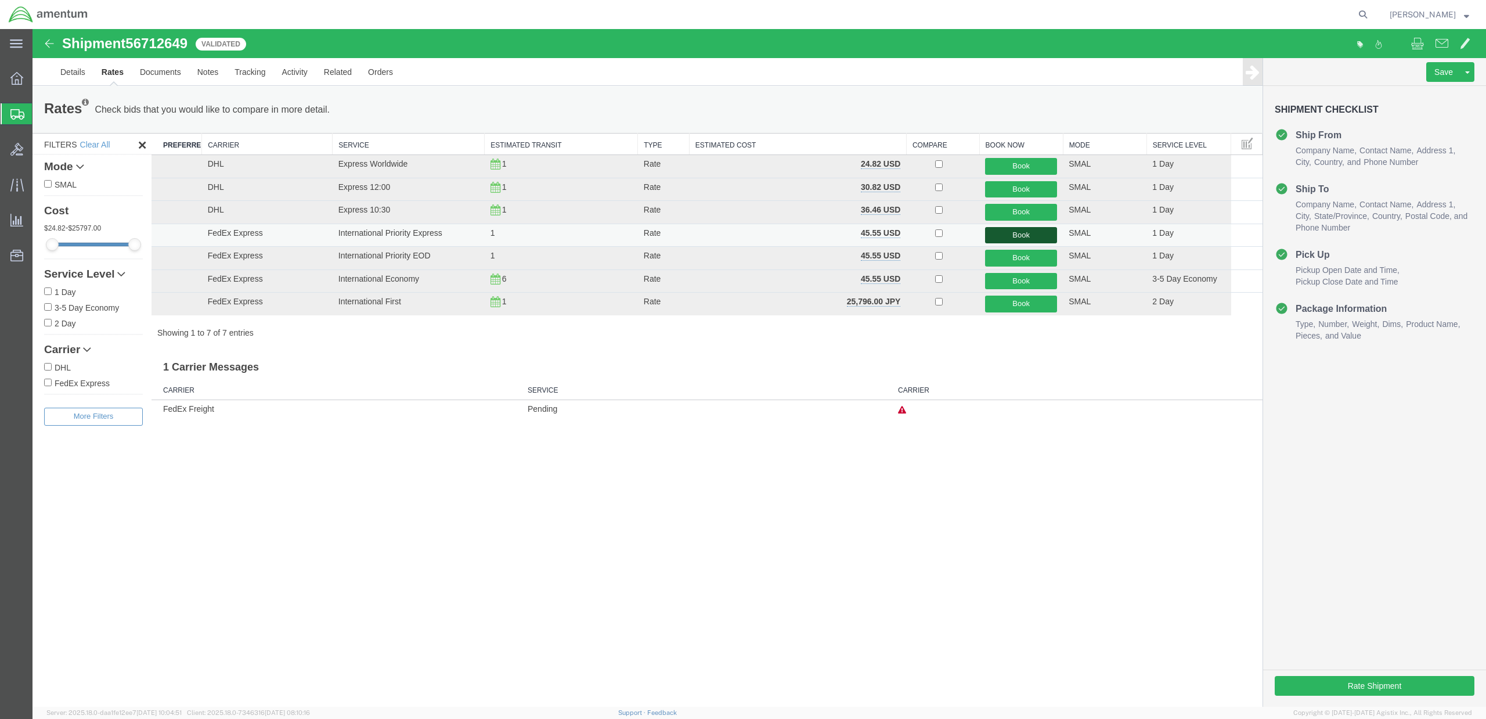
click at [1019, 236] on button "Book" at bounding box center [1021, 235] width 72 height 17
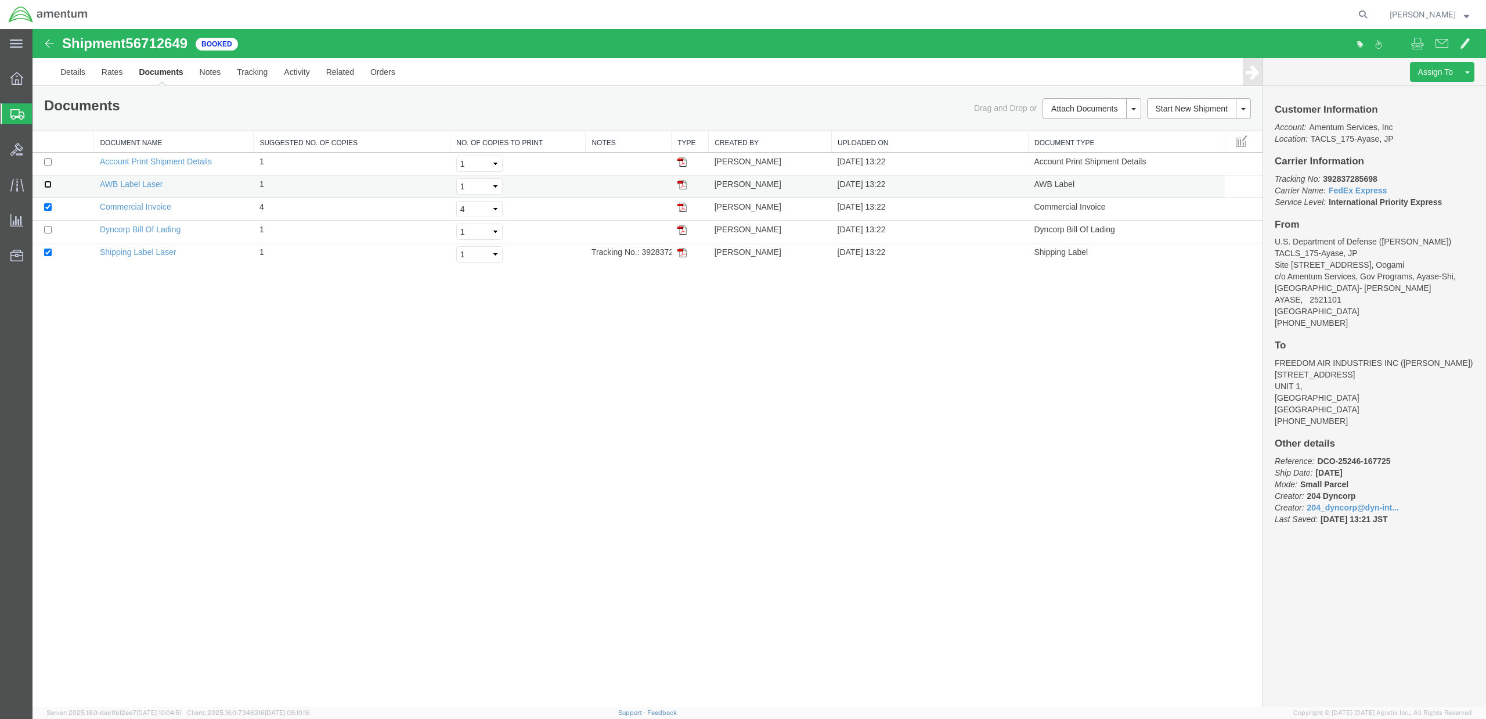
drag, startPoint x: 50, startPoint y: 187, endPoint x: 50, endPoint y: 196, distance: 9.3
click at [50, 187] on input "checkbox" at bounding box center [48, 185] width 8 height 8
checkbox input "true"
click at [49, 210] on input "checkbox" at bounding box center [48, 207] width 8 height 8
checkbox input "false"
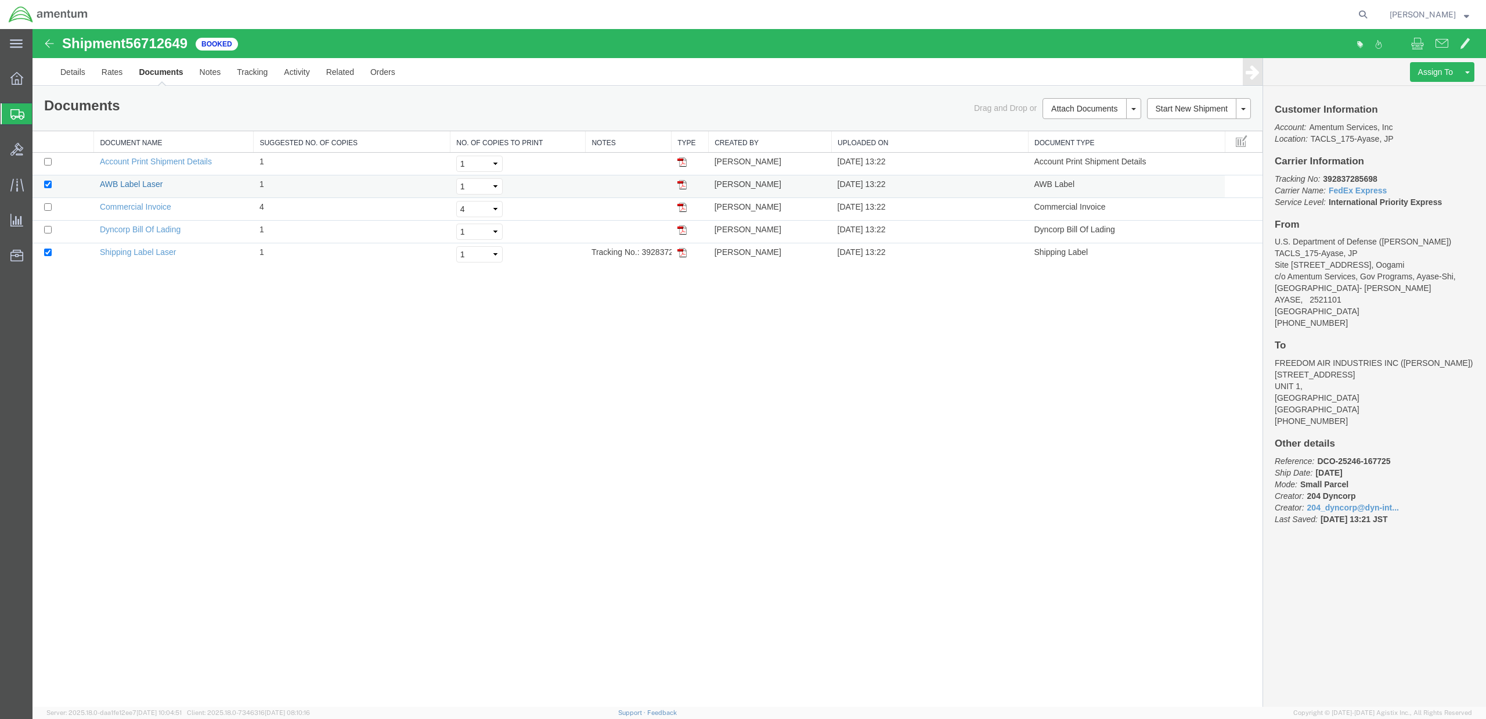
click at [130, 185] on link "AWB Label Laser" at bounding box center [131, 183] width 63 height 9
click at [106, 256] on link "Shipping Label Laser" at bounding box center [138, 251] width 77 height 9
click at [1040, 45] on span at bounding box center [1442, 43] width 13 height 14
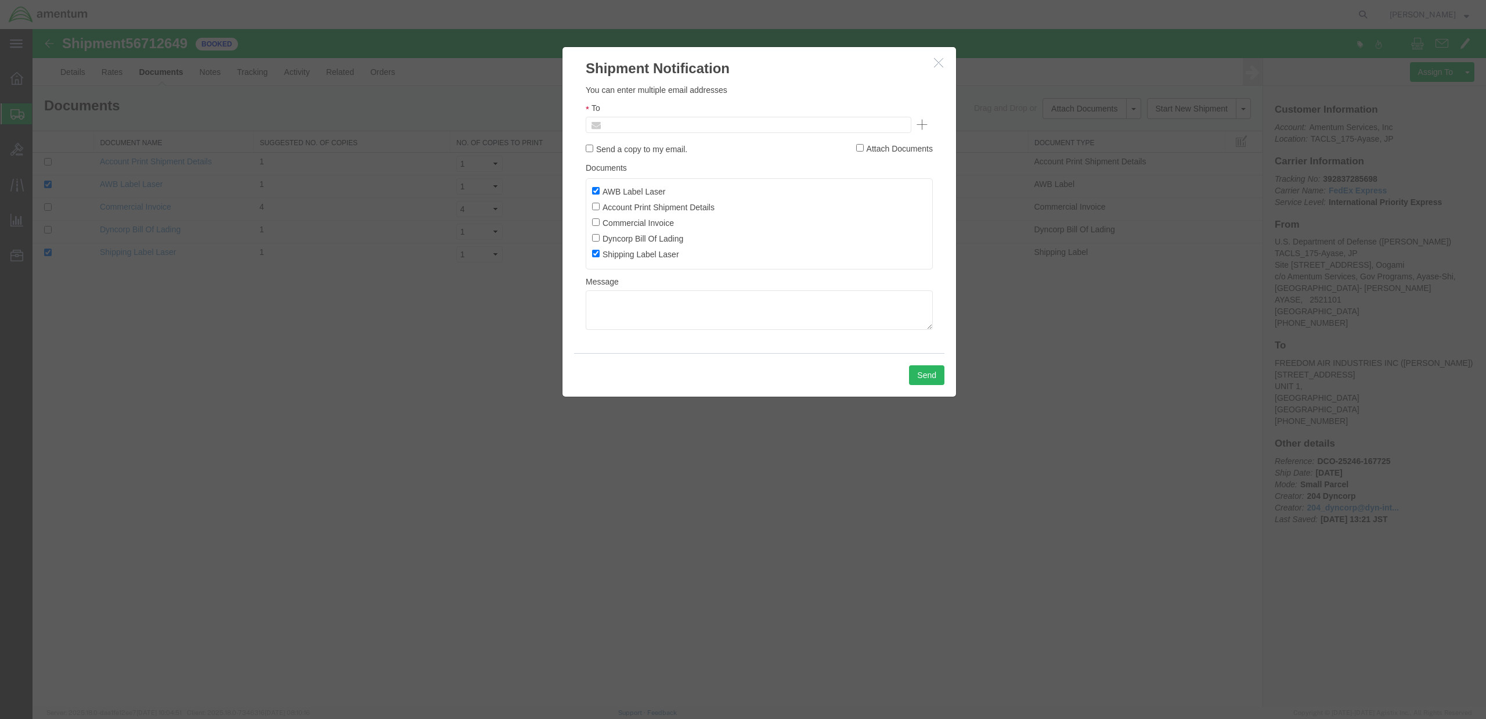
click at [632, 122] on input "text" at bounding box center [670, 124] width 136 height 15
type input "[PERSON_NAME][EMAIL_ADDRESS][PERSON_NAME][DOMAIN_NAME]"
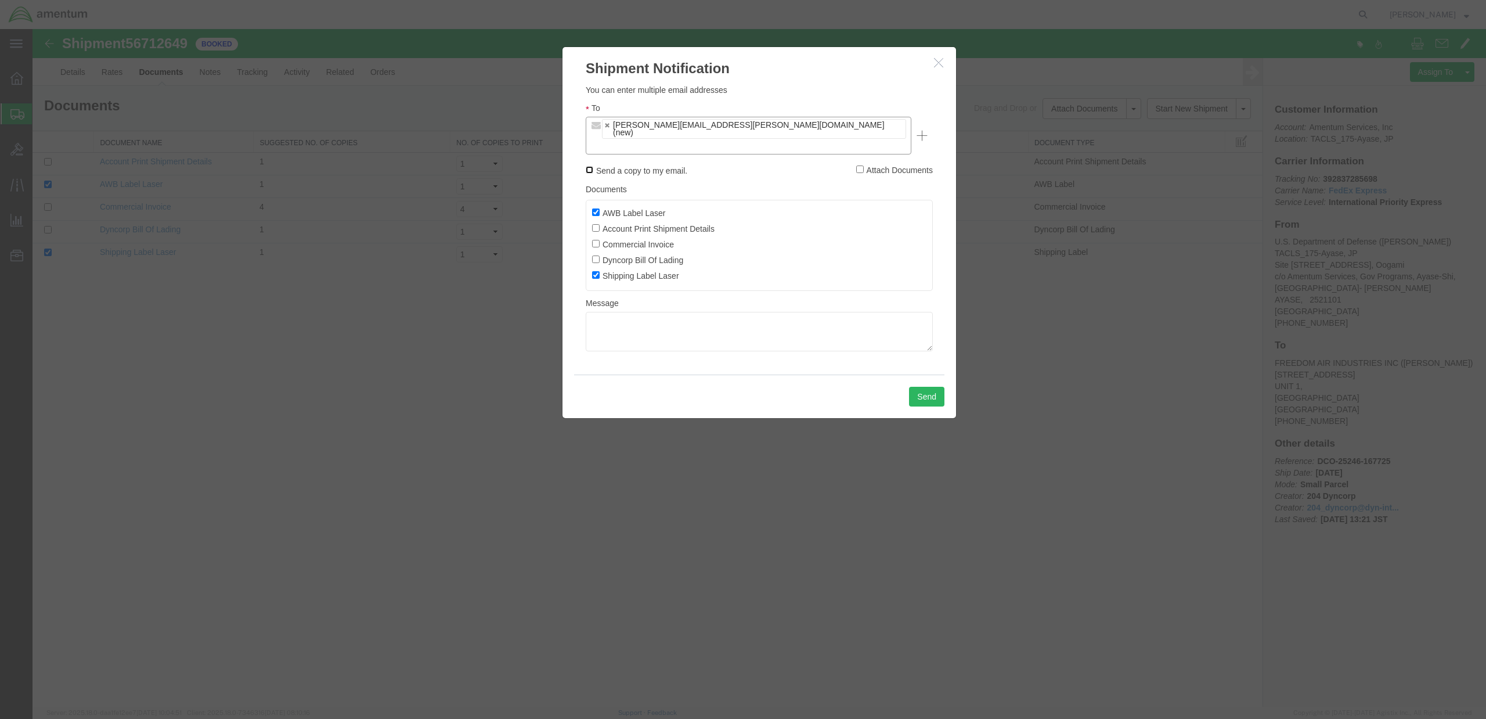
click at [590, 166] on input "Send a copy to my email." at bounding box center [590, 170] width 8 height 8
checkbox input "true"
click at [598, 312] on textarea at bounding box center [759, 331] width 347 height 39
type textarea "Fuel Flow Transmitter"
click at [936, 387] on button "Send" at bounding box center [926, 397] width 35 height 20
